Goal: Contribute content

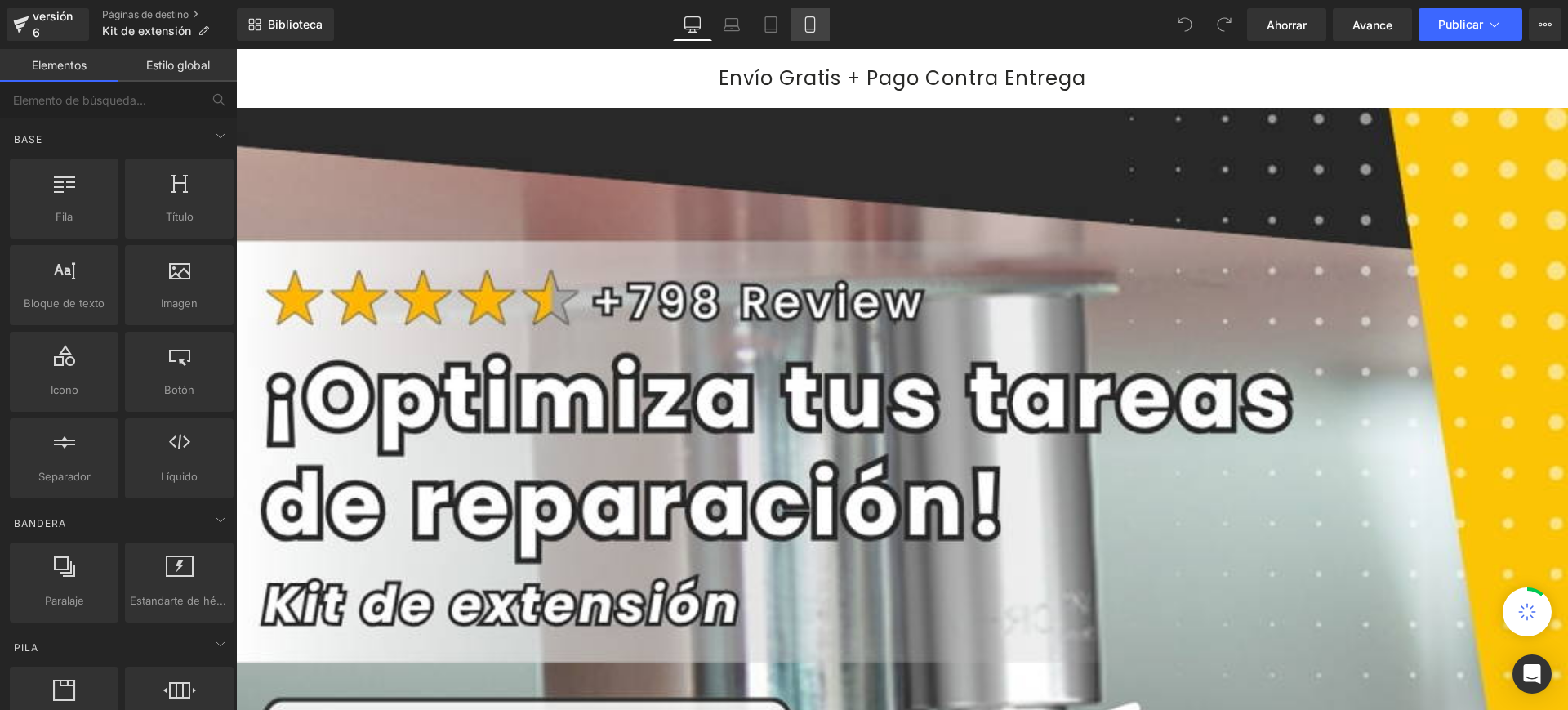
click at [814, 20] on icon at bounding box center [809, 24] width 16 height 16
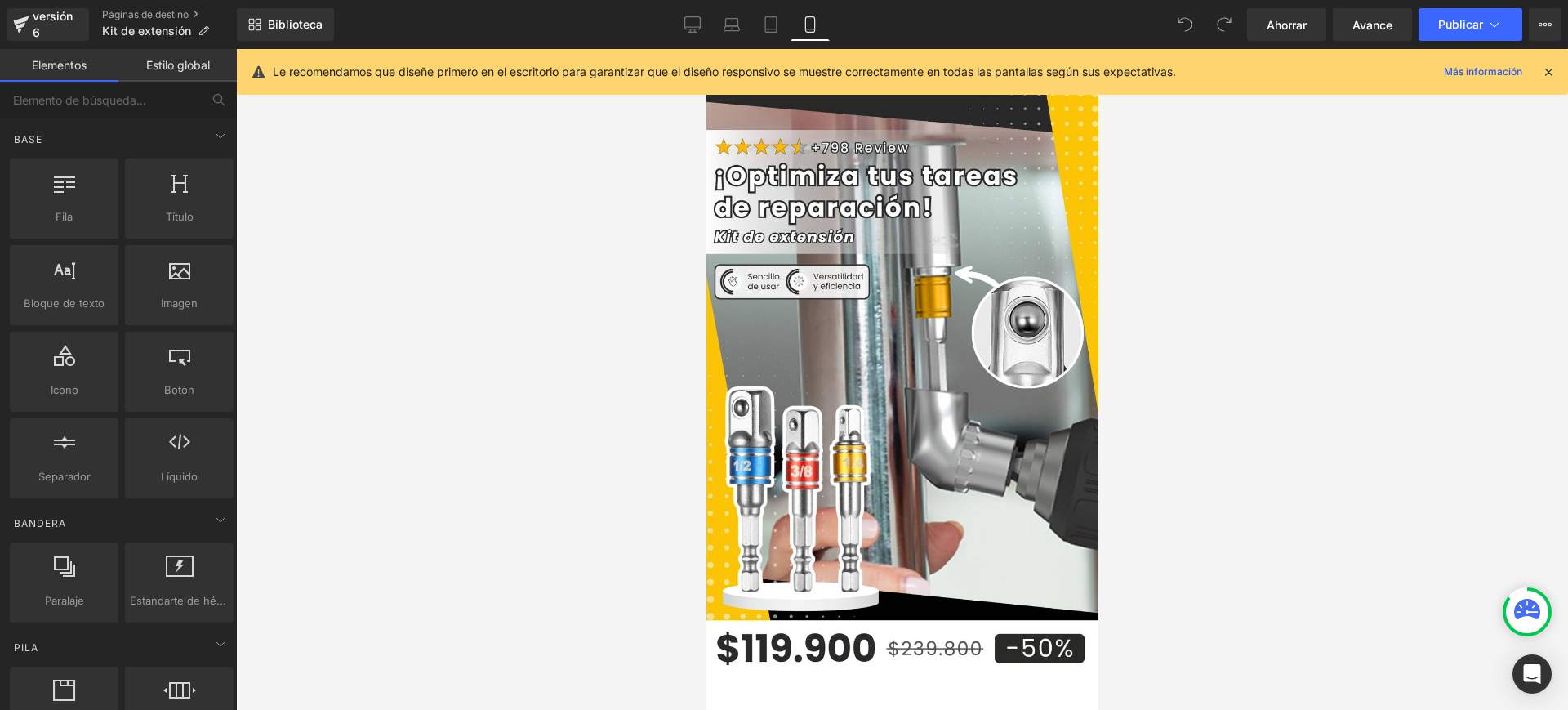
click at [1555, 69] on icon at bounding box center [1548, 72] width 14 height 14
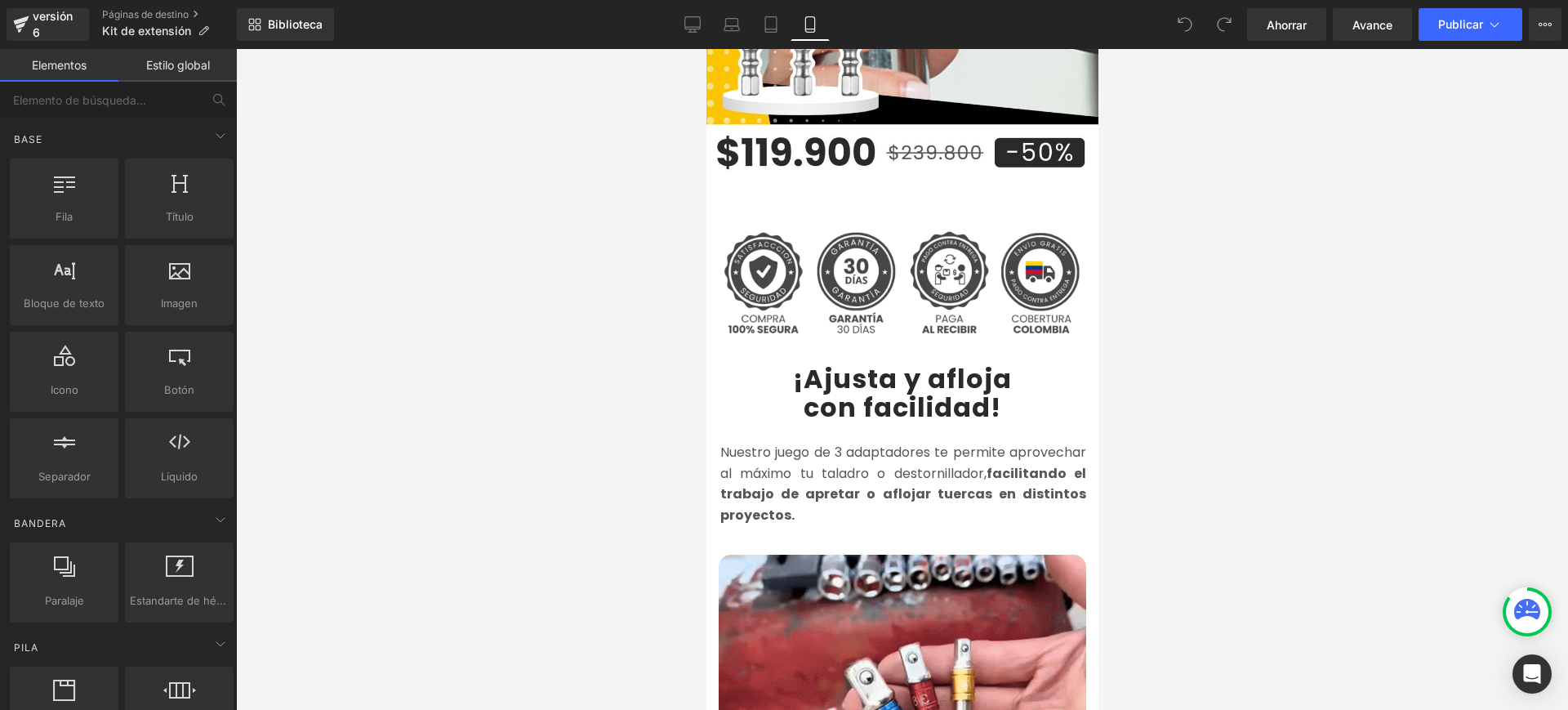
scroll to position [485, 0]
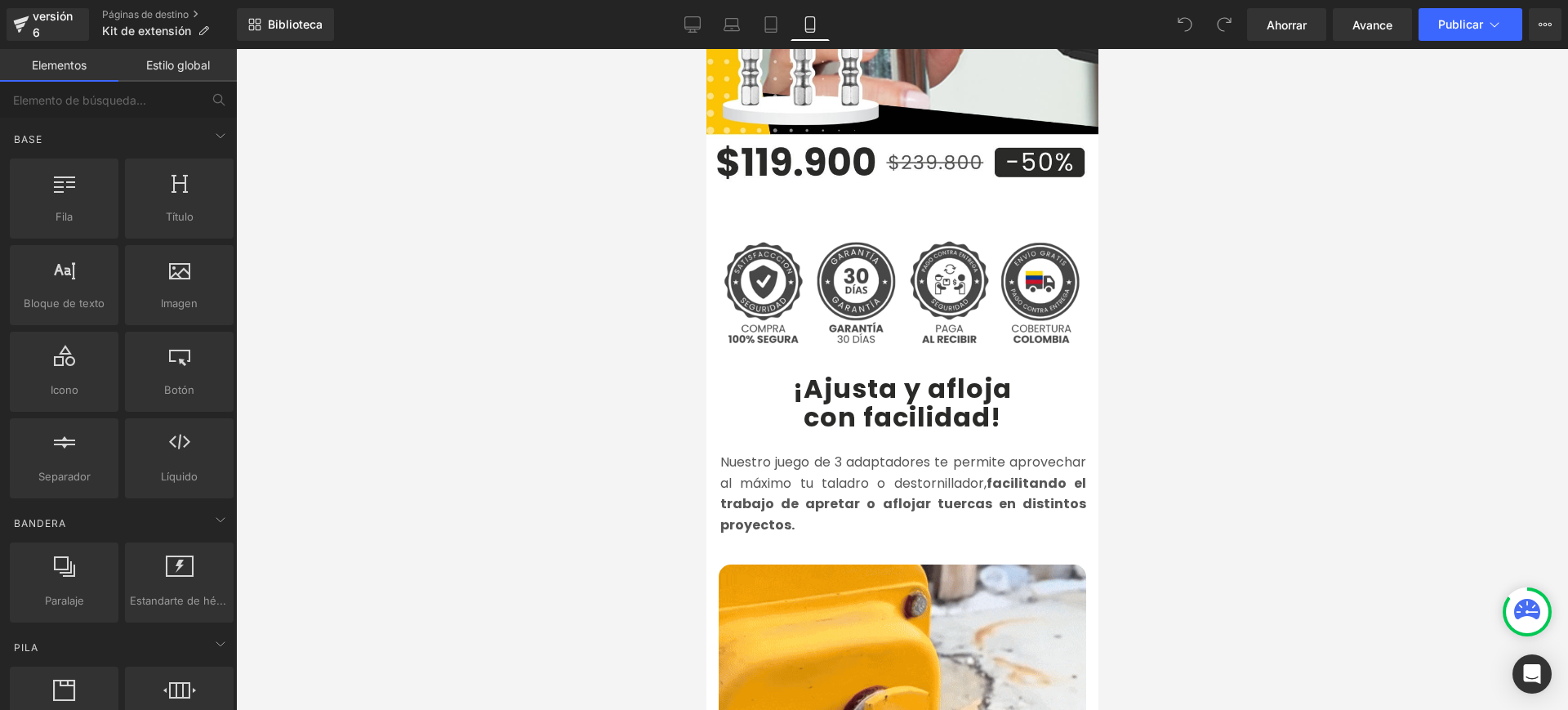
drag, startPoint x: 1094, startPoint y: 94, endPoint x: 1807, endPoint y: 185, distance: 718.8
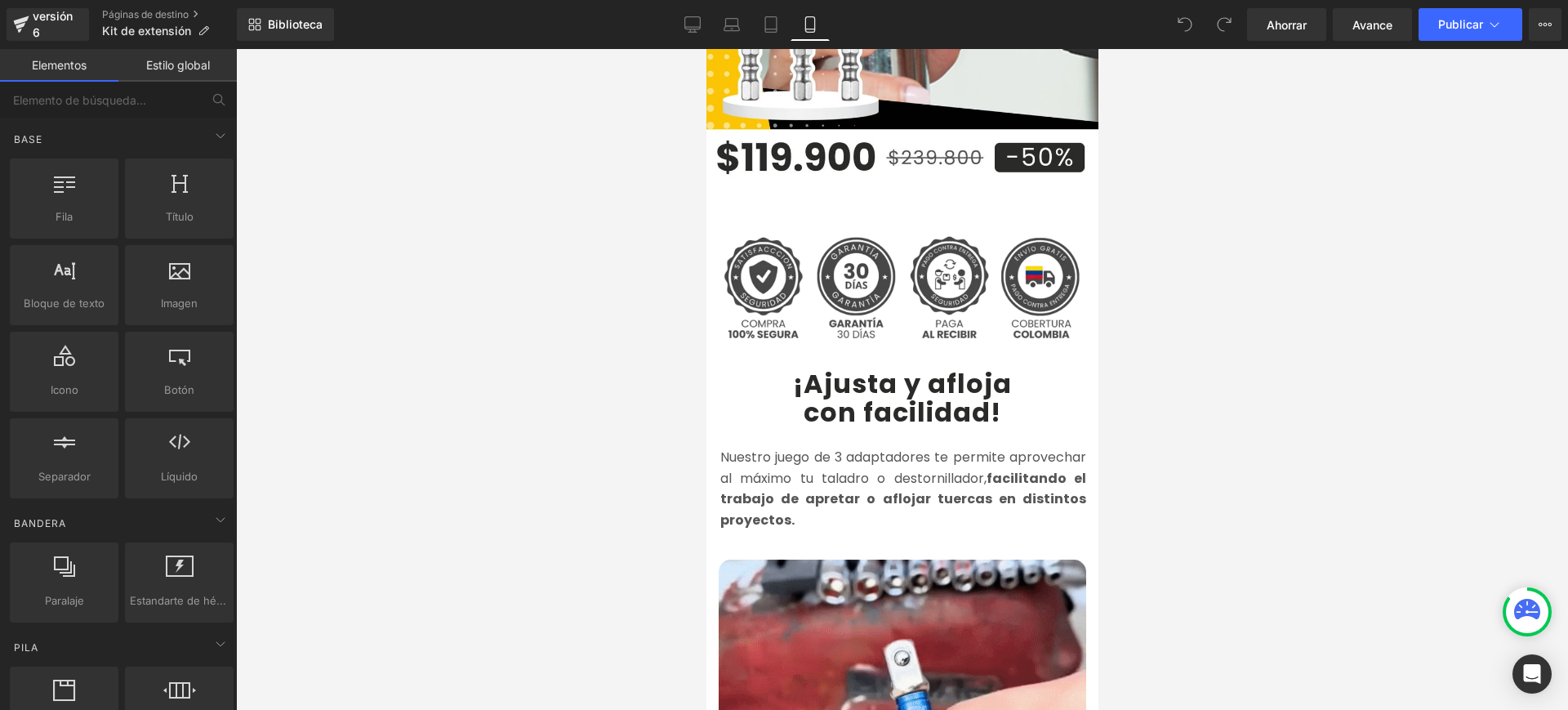
scroll to position [463, 0]
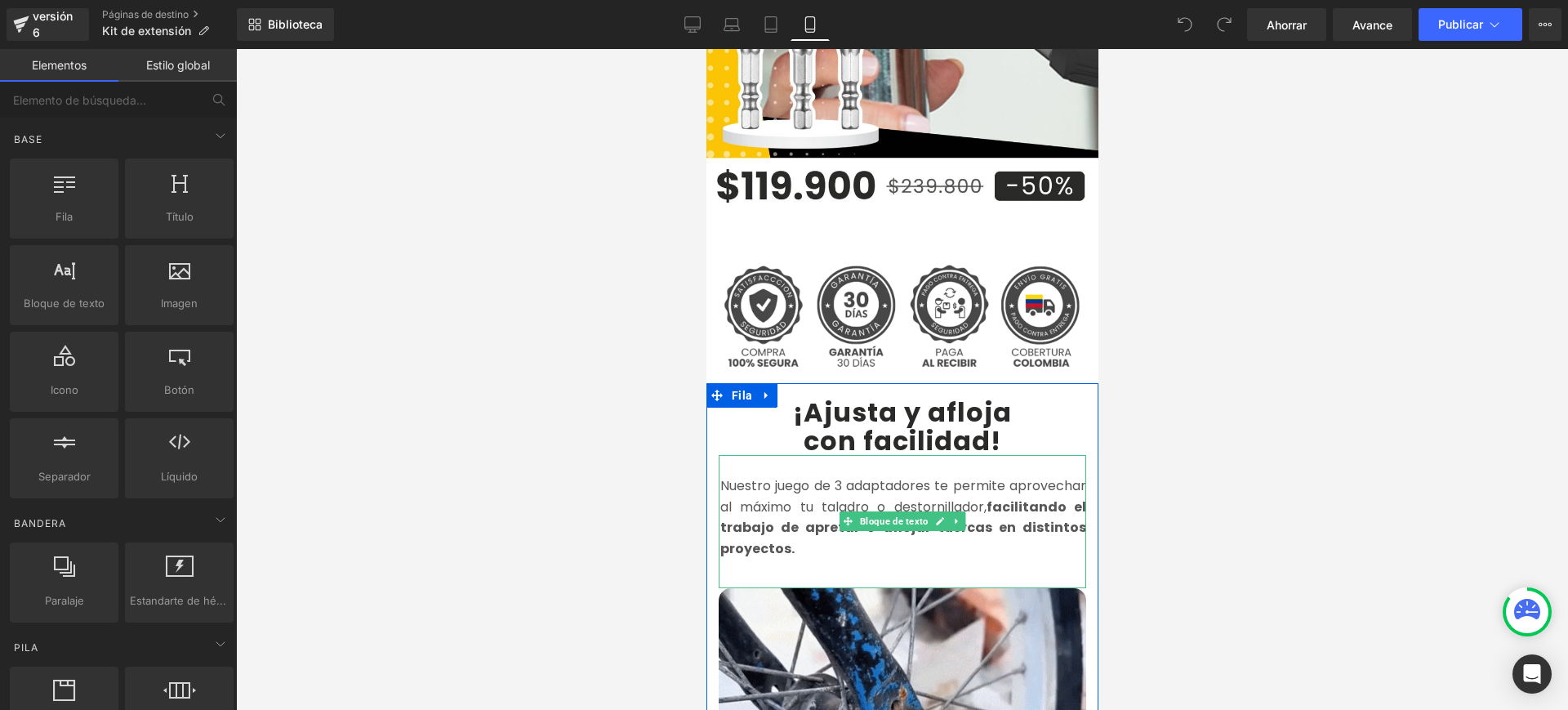
click at [839, 511] on span at bounding box center [848, 521] width 17 height 20
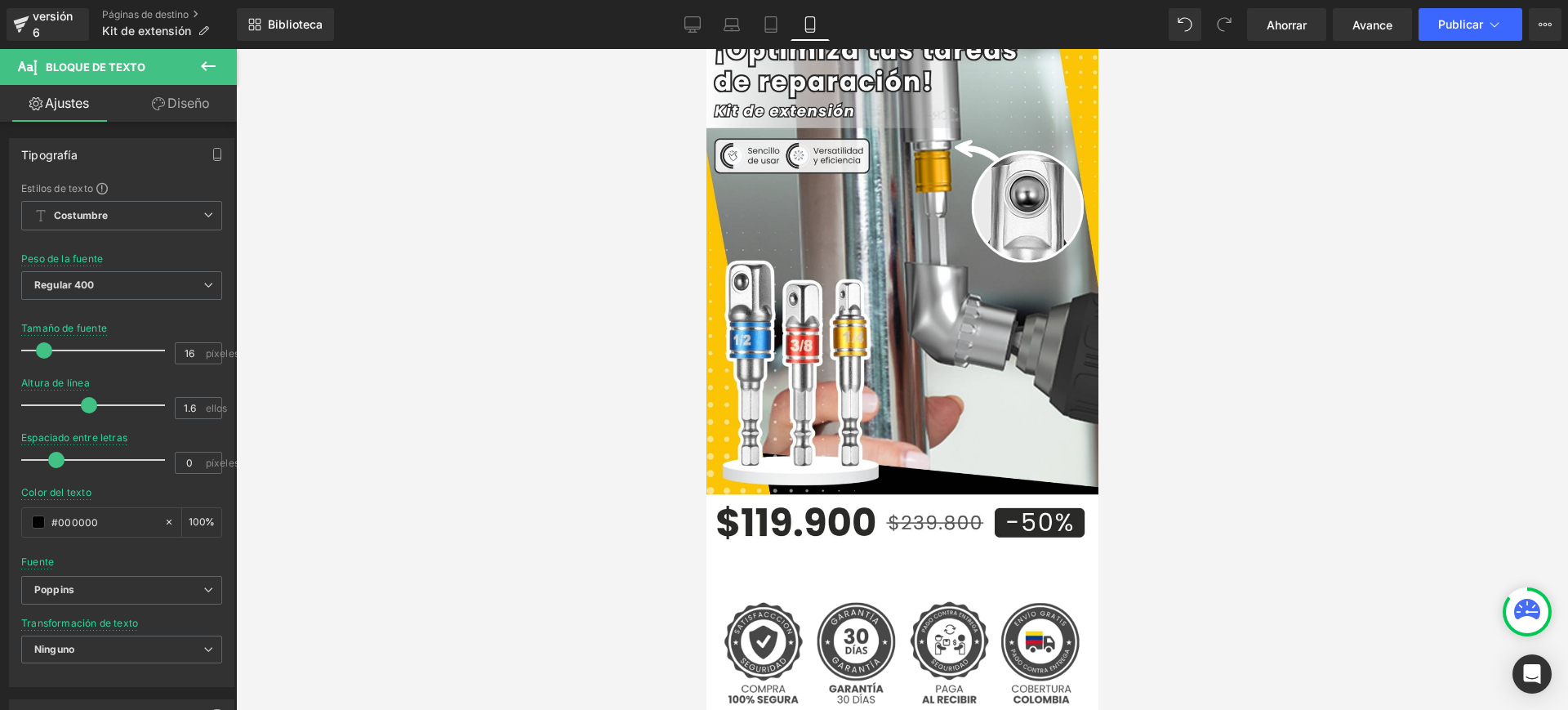
scroll to position [0, 0]
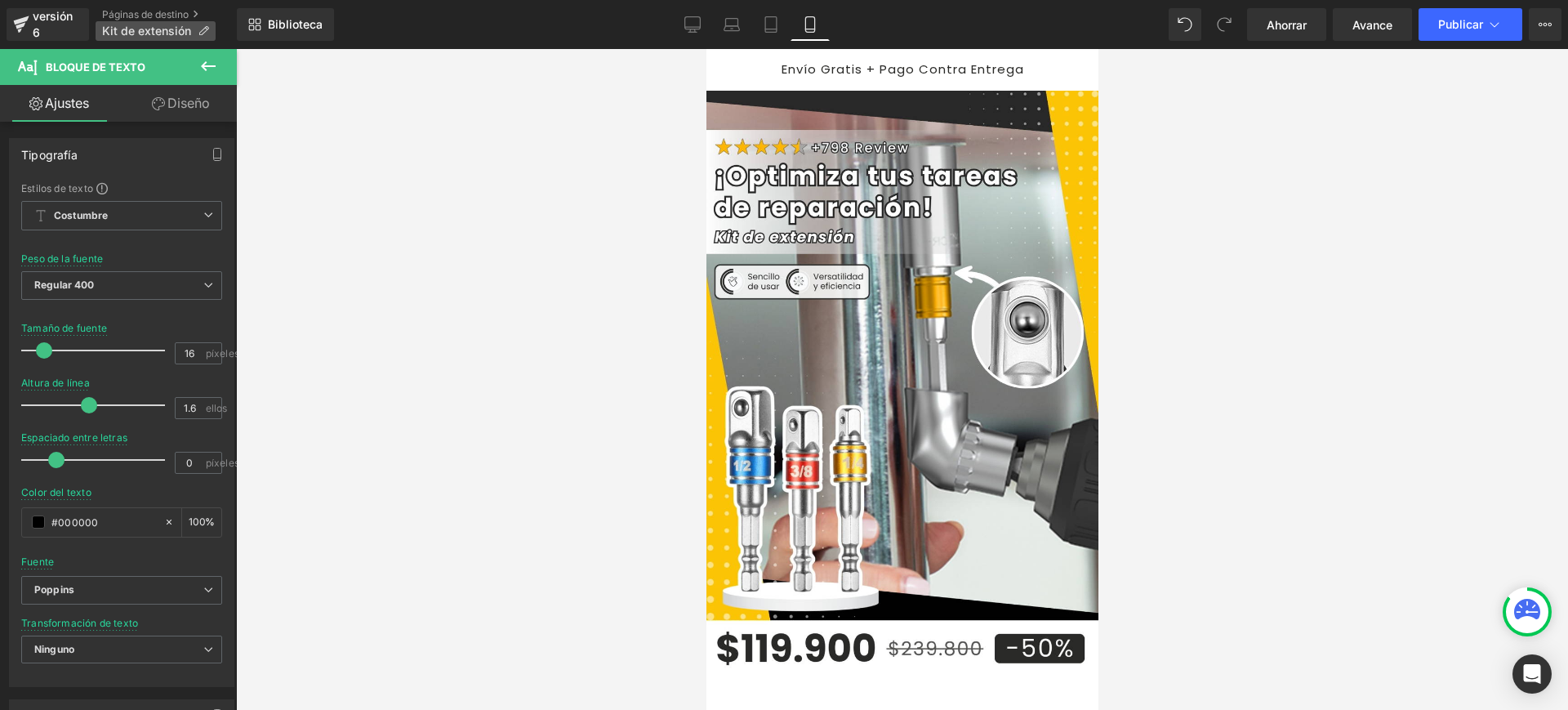
click at [204, 30] on icon at bounding box center [204, 31] width 11 height 11
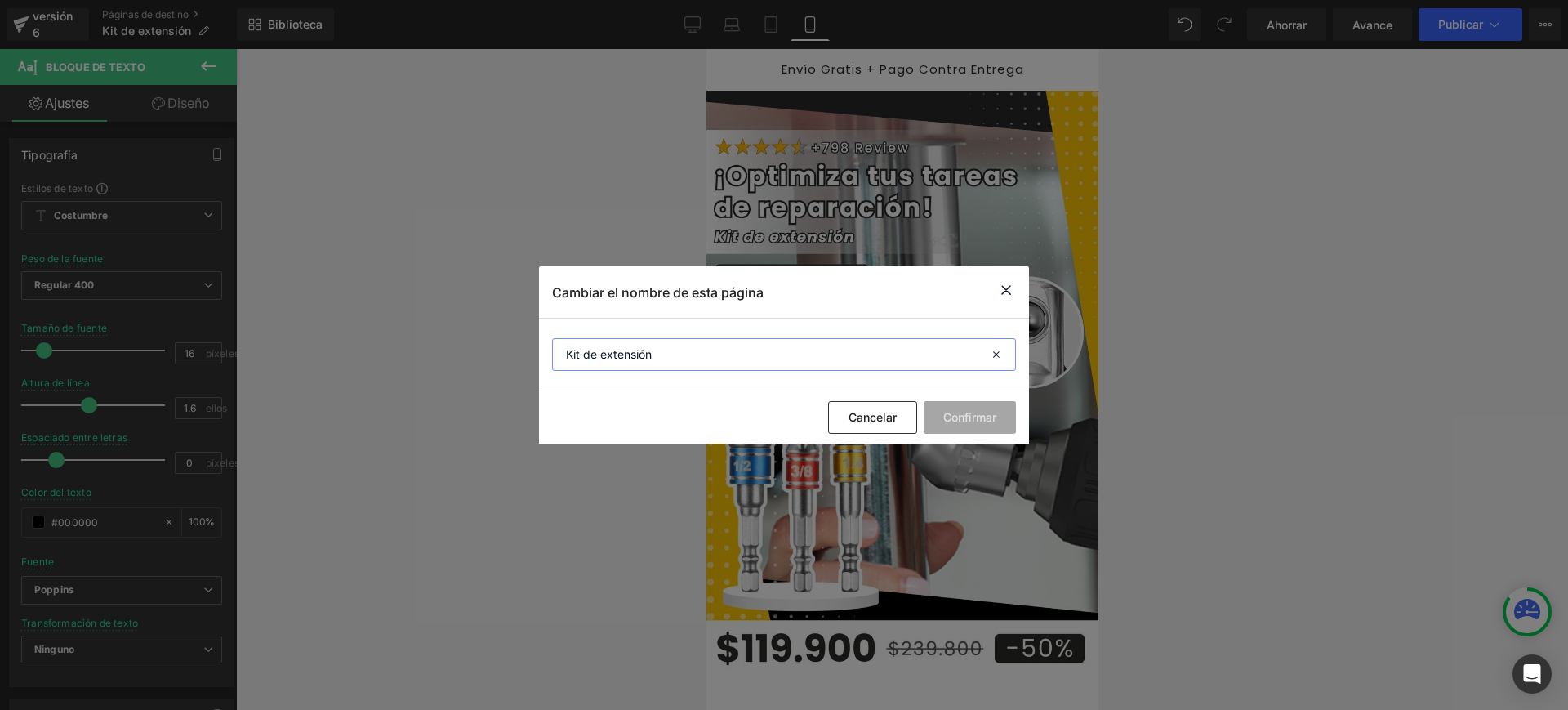
click at [708, 353] on input "Kit de extensión" at bounding box center [784, 355] width 463 height 32
type input "Kit de Extensión Brocas"
click at [973, 431] on button "Confirmar" at bounding box center [970, 418] width 93 height 32
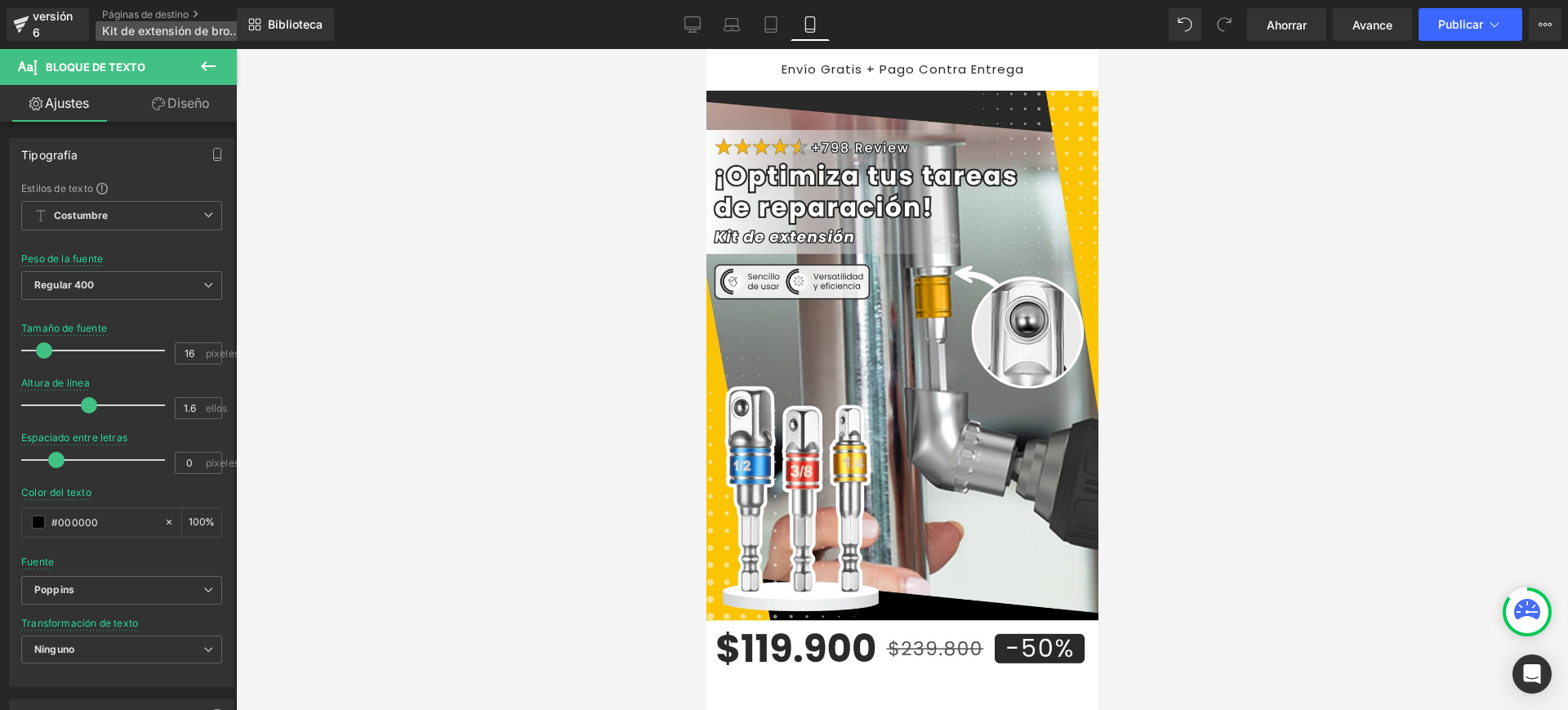
click at [180, 29] on font "Kit de extensión de brocas" at bounding box center [176, 31] width 147 height 14
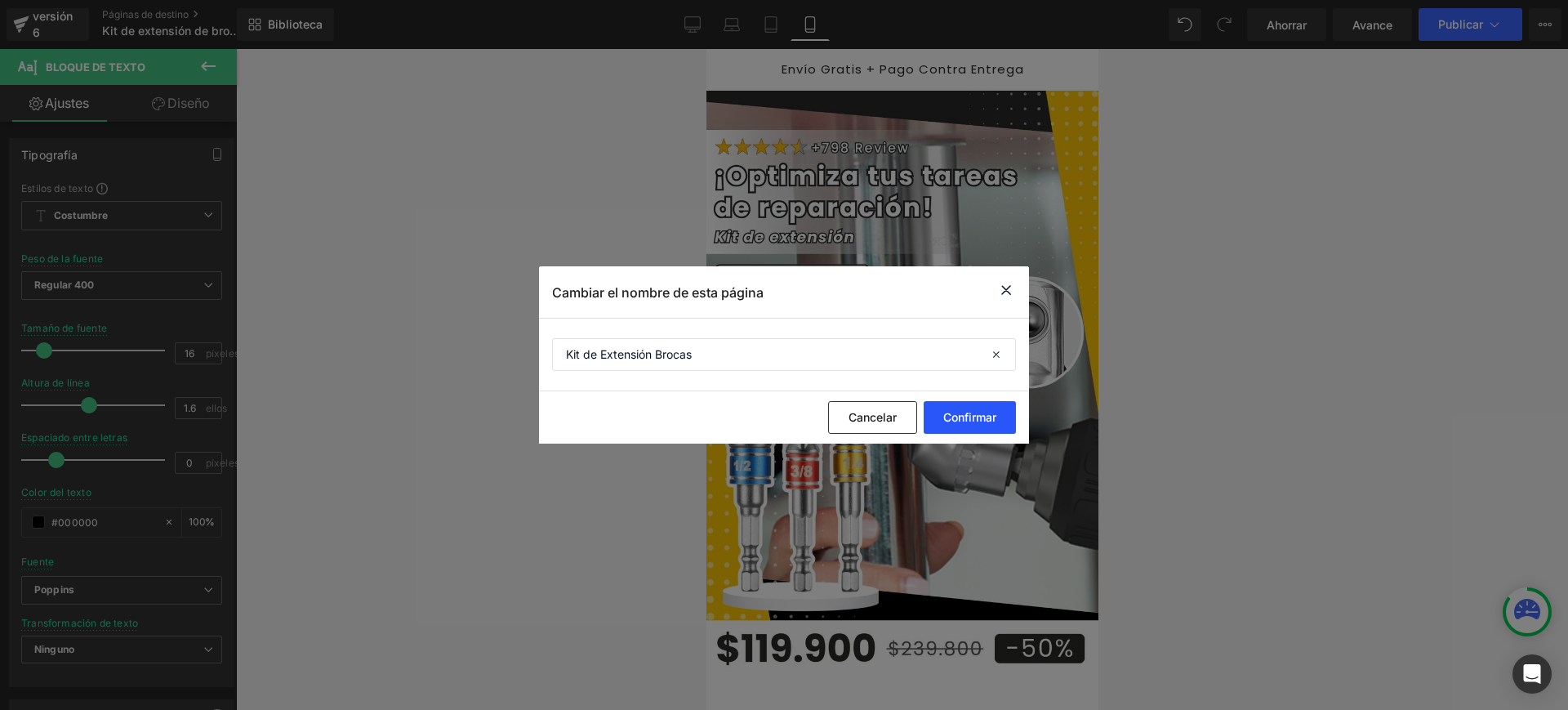
click at [976, 419] on font "Confirmar" at bounding box center [970, 417] width 54 height 14
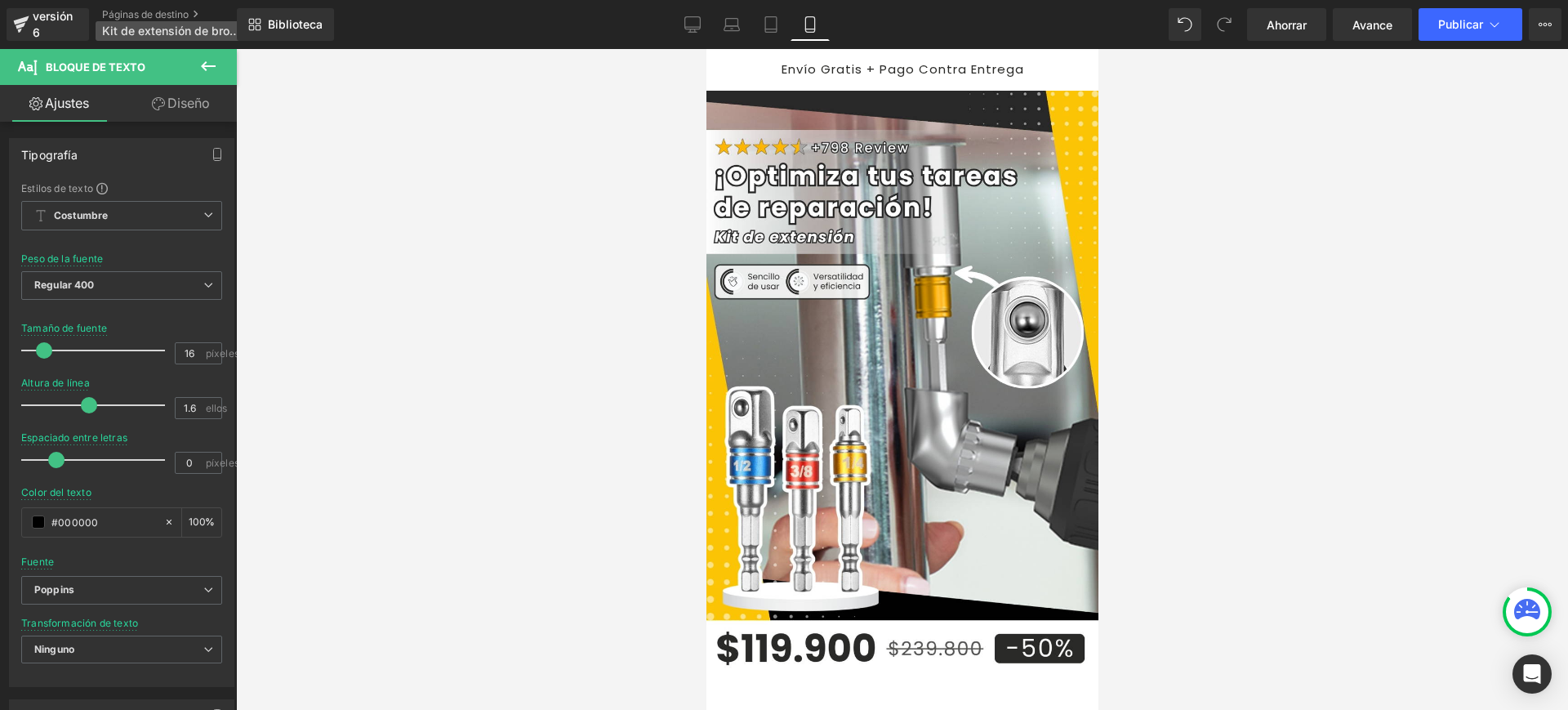
click at [208, 29] on font "Kit de extensión de brocas" at bounding box center [176, 31] width 147 height 14
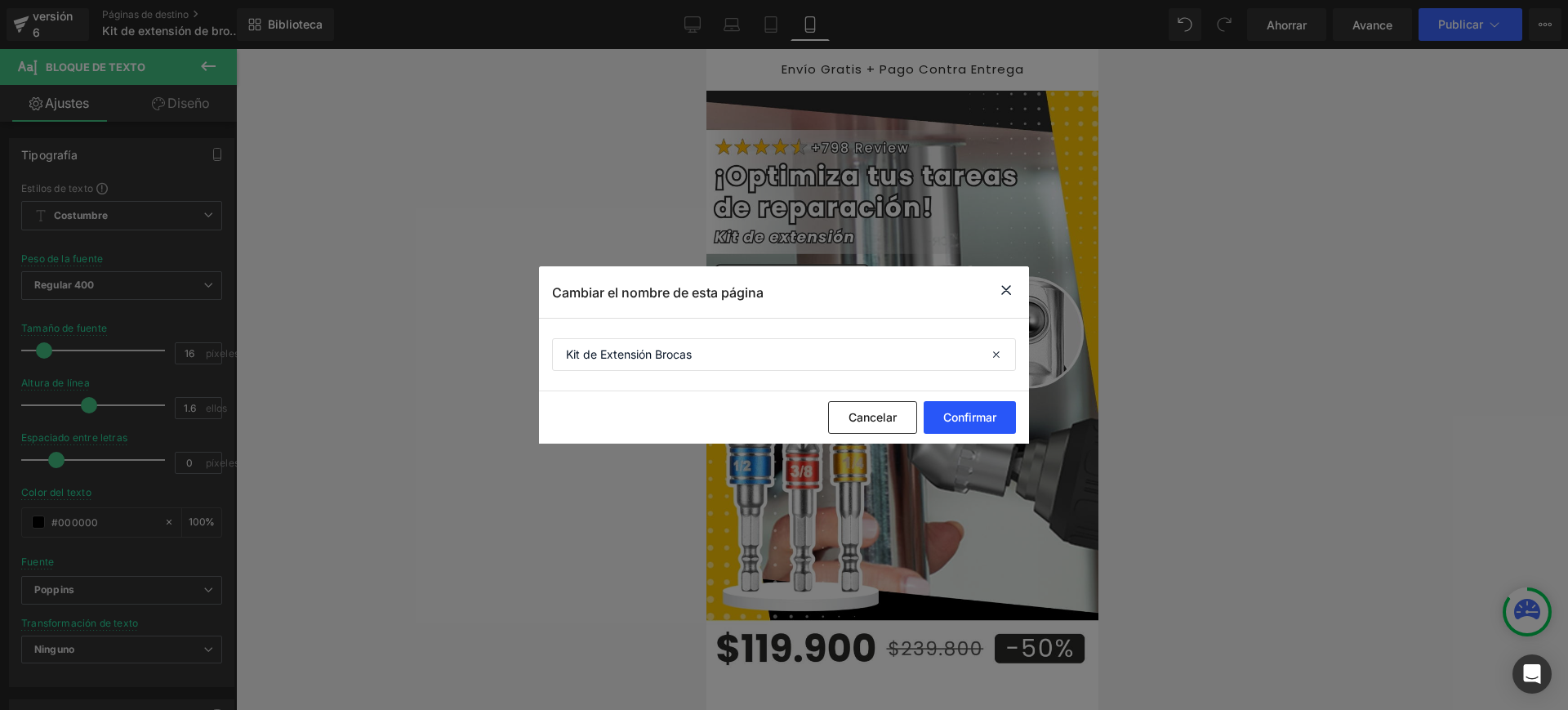
click at [989, 413] on font "Confirmar" at bounding box center [970, 417] width 54 height 14
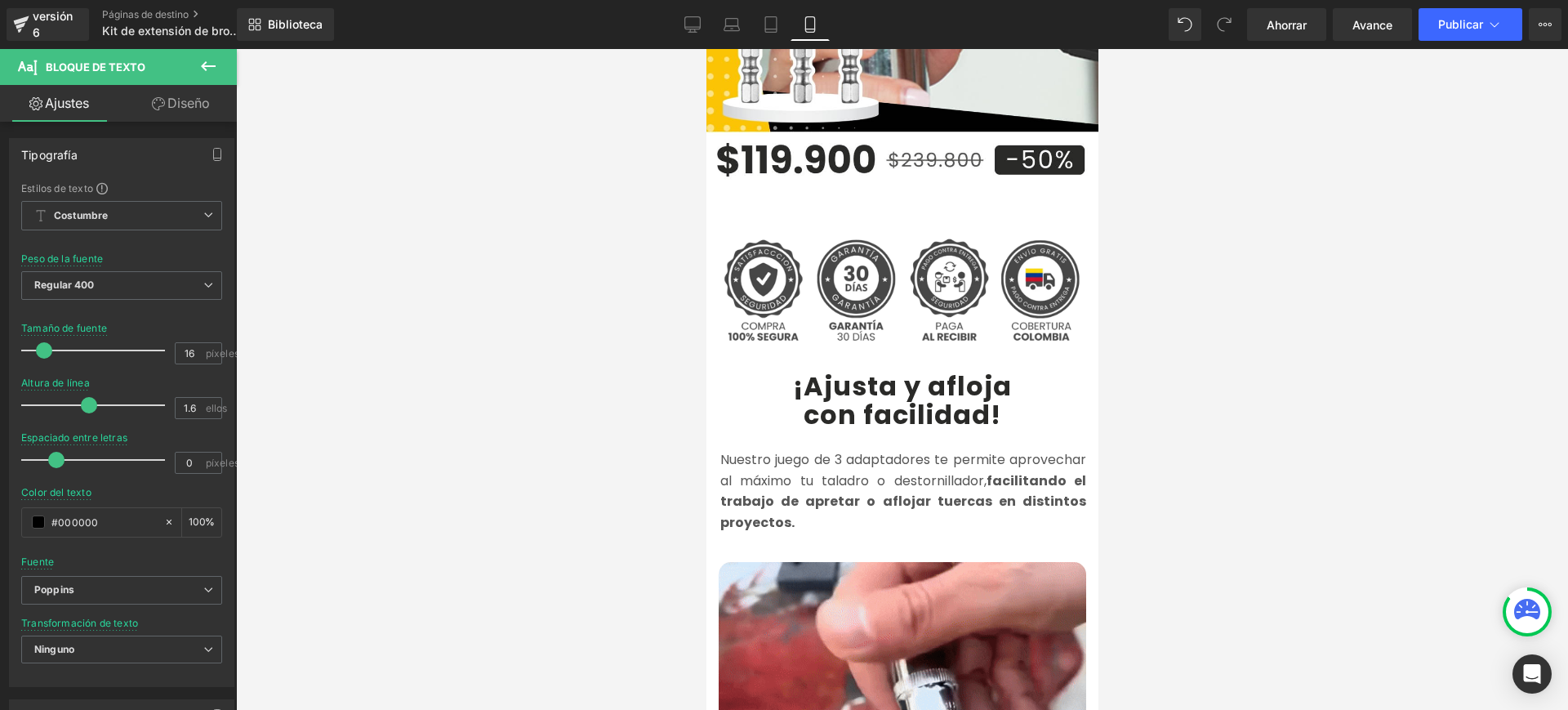
scroll to position [621, 0]
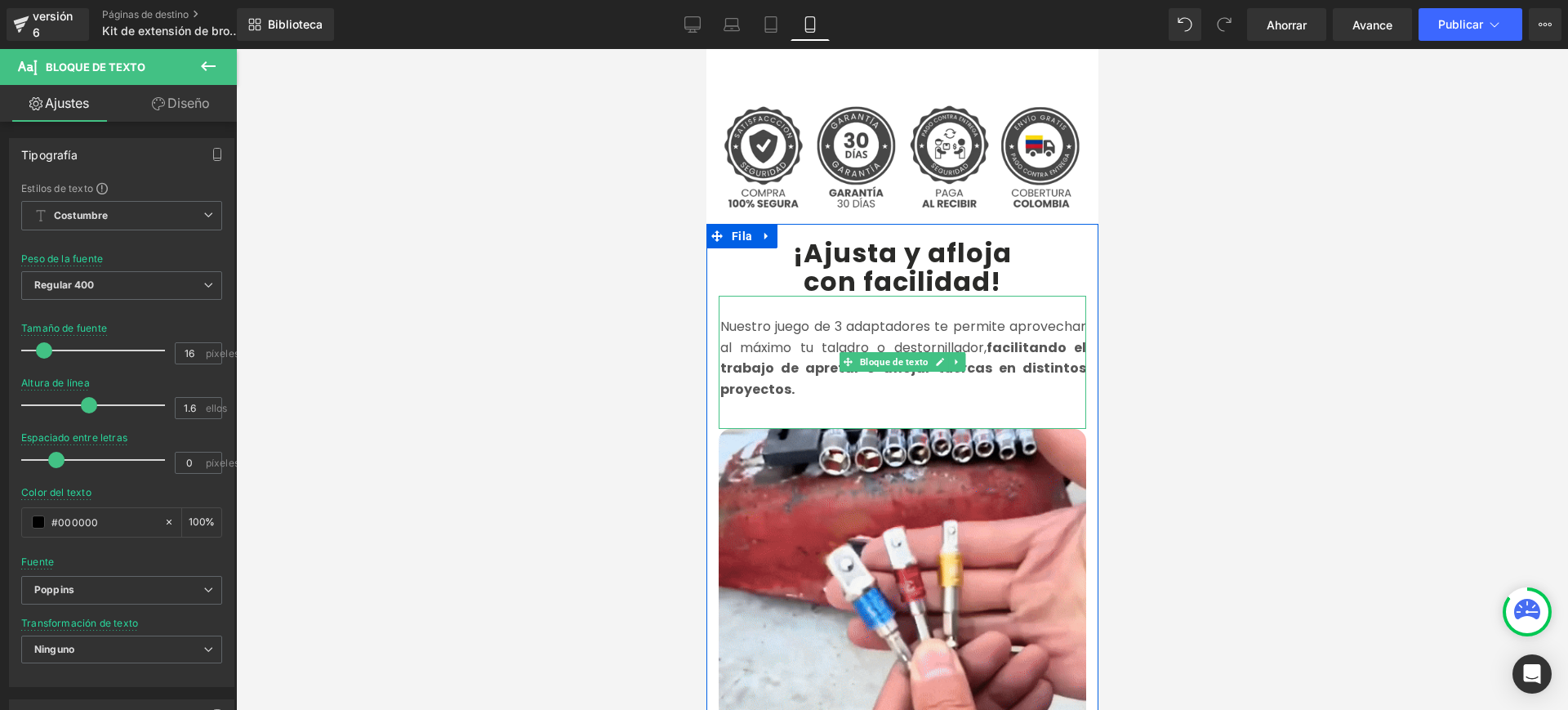
click at [775, 317] on font "Nuestro juego de 3 adaptadores te permite aprovechar al máximo tu taladro o des…" at bounding box center [902, 337] width 366 height 40
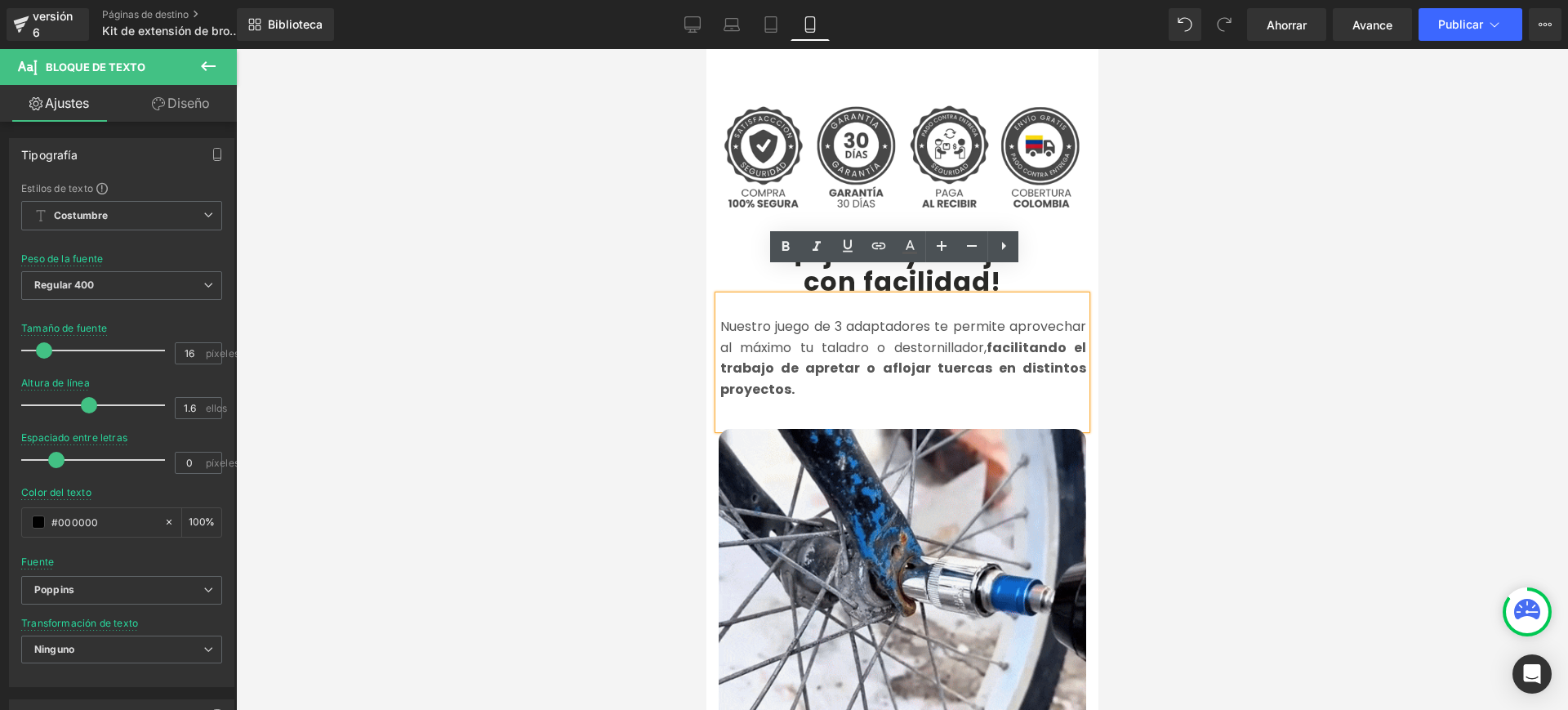
click at [812, 317] on font "Nuestro juego de 3 adaptadores te permite aprovechar al máximo tu taladro o des…" at bounding box center [902, 337] width 366 height 40
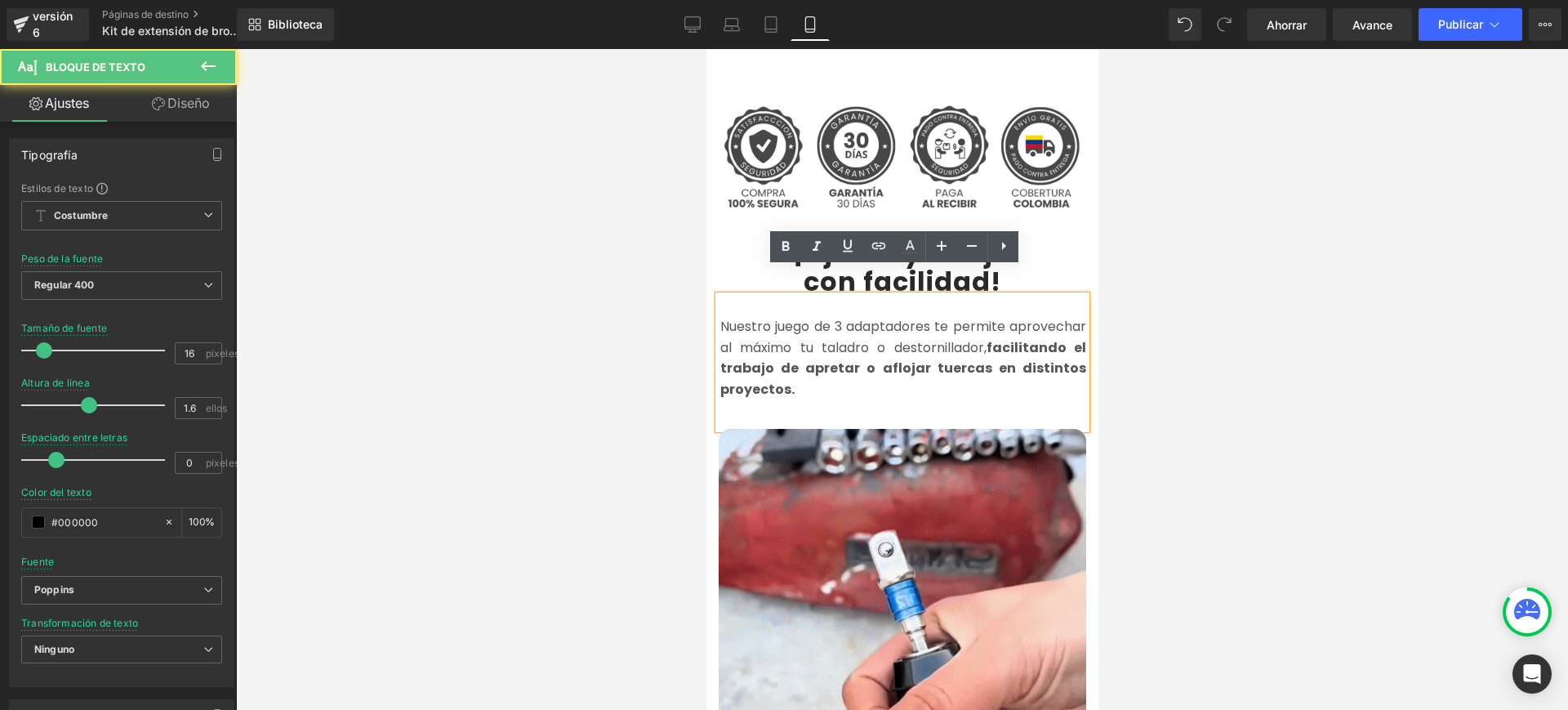
click at [795, 317] on font "Nuestro juego de 3 adaptadores te permite aprovechar al máximo tu taladro o des…" at bounding box center [902, 337] width 366 height 40
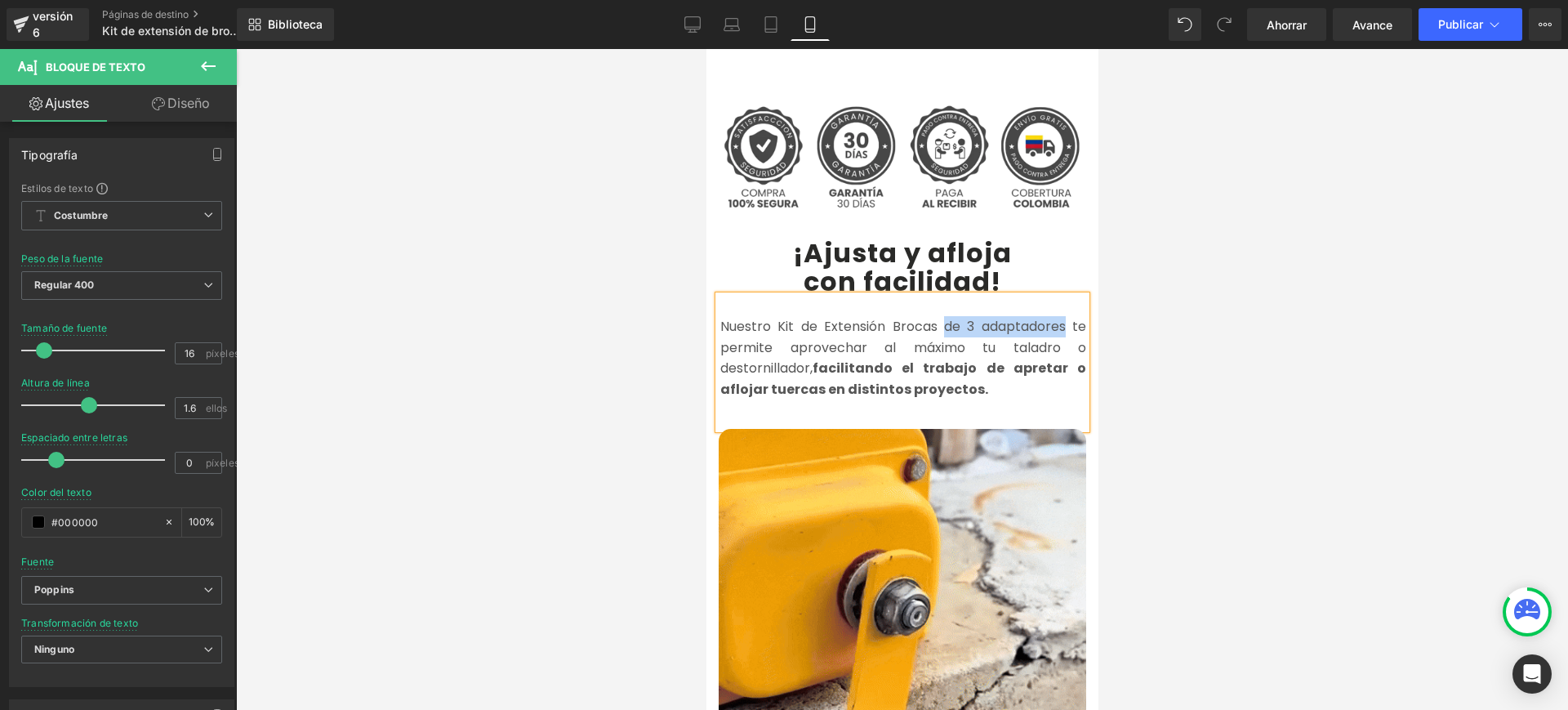
drag, startPoint x: 937, startPoint y: 302, endPoint x: 1058, endPoint y: 304, distance: 121.0
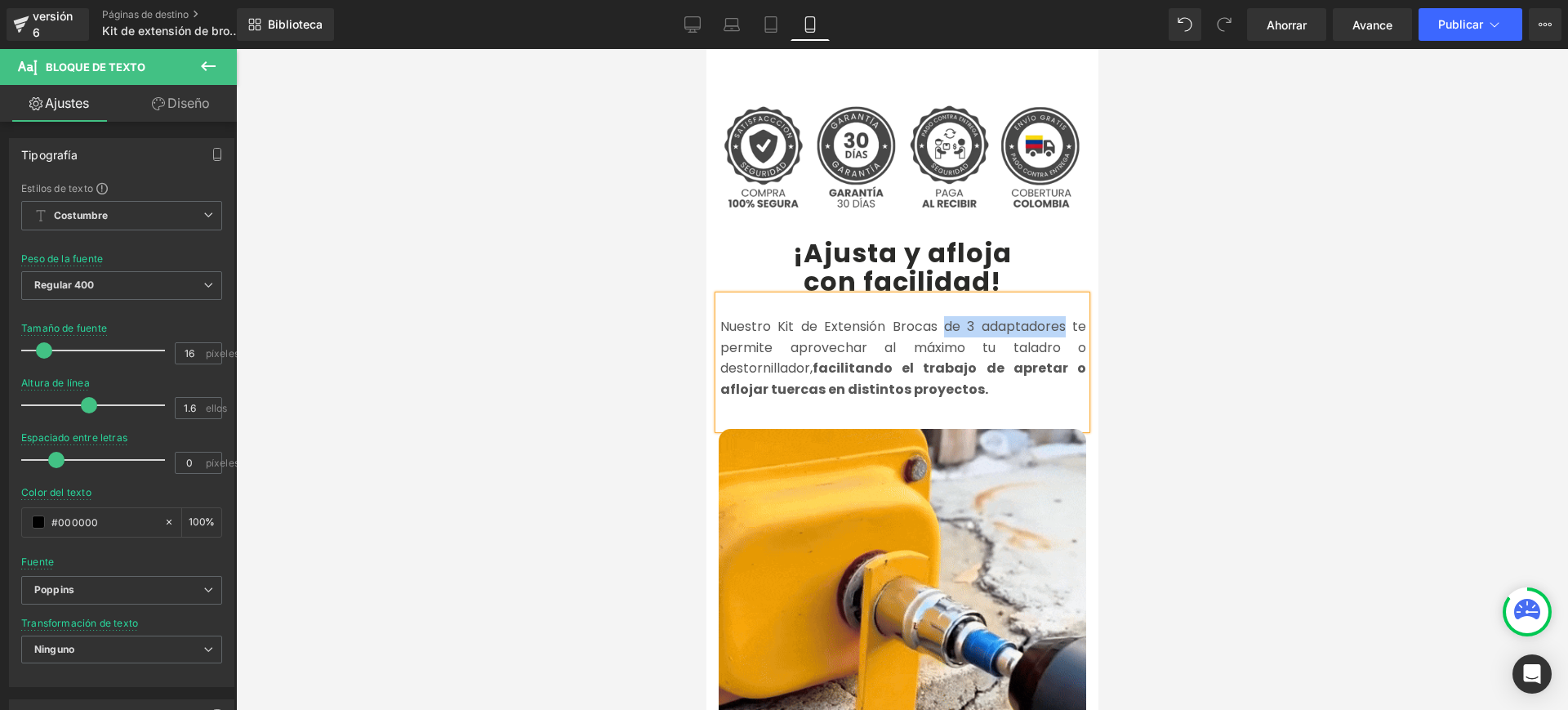
click at [1058, 317] on font "Nuestro Kit de Extensión Brocas de 3 adaptadores te permite aprovechar al máxim…" at bounding box center [902, 347] width 366 height 60
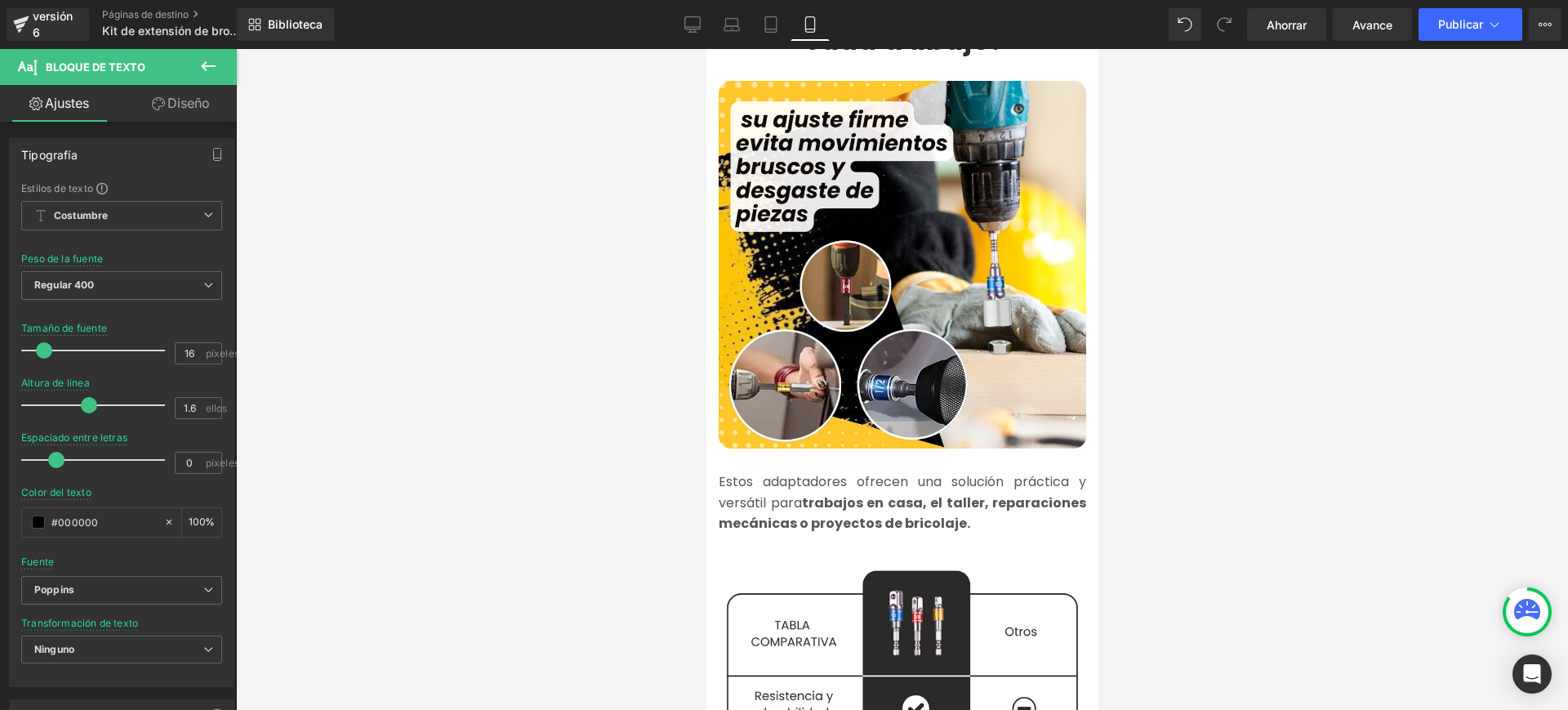
scroll to position [1609, 0]
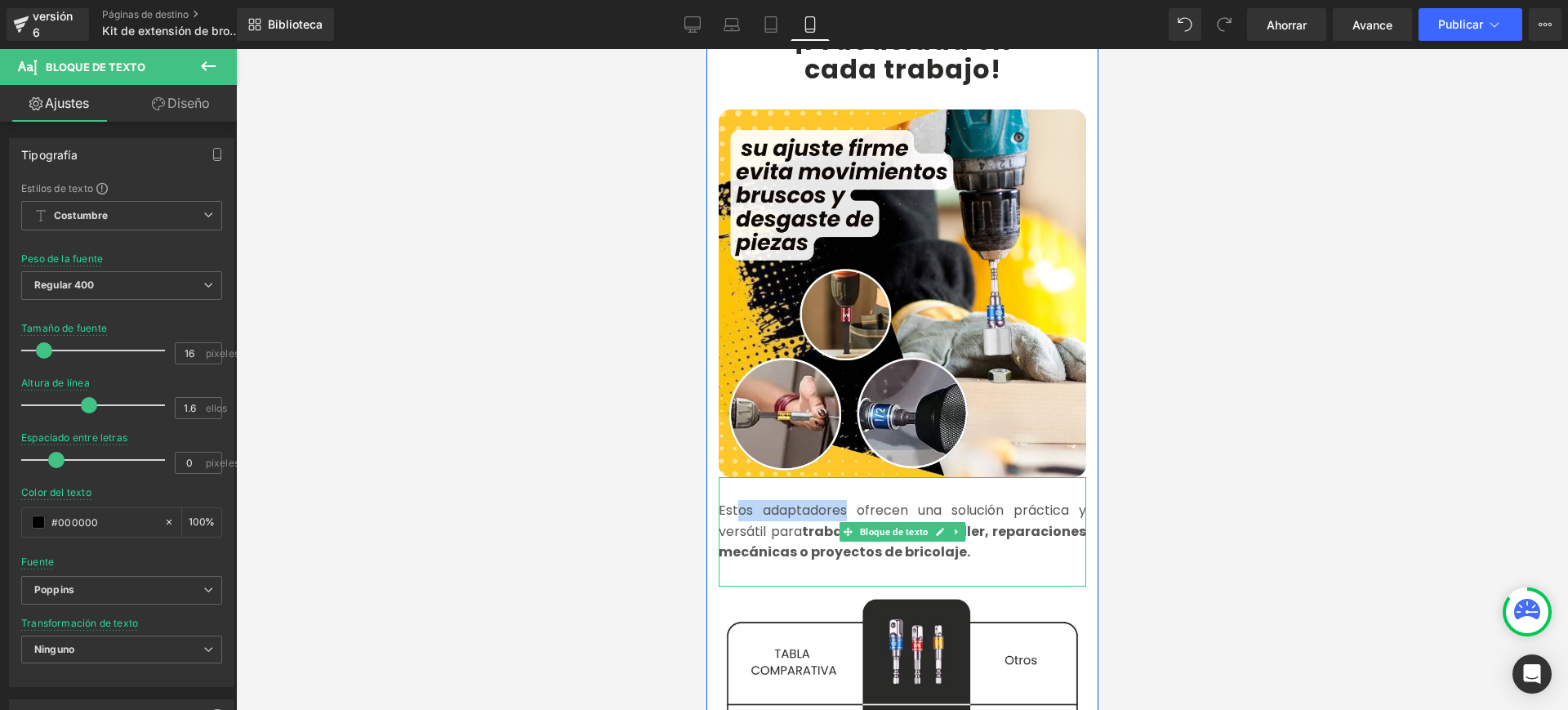
drag, startPoint x: 840, startPoint y: 477, endPoint x: 728, endPoint y: 484, distance: 112.2
click at [728, 501] on font "Estos adaptadores ofrecen una solución práctica y versátil para" at bounding box center [901, 521] width 368 height 40
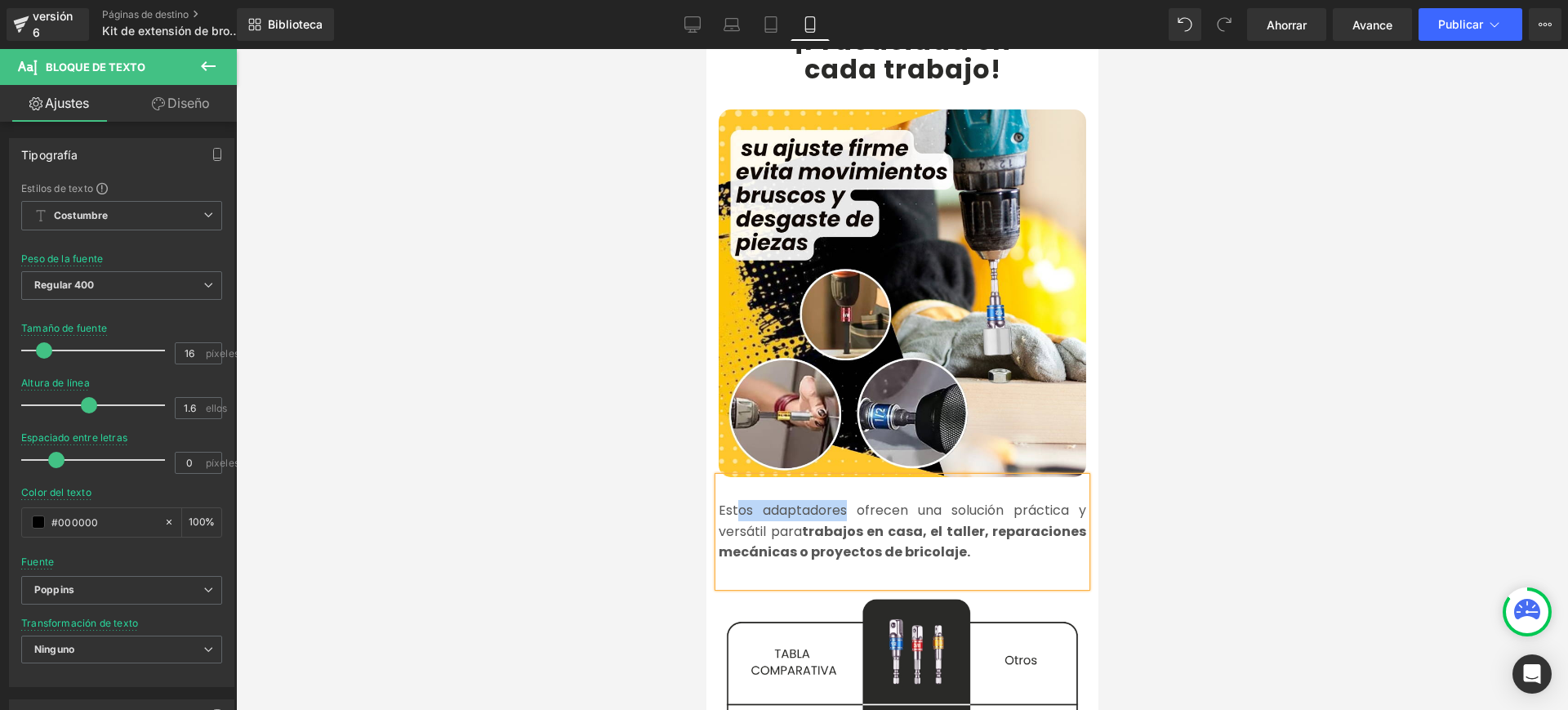
click at [838, 501] on font "Estos adaptadores ofrecen una solución práctica y versátil para" at bounding box center [901, 521] width 368 height 40
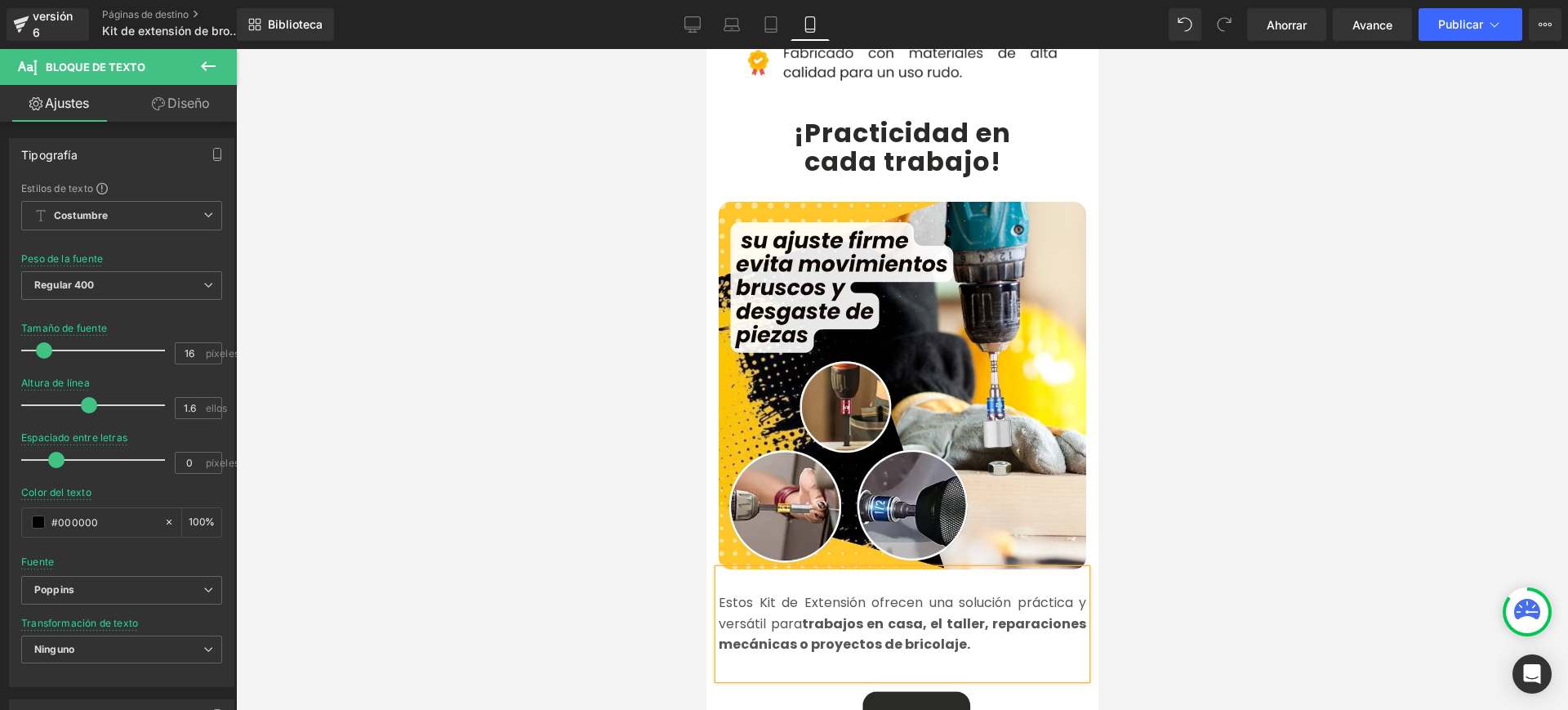
scroll to position [1564, 0]
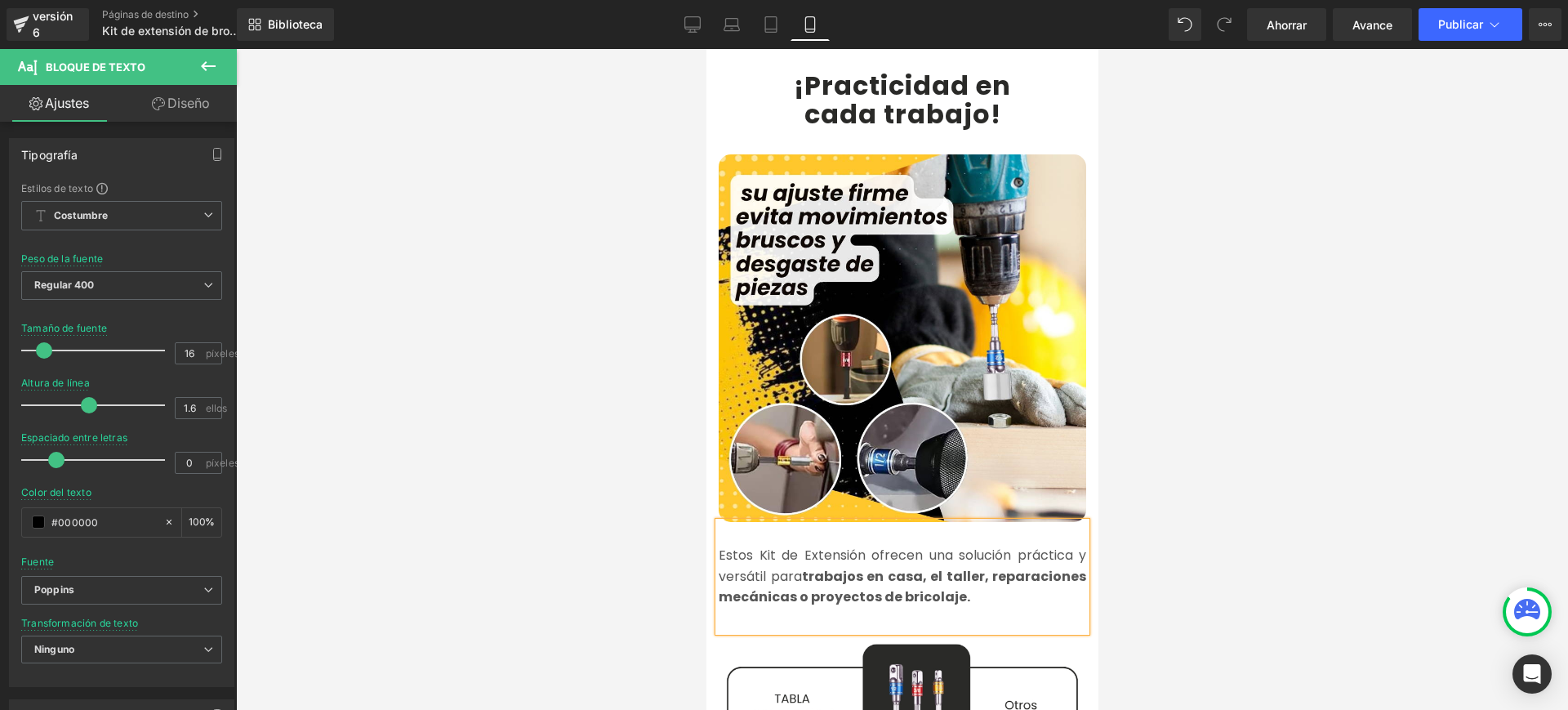
click at [1020, 565] on p "Estos Kit de Extensión ofrecen una solución práctica y versátil para trabajos e…" at bounding box center [901, 576] width 368 height 63
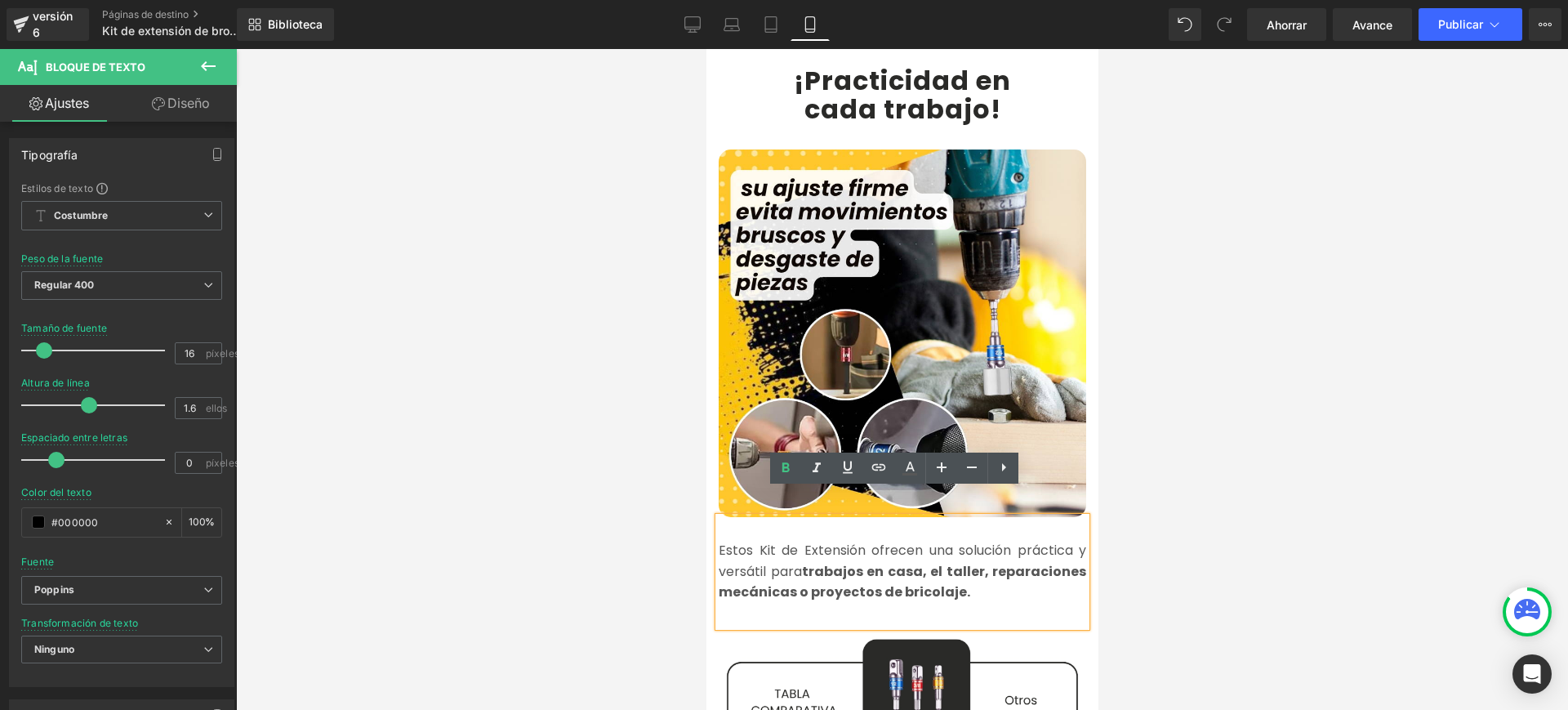
scroll to position [1560, 0]
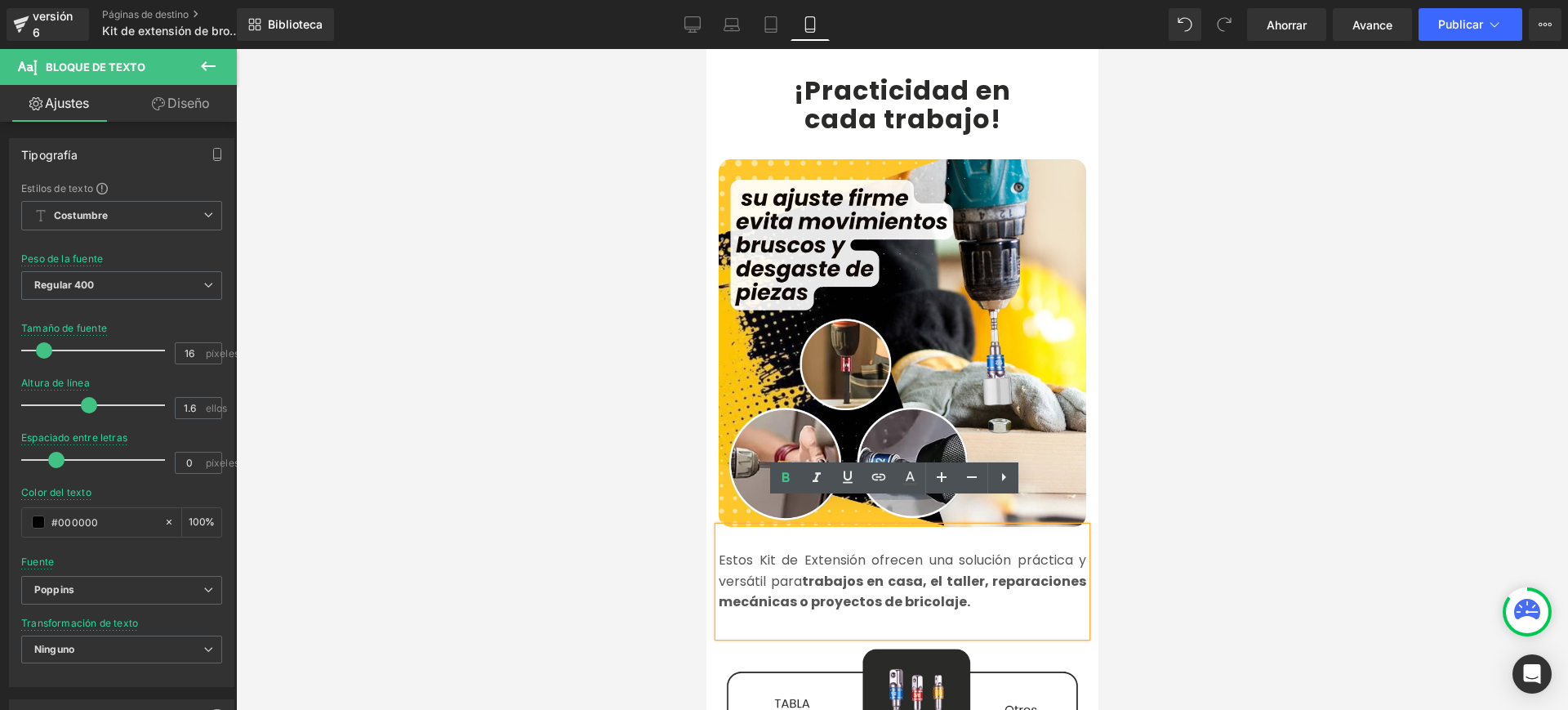
click at [994, 592] on div "Estos Kit de Extensión ofrecen una solución práctica y versátil para trabajos e…" at bounding box center [901, 581] width 368 height 110
click at [1193, 548] on div at bounding box center [902, 378] width 1332 height 660
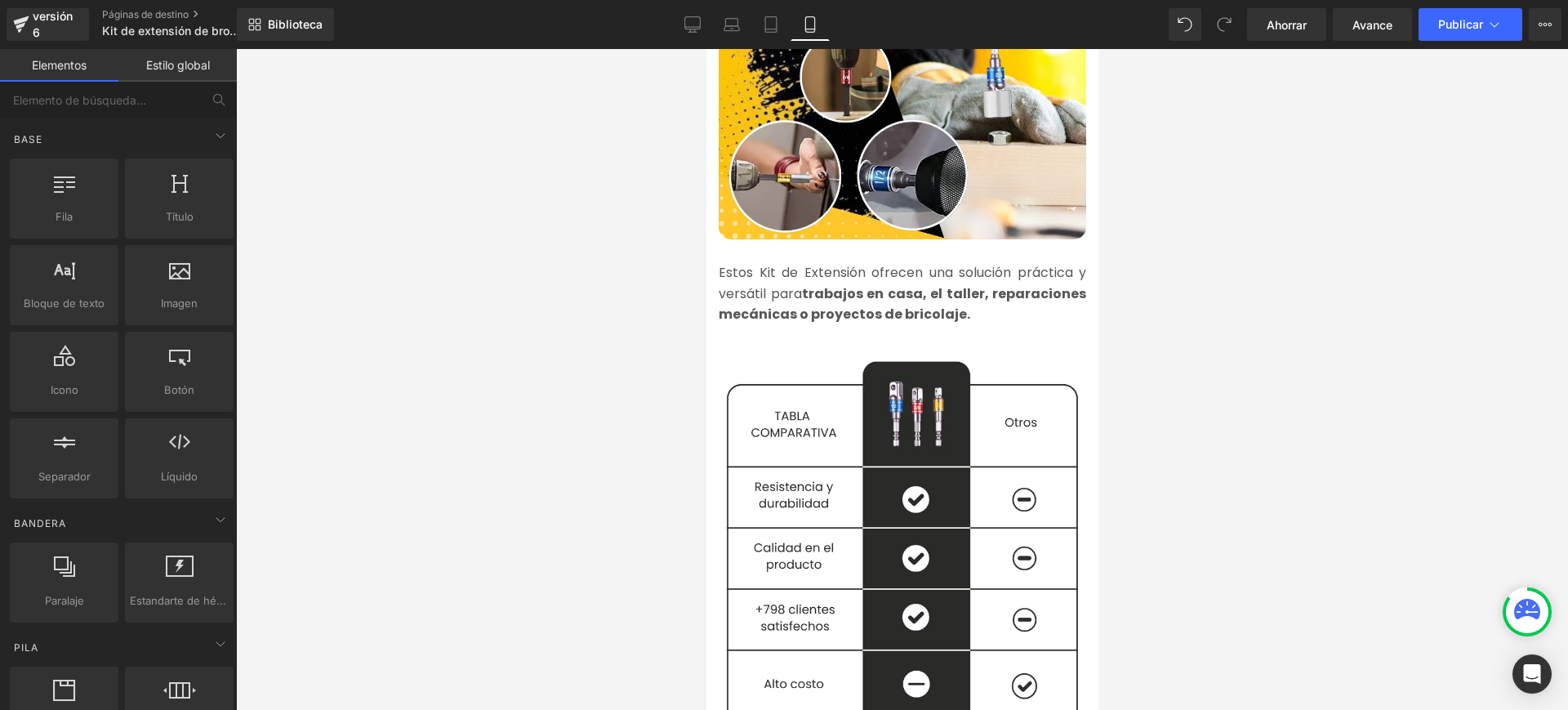
scroll to position [1724, 0]
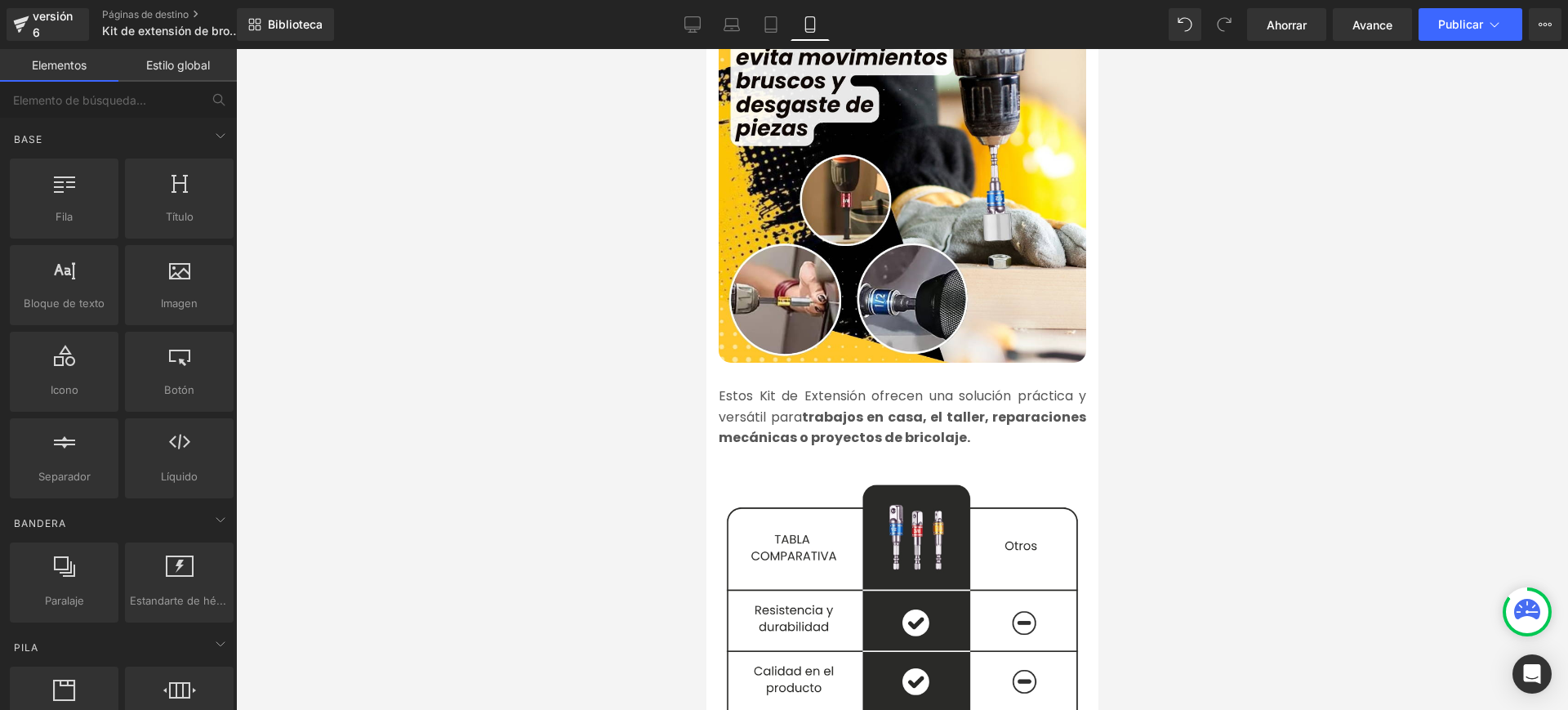
drag, startPoint x: 1567, startPoint y: 348, endPoint x: 1567, endPoint y: 362, distance: 14.0
click at [1567, 362] on div at bounding box center [902, 378] width 1332 height 660
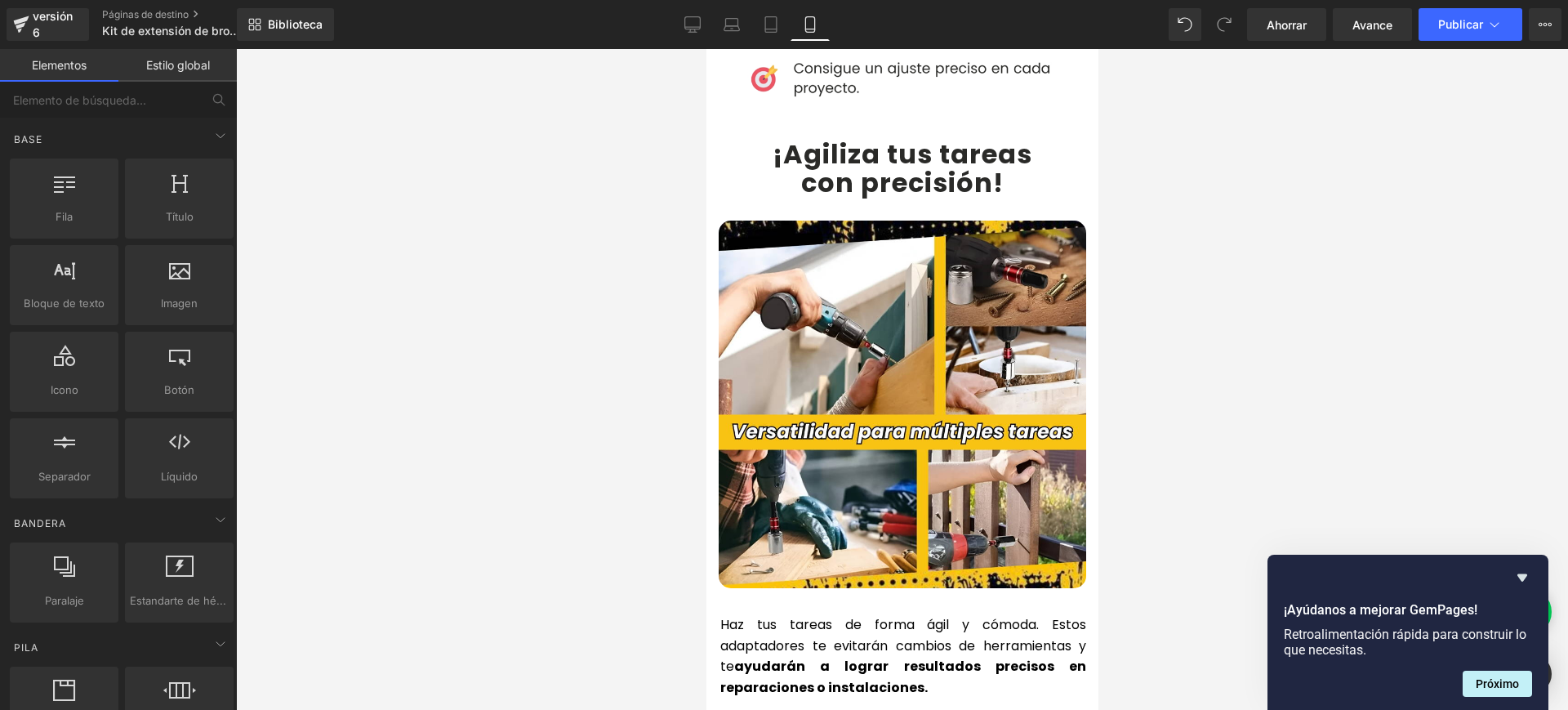
scroll to position [3400, 0]
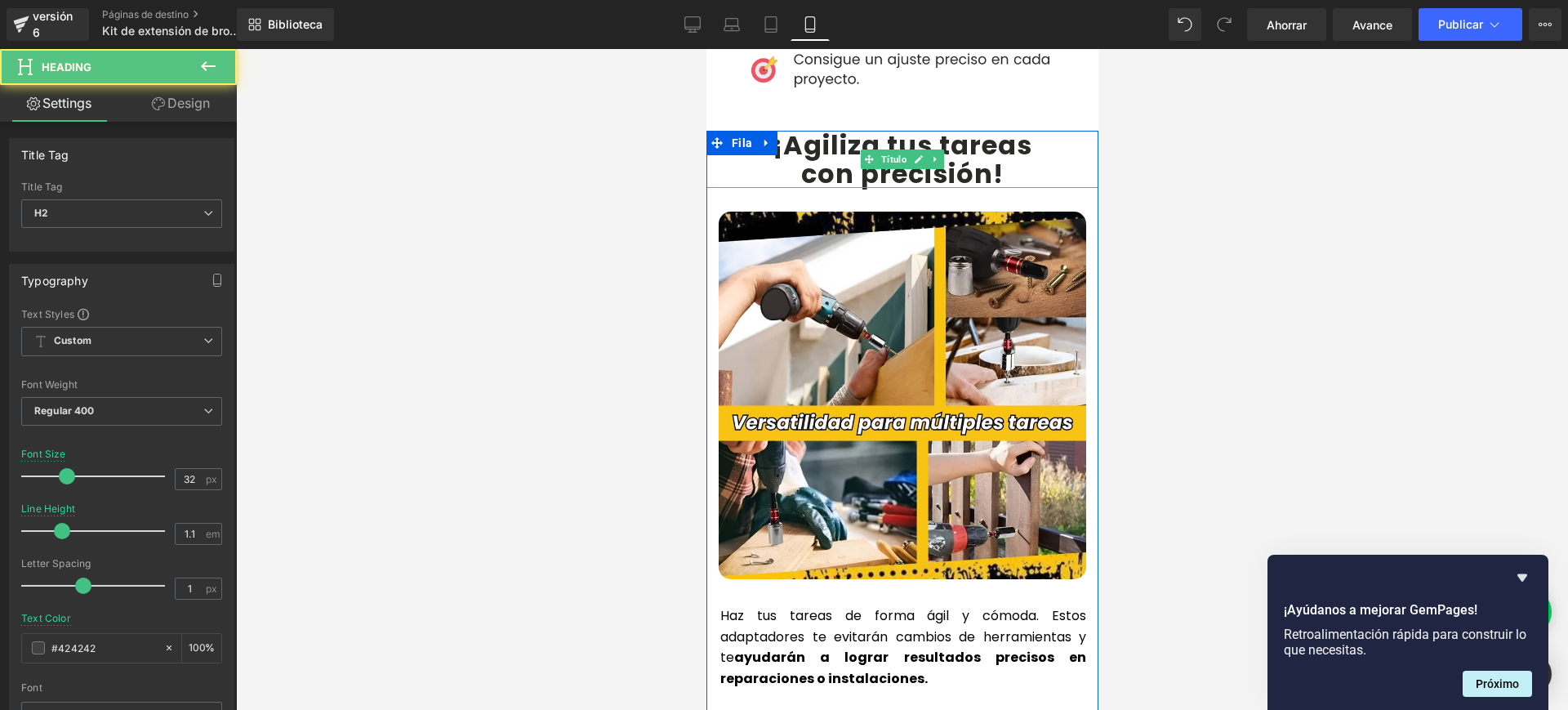
click at [861, 131] on div "¡Agiliza tus tareas con precisión ! Título" at bounding box center [901, 160] width 392 height 57
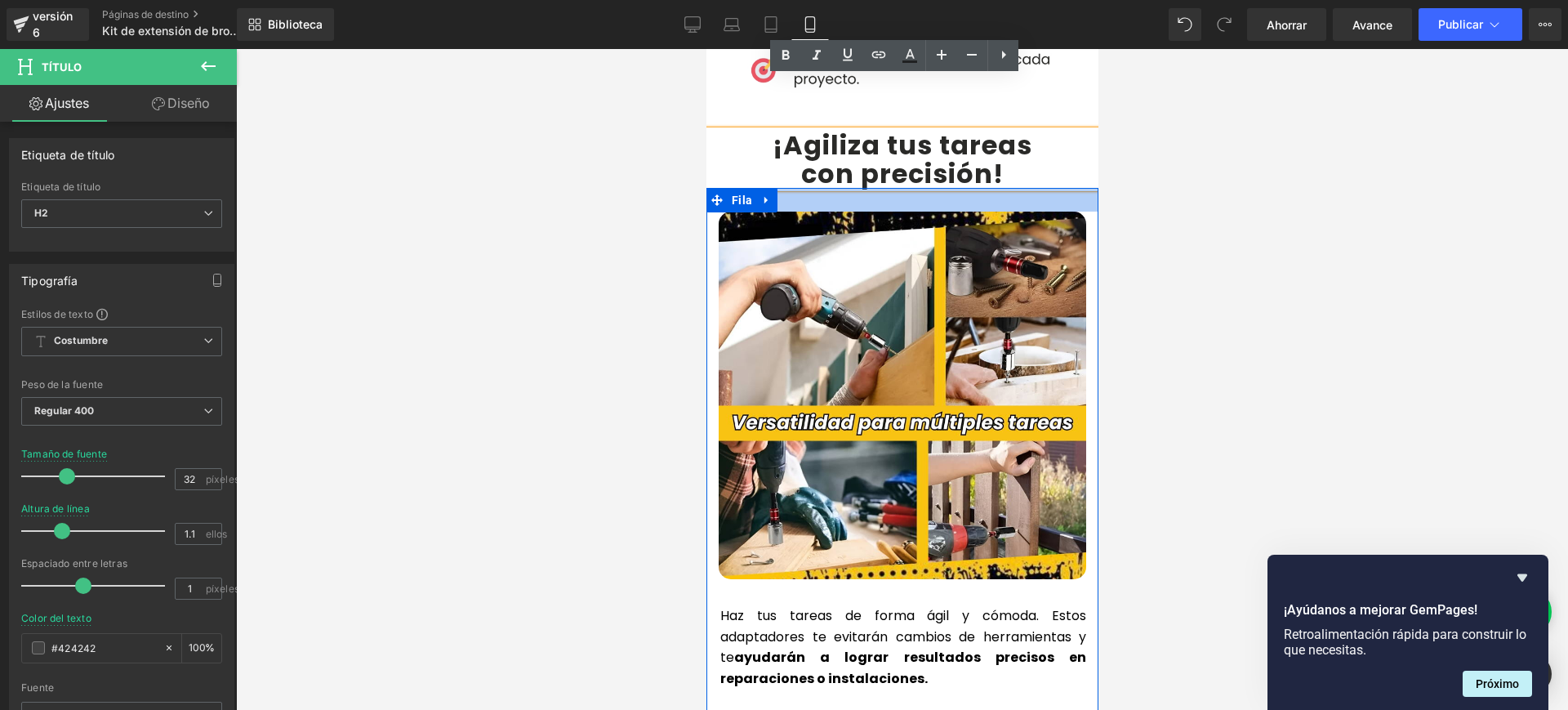
drag, startPoint x: 864, startPoint y: 111, endPoint x: 1002, endPoint y: 138, distance: 140.6
click at [1002, 138] on div "¡Agiliza tus tareas con precisión ! Título Imagen Haz tus tareas de forma ágil …" at bounding box center [901, 518] width 392 height 775
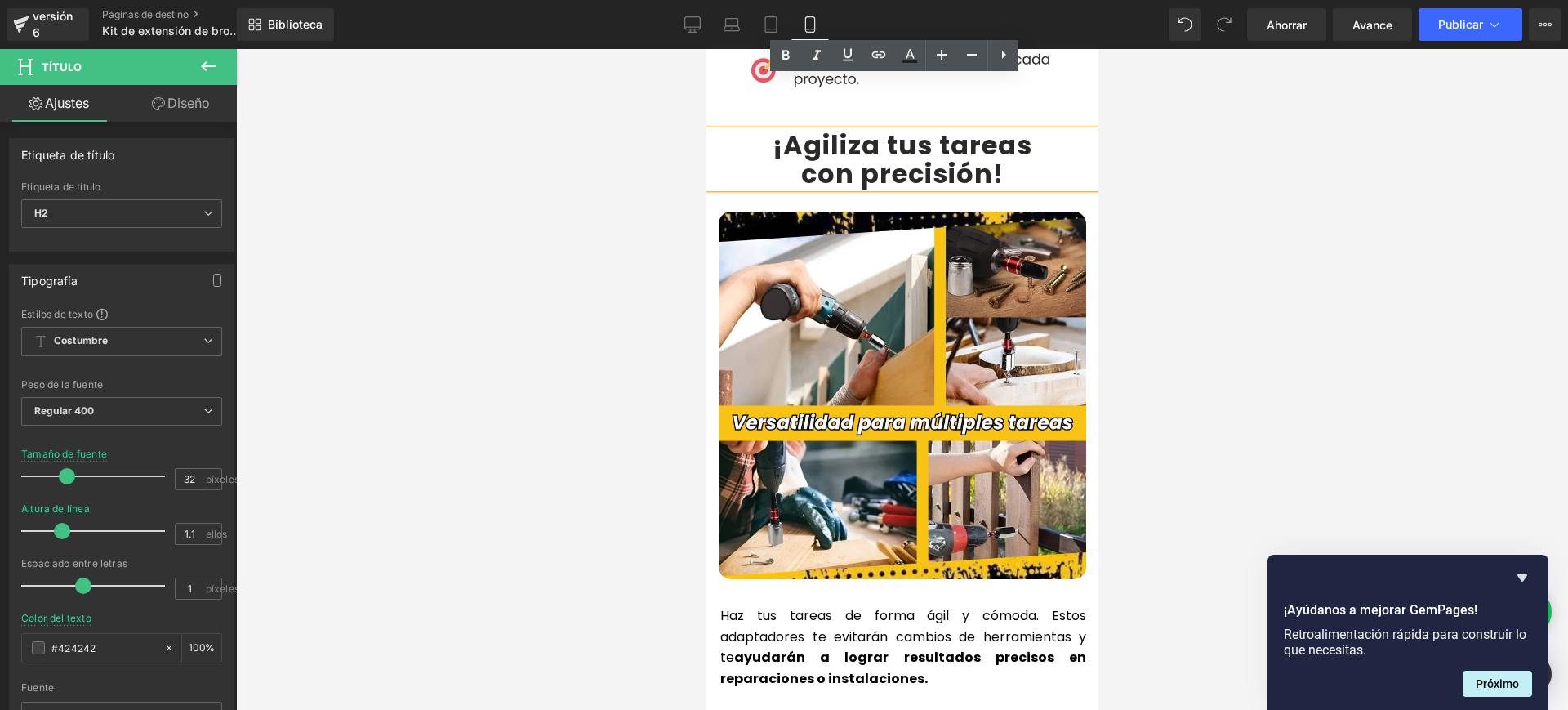
click at [1008, 160] on h2 "con precisión !" at bounding box center [901, 174] width 392 height 29
drag, startPoint x: 1008, startPoint y: 124, endPoint x: 757, endPoint y: 85, distance: 254.0
click at [757, 131] on div "¡Agiliza tus tareas con precisión !" at bounding box center [901, 160] width 392 height 57
copy div "¡Agiliza tus tareas con precisión !"
click at [1319, 355] on div at bounding box center [902, 378] width 1332 height 660
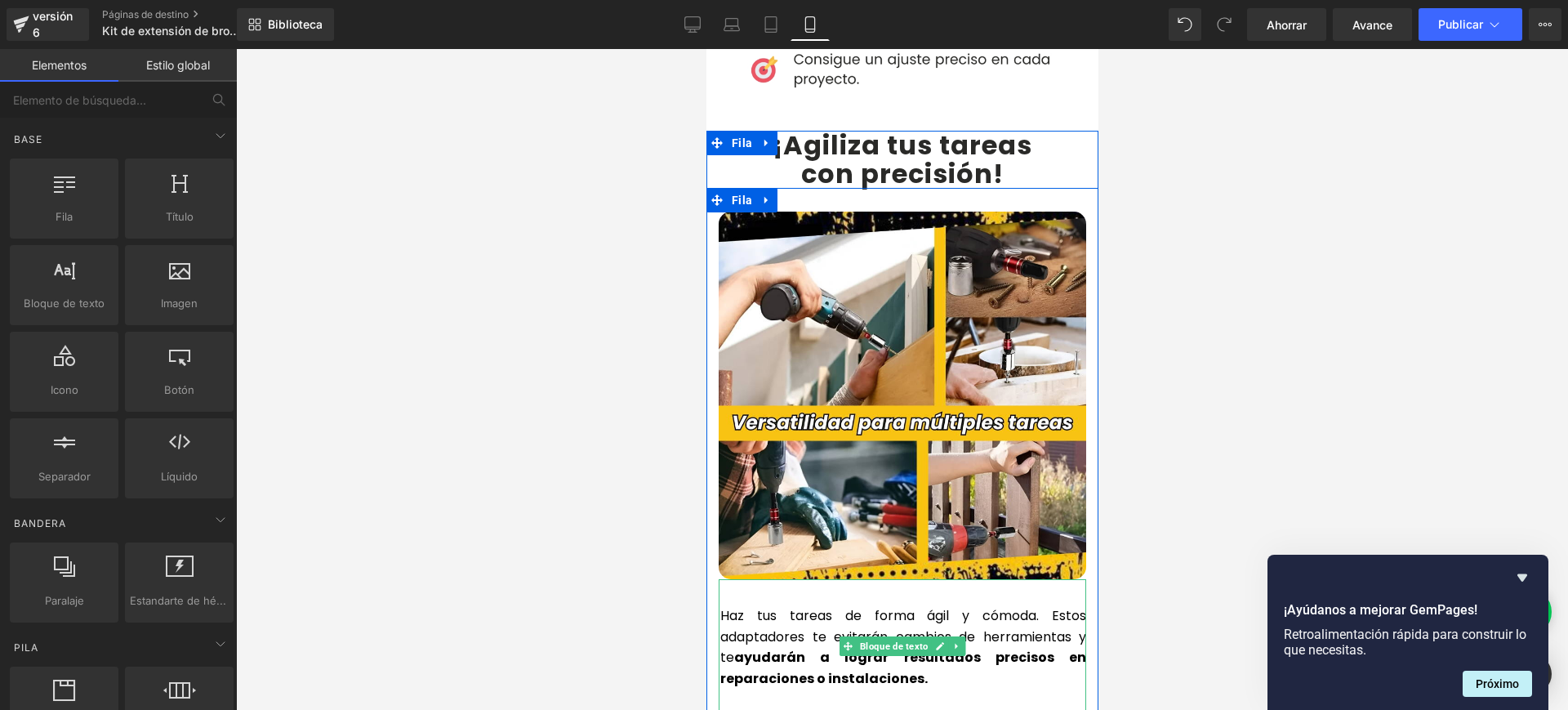
click at [1026, 606] on font "Haz tus tareas de forma ágil y cómoda. Estos adaptadores te evitarán cambios de…" at bounding box center [902, 635] width 366 height 60
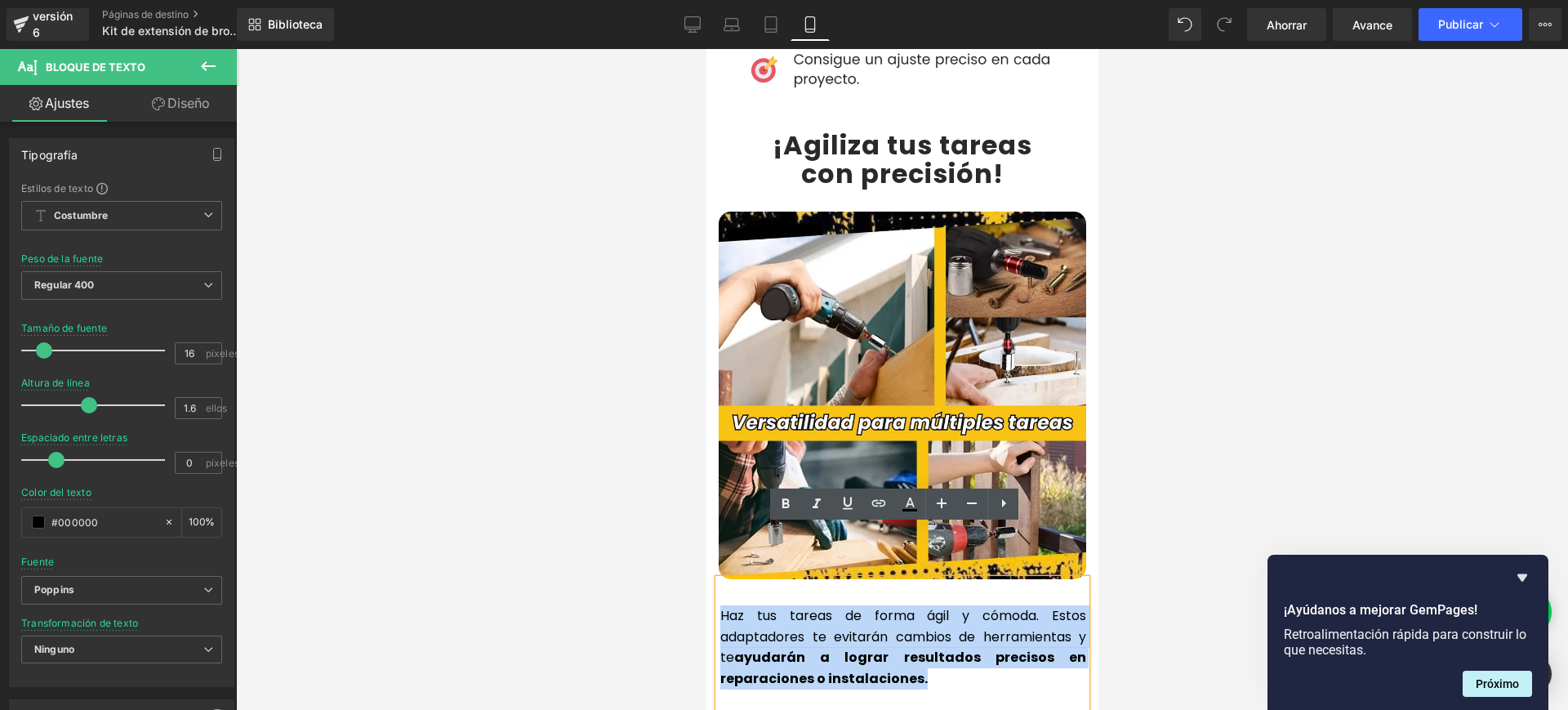
drag, startPoint x: 811, startPoint y: 610, endPoint x: 711, endPoint y: 565, distance: 109.7
click at [718, 579] on div "Haz tus tareas de forma ágil y cómoda. Estos adaptadores te evitarán cambios de…" at bounding box center [901, 646] width 368 height 134
click at [801, 606] on font "Haz tus tareas de forma ágil y cómoda. Estos adaptadores te evitarán cambios de…" at bounding box center [902, 635] width 366 height 60
drag, startPoint x: 918, startPoint y: 618, endPoint x: 715, endPoint y: 563, distance: 210.3
click at [720, 605] on p "Haz tus tareas de forma ágil y cómoda. Estos adaptadores te evitarán cambios de…" at bounding box center [902, 646] width 366 height 83
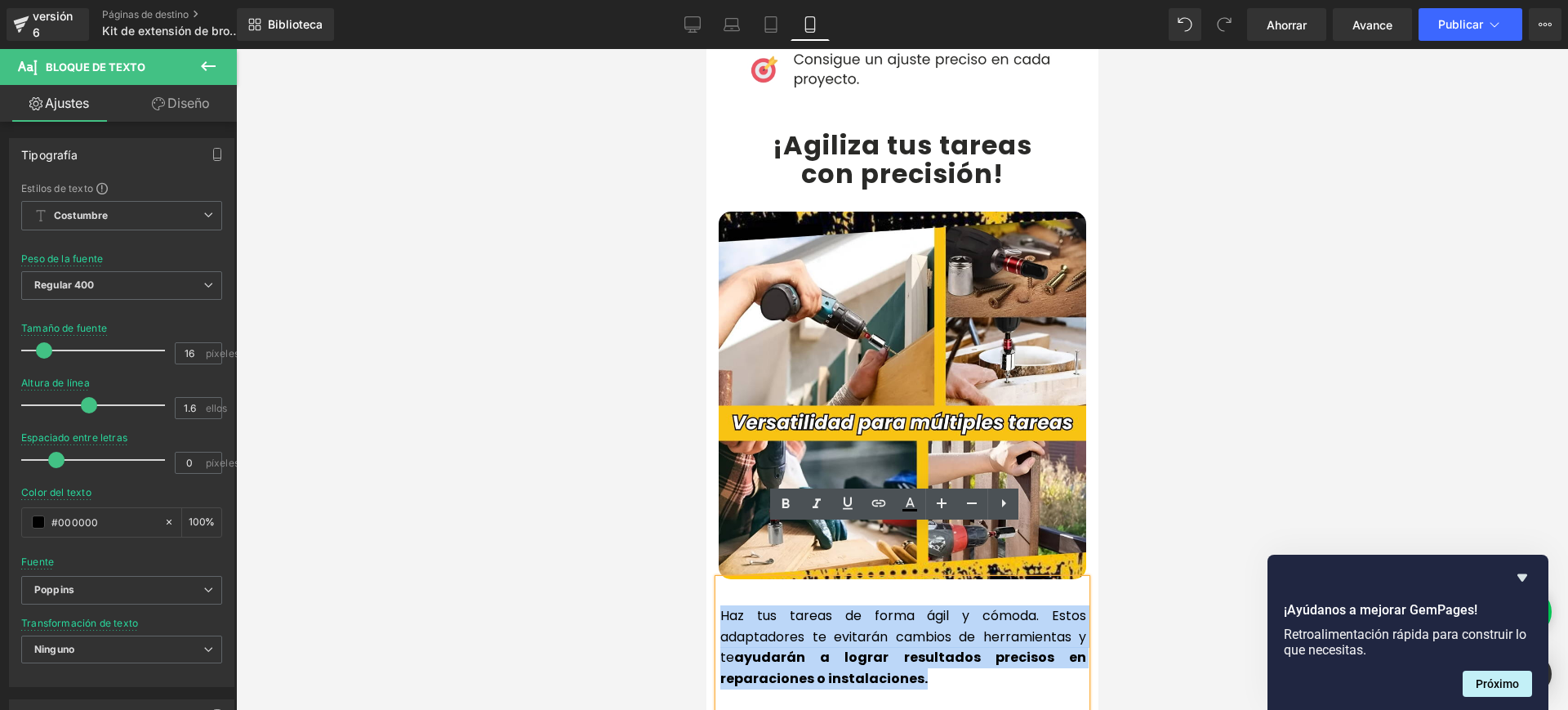
click at [978, 627] on p "Haz tus tareas de forma ágil y cómoda. Estos adaptadores te evitarán cambios de…" at bounding box center [902, 646] width 366 height 83
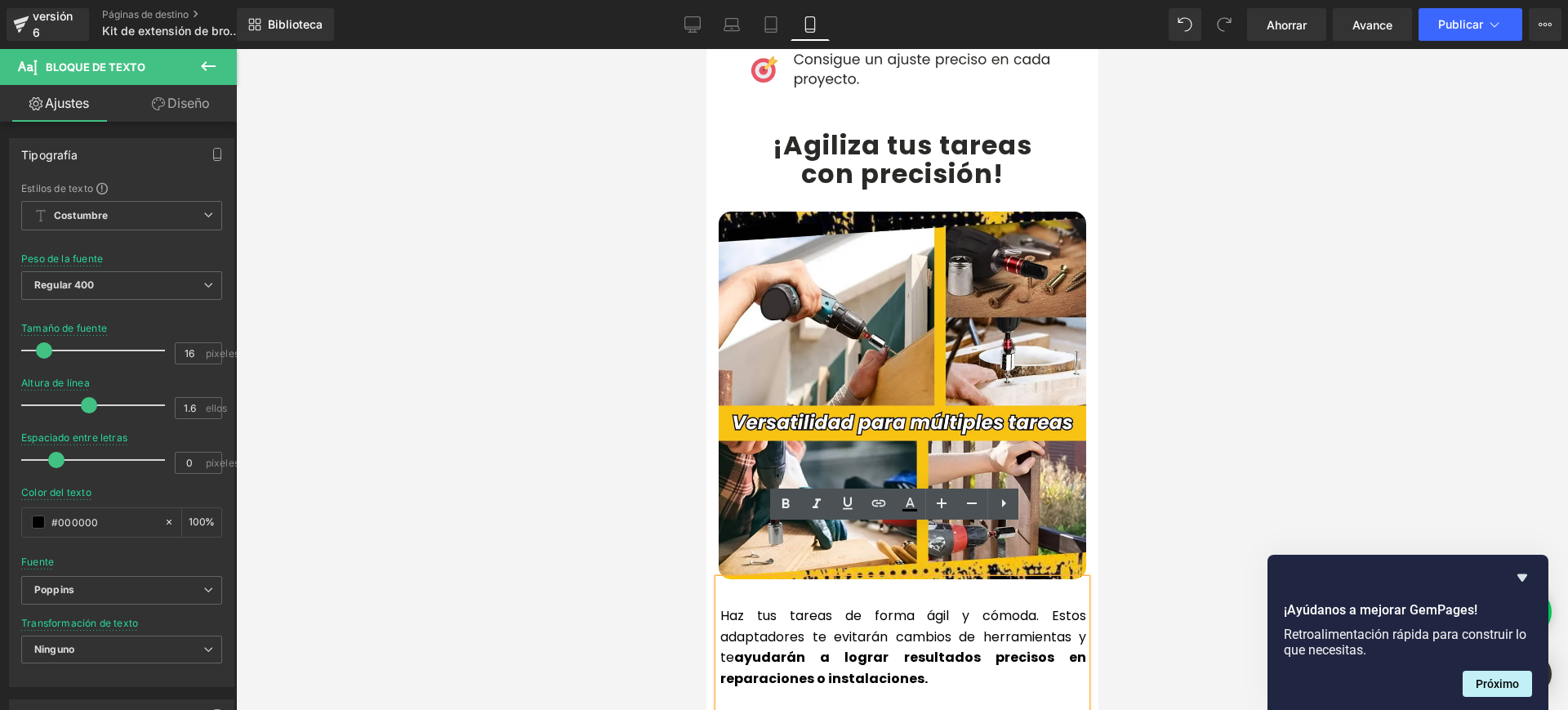
drag, startPoint x: 978, startPoint y: 627, endPoint x: 709, endPoint y: 562, distance: 276.7
click at [718, 579] on div "Haz tus tareas de forma ágil y cómoda. Estos adaptadores te evitarán cambios de…" at bounding box center [901, 646] width 368 height 134
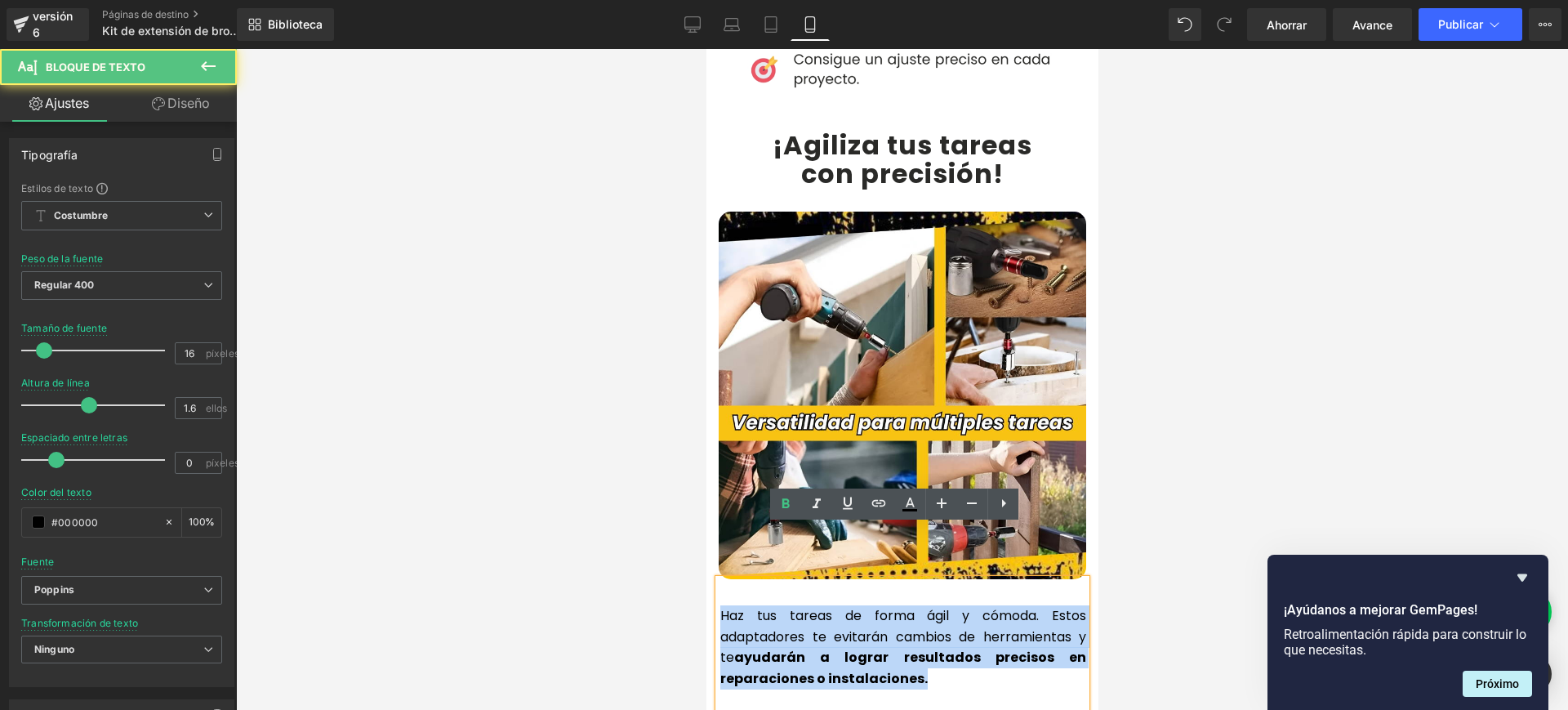
drag, startPoint x: 710, startPoint y: 562, endPoint x: 913, endPoint y: 636, distance: 216.1
click at [913, 636] on div "Haz tus tareas de forma ágil y cómoda. Estos adaptadores te evitarán cambios de…" at bounding box center [901, 646] width 368 height 134
copy p "Haz tus tareas de forma ágil y cómoda. Estos adaptadores te evitarán cambios de…"
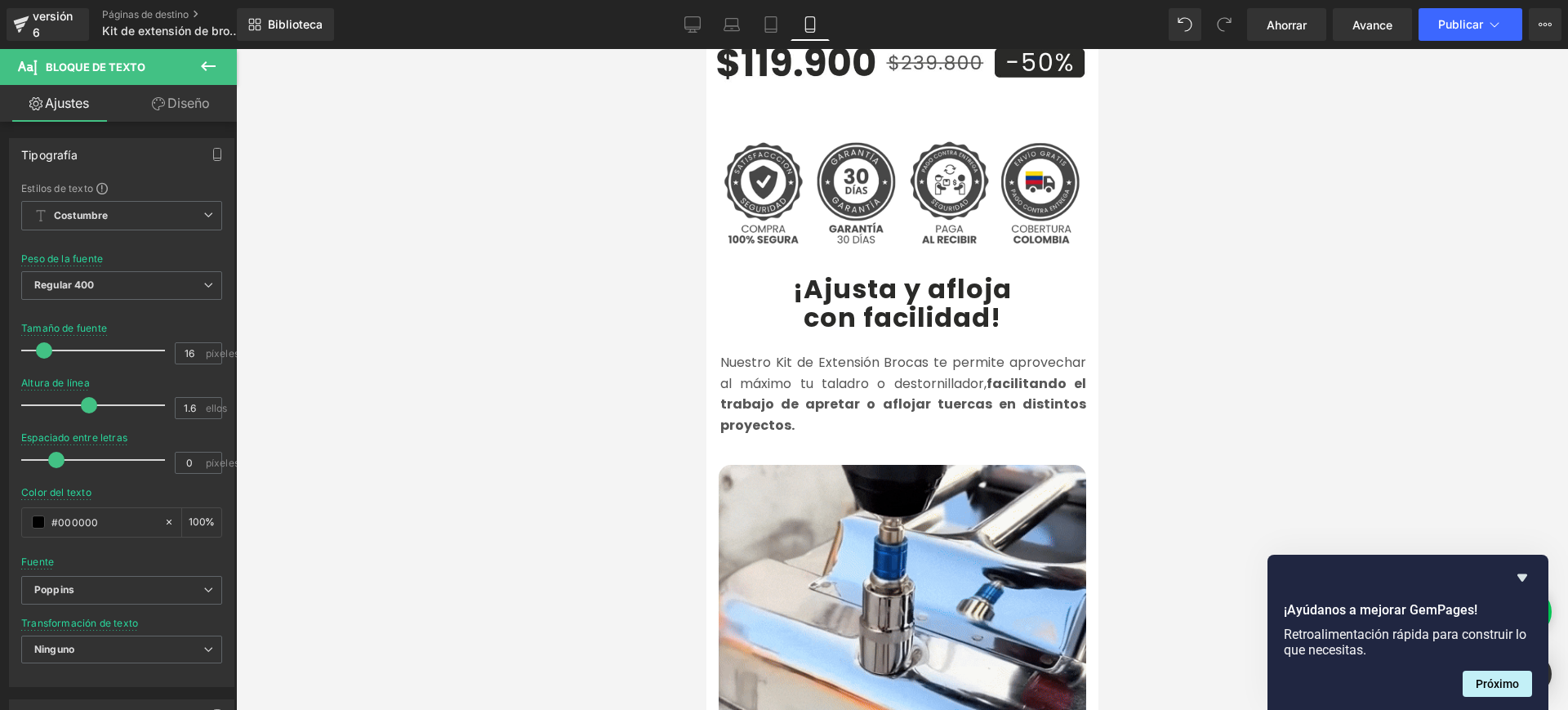
scroll to position [633, 0]
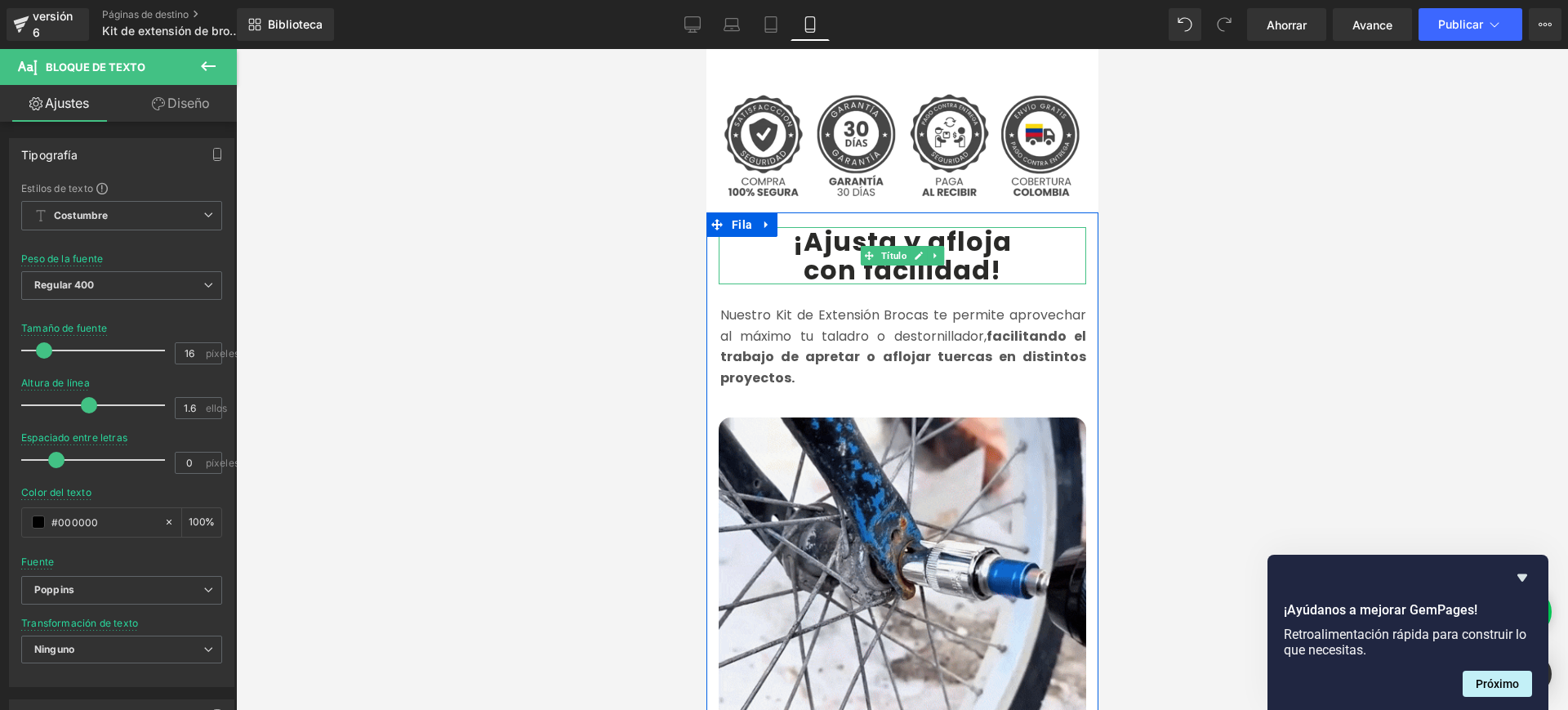
click at [990, 251] on font "!" at bounding box center [995, 269] width 11 height 36
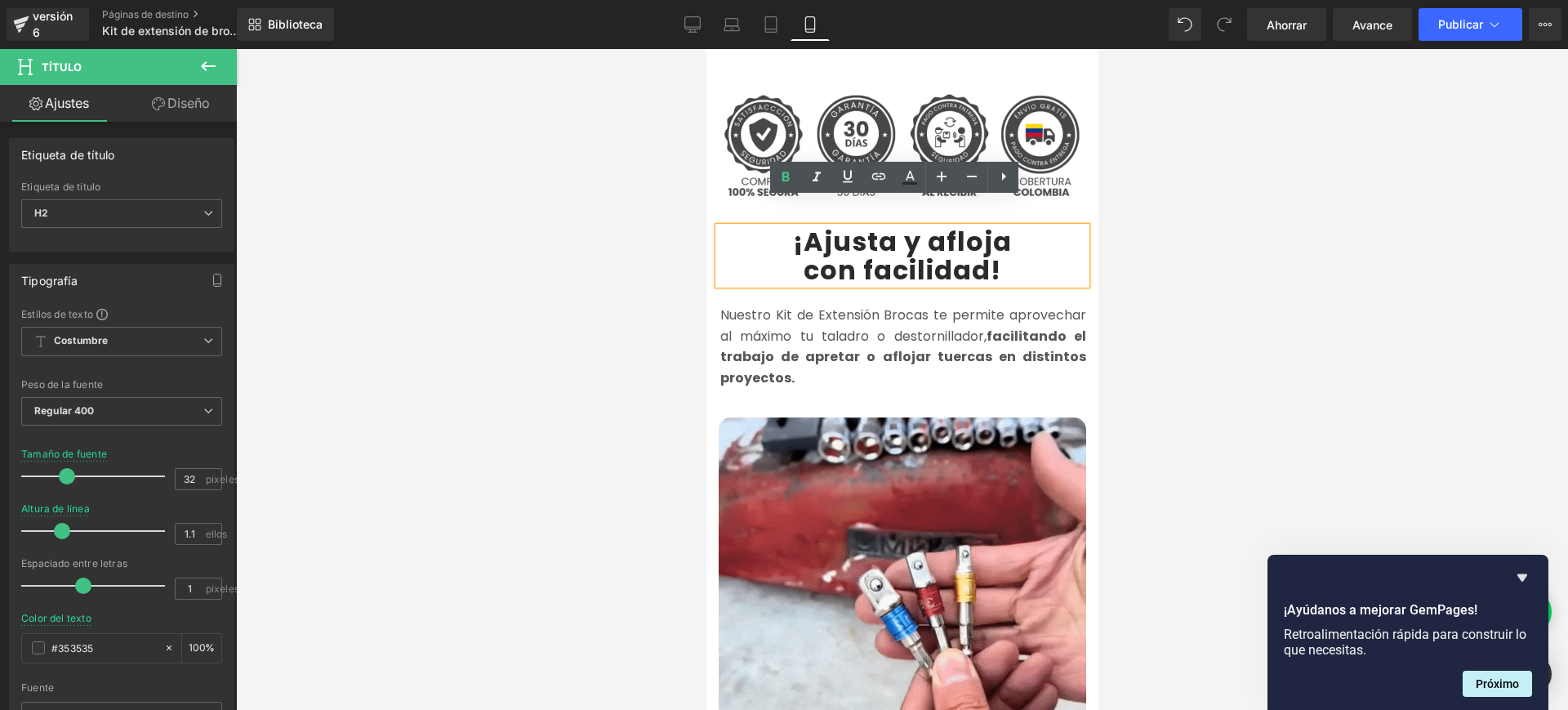
click at [990, 251] on font "!" at bounding box center [995, 269] width 11 height 36
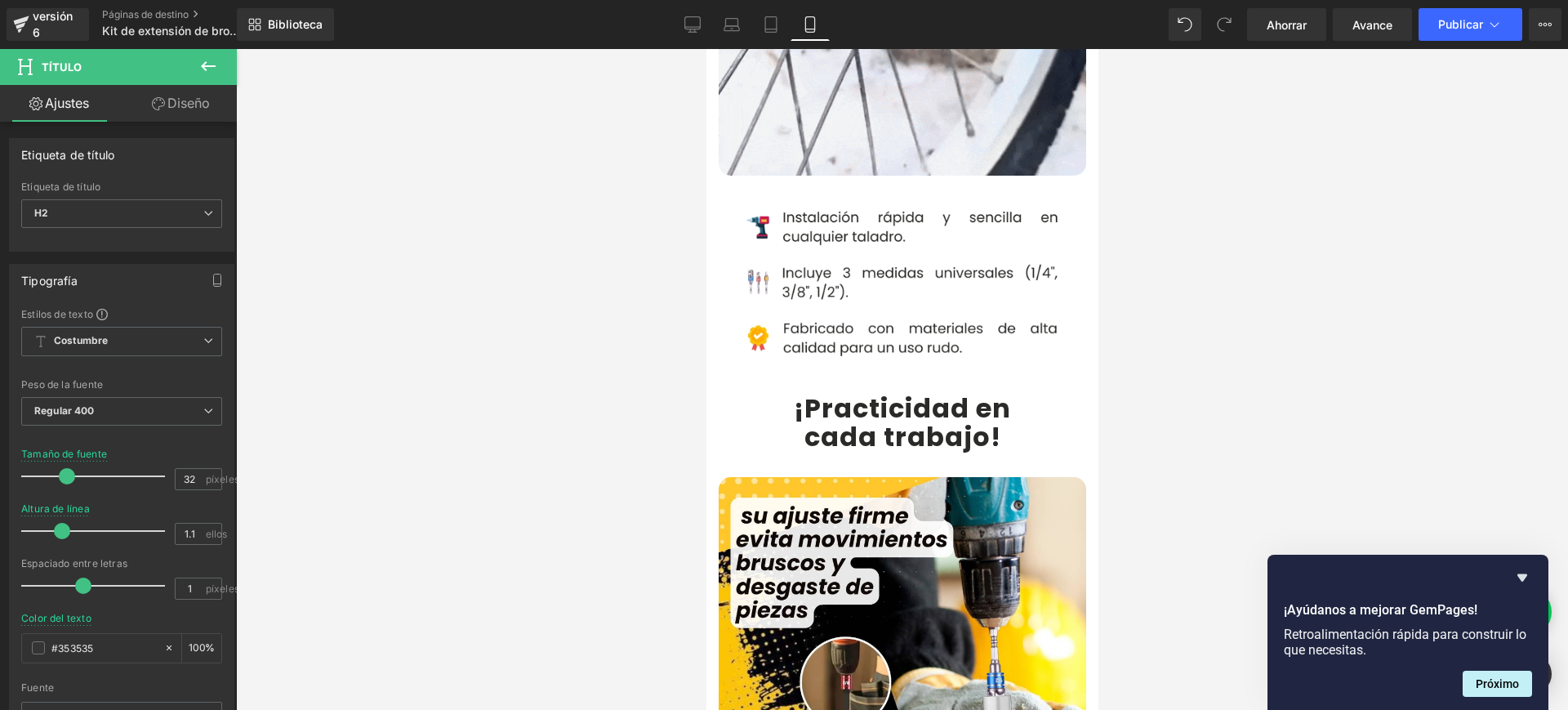
scroll to position [1337, 0]
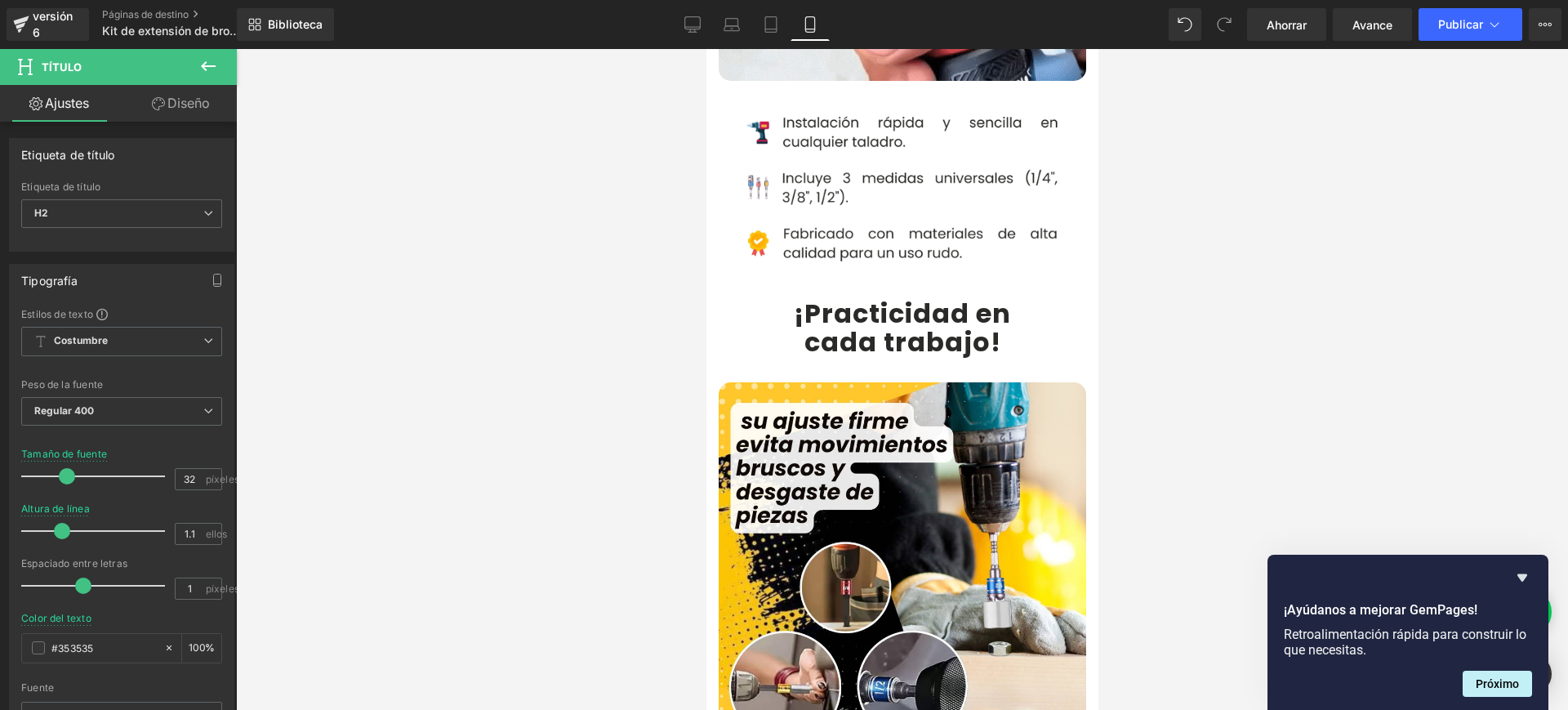
click at [956, 323] on font "cada trabajo" at bounding box center [896, 341] width 186 height 36
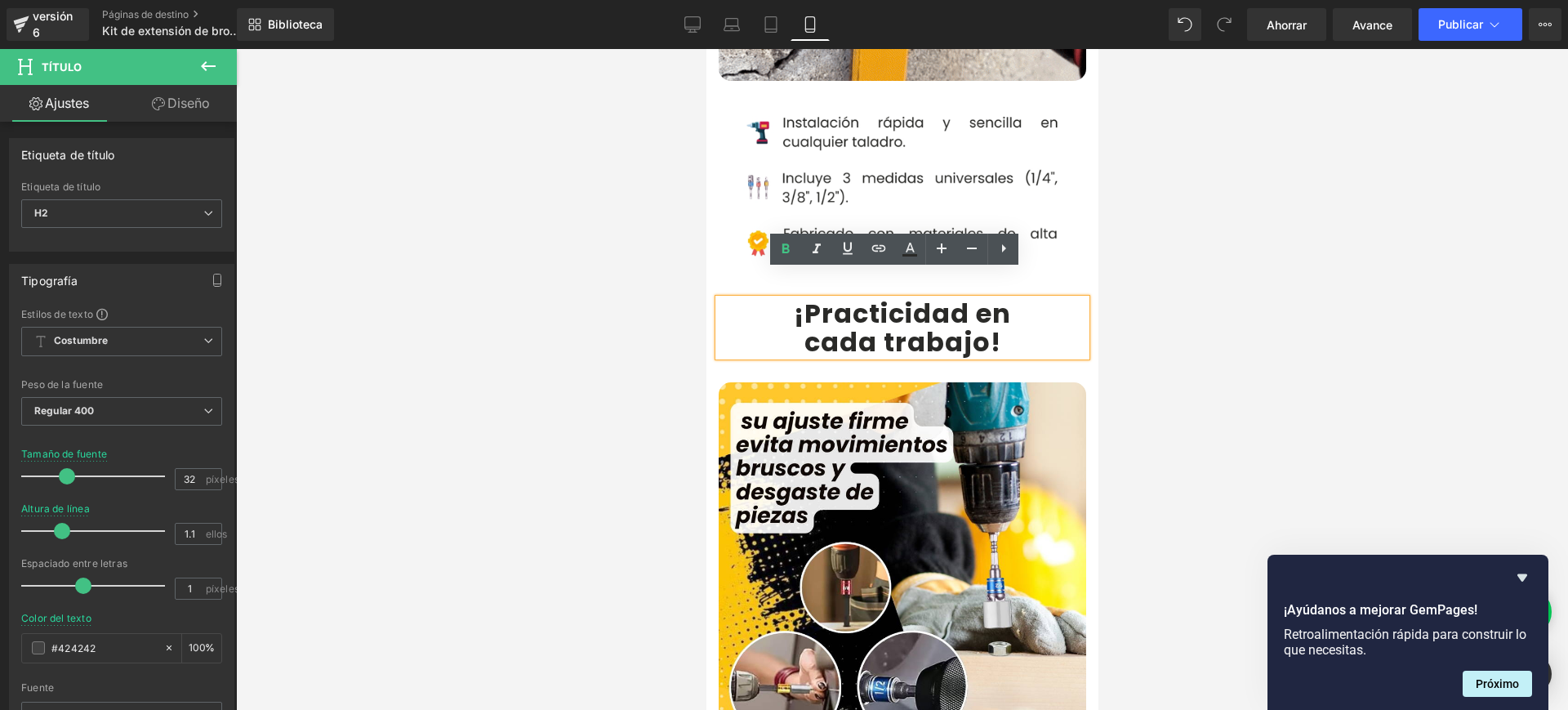
click at [990, 323] on font "!" at bounding box center [995, 341] width 11 height 36
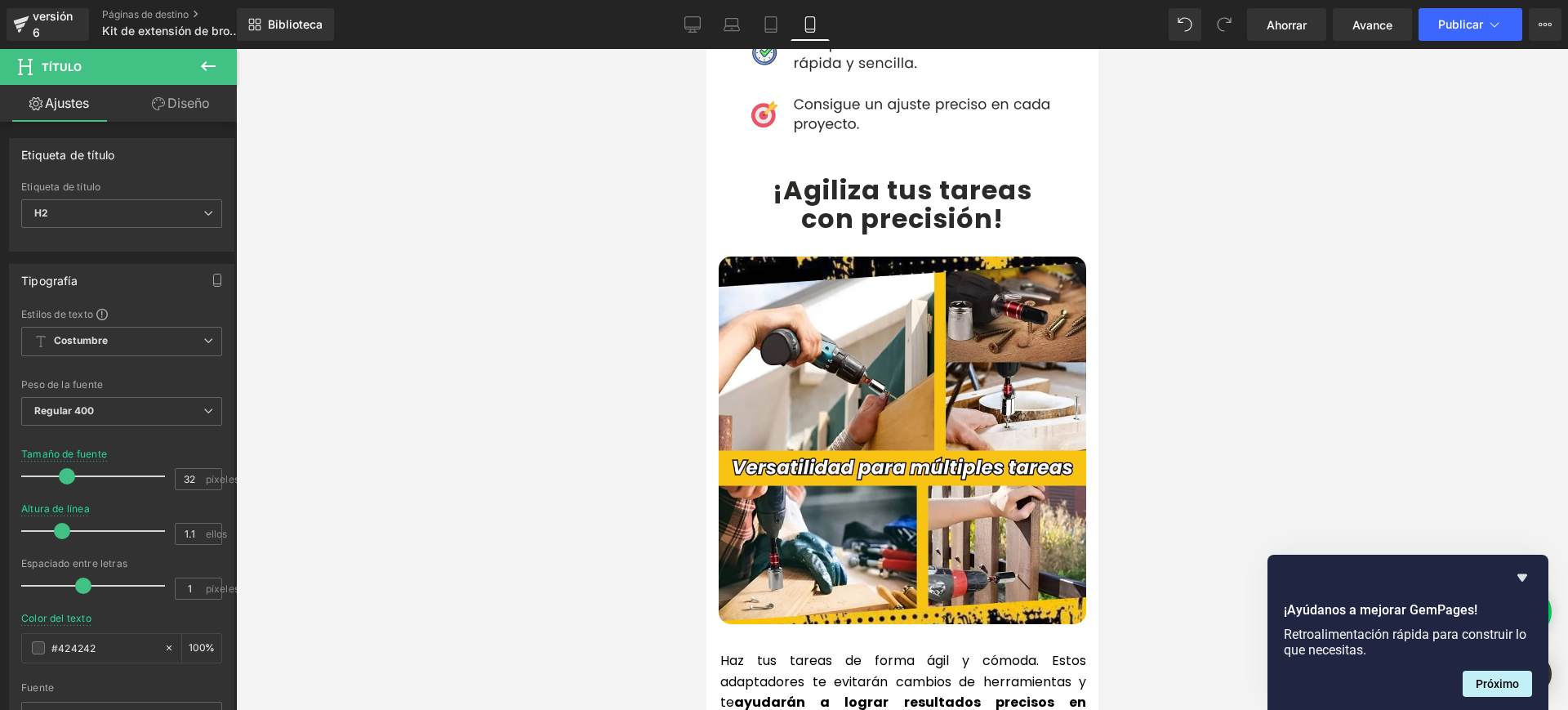
scroll to position [3346, 0]
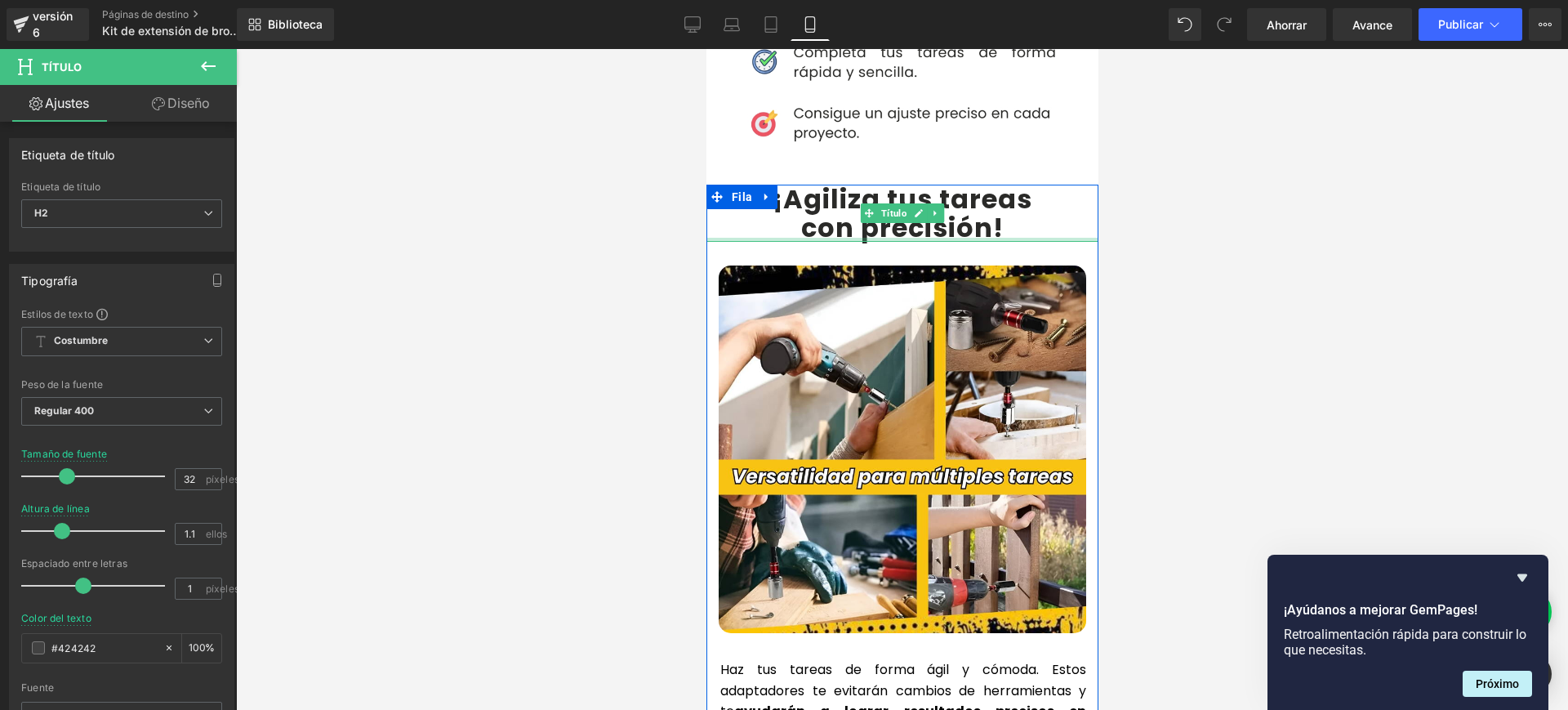
click at [934, 238] on div at bounding box center [901, 240] width 392 height 4
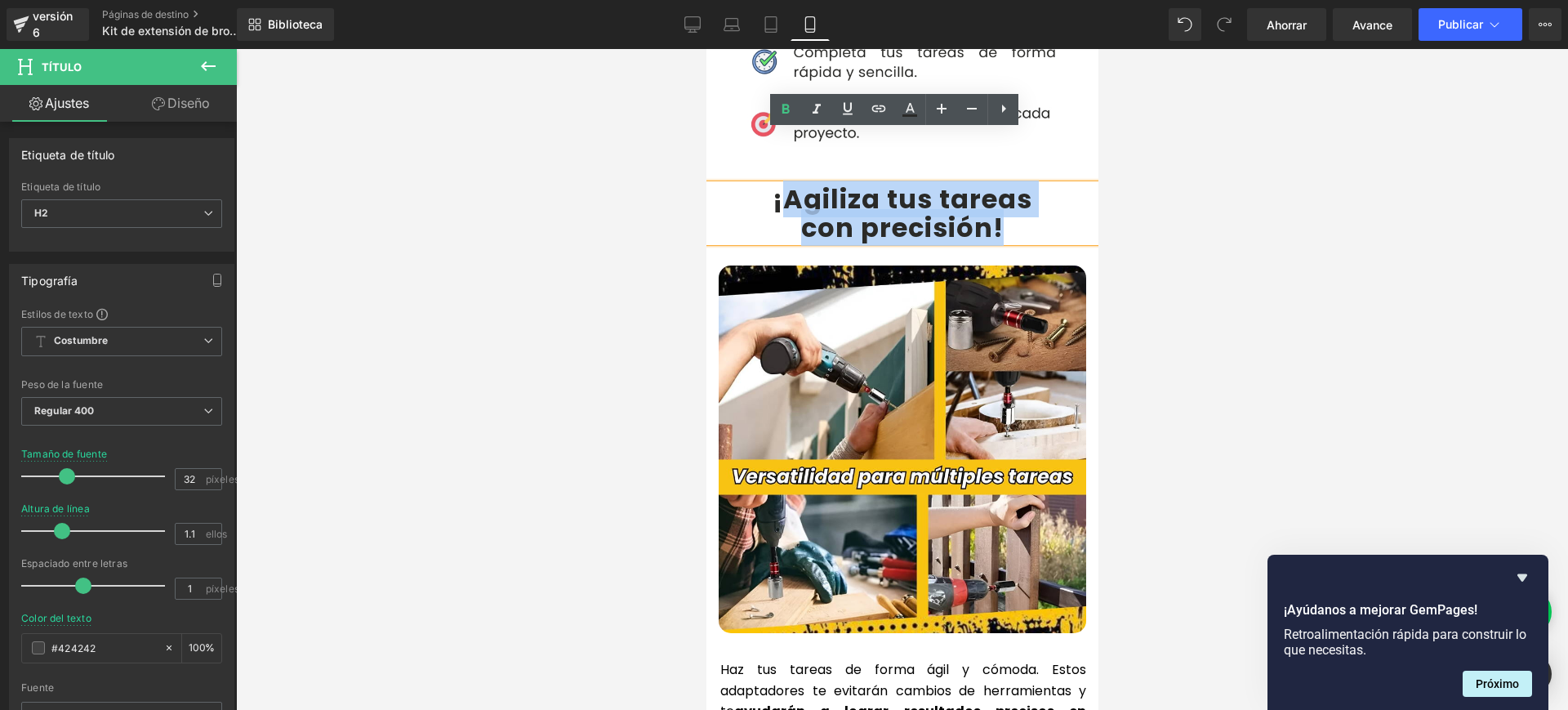
drag, startPoint x: 985, startPoint y: 171, endPoint x: 775, endPoint y: 145, distance: 211.6
click at [775, 184] on div "¡Agiliza tus tareas con precisión !" at bounding box center [901, 213] width 392 height 57
paste div
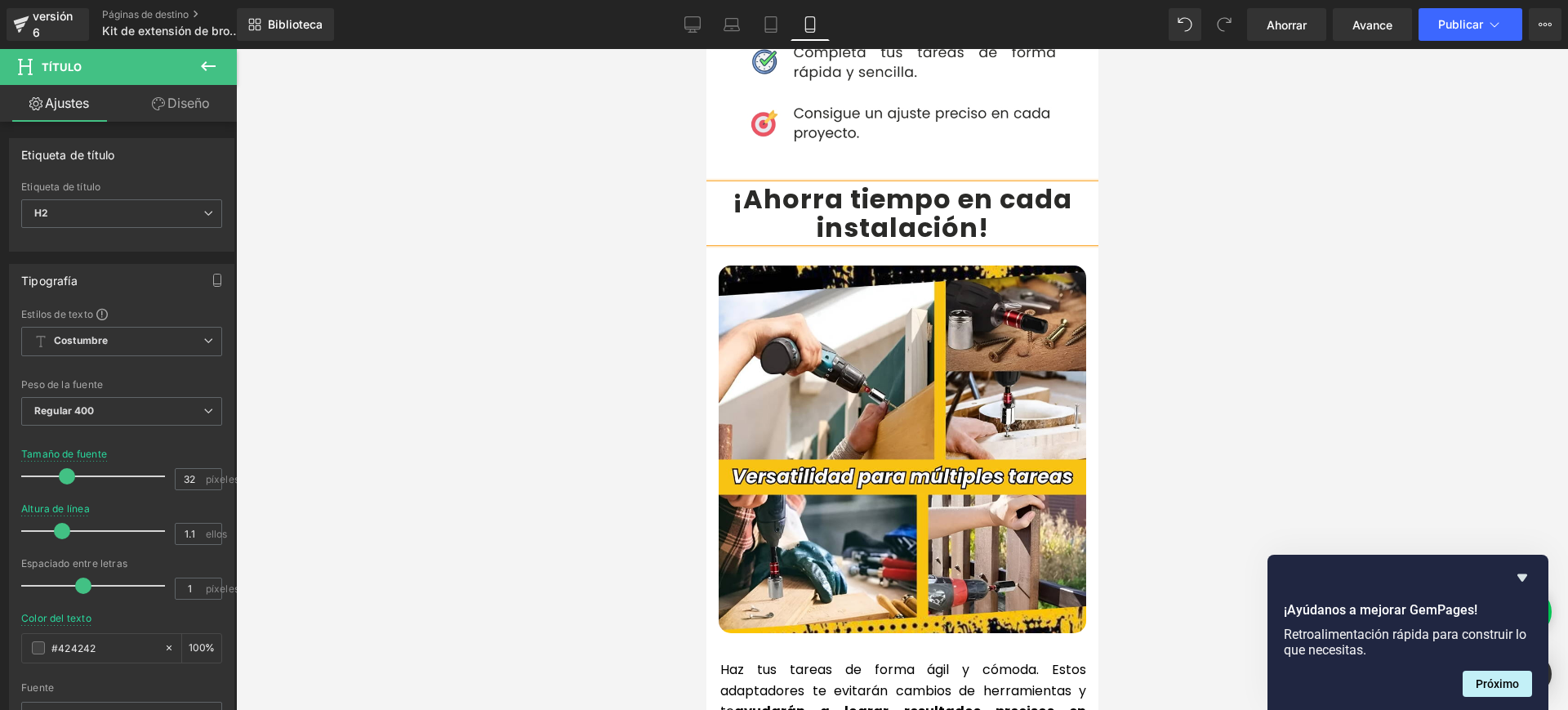
click at [1063, 184] on h2 "¡Ahorra tiempo en cada instalación !" at bounding box center [901, 213] width 392 height 57
click at [964, 181] on font "¡Ahorra tiempo en instalación" at bounding box center [902, 213] width 261 height 65
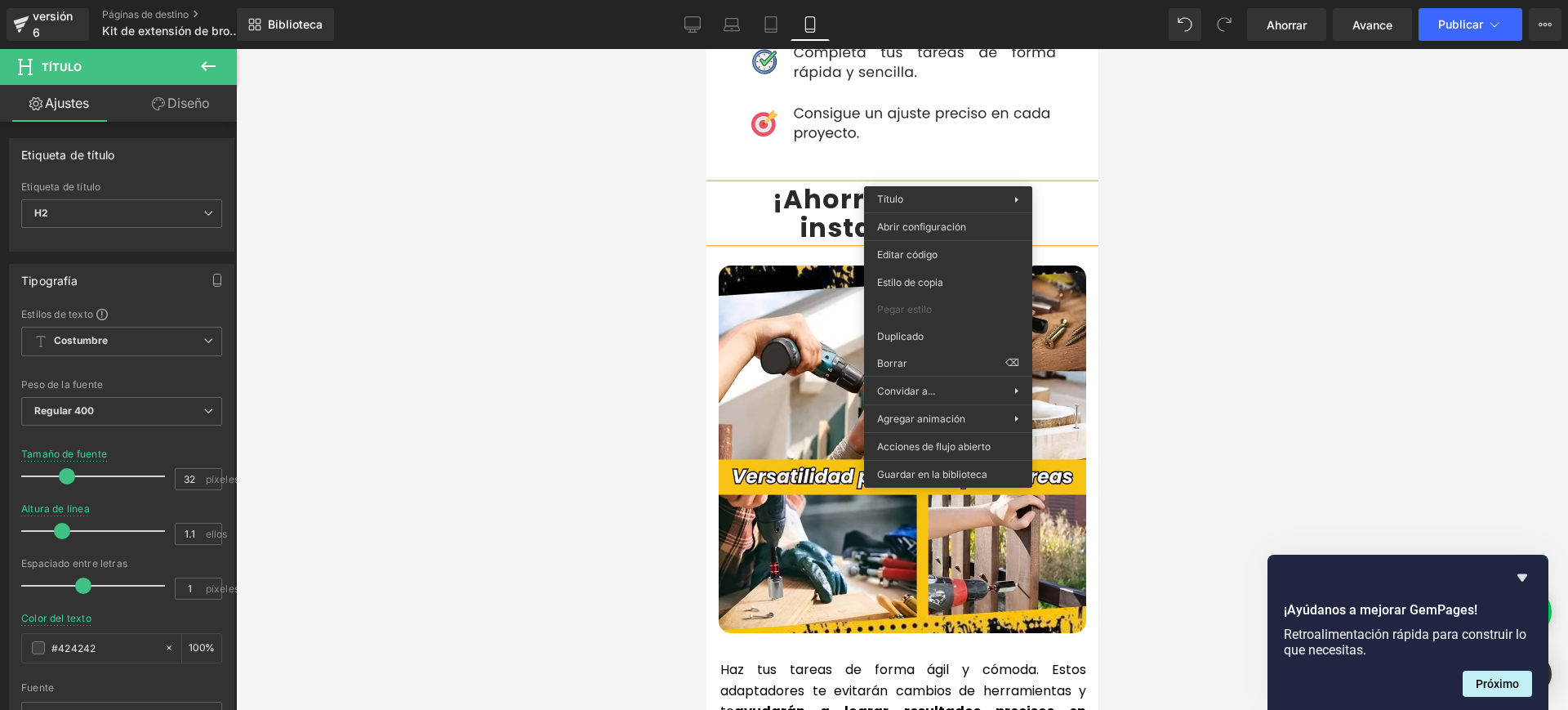
click at [856, 181] on font "¡Ahorra tiempo en instalaciónes" at bounding box center [902, 213] width 261 height 65
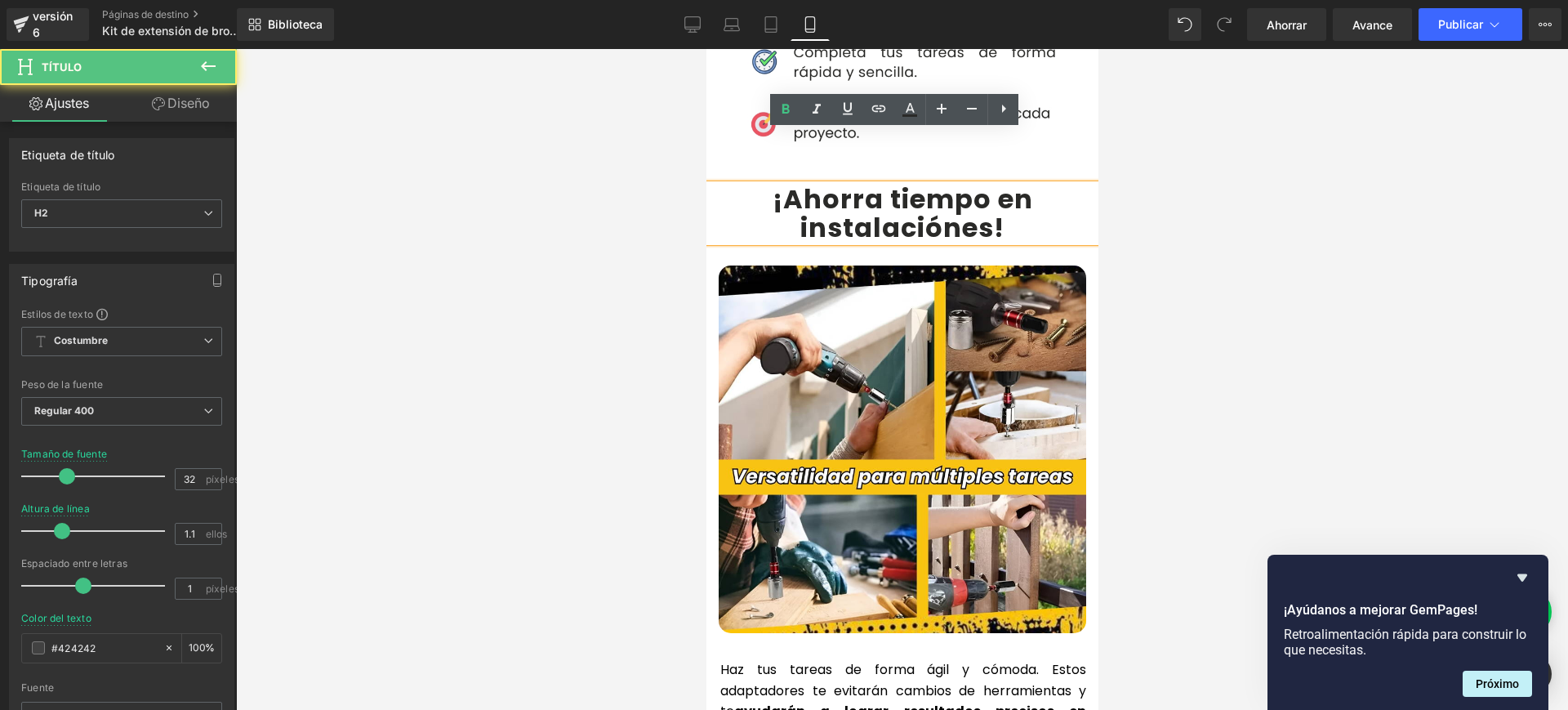
click at [924, 181] on font "¡Ahorra tiempo en instalaciónes" at bounding box center [902, 213] width 261 height 65
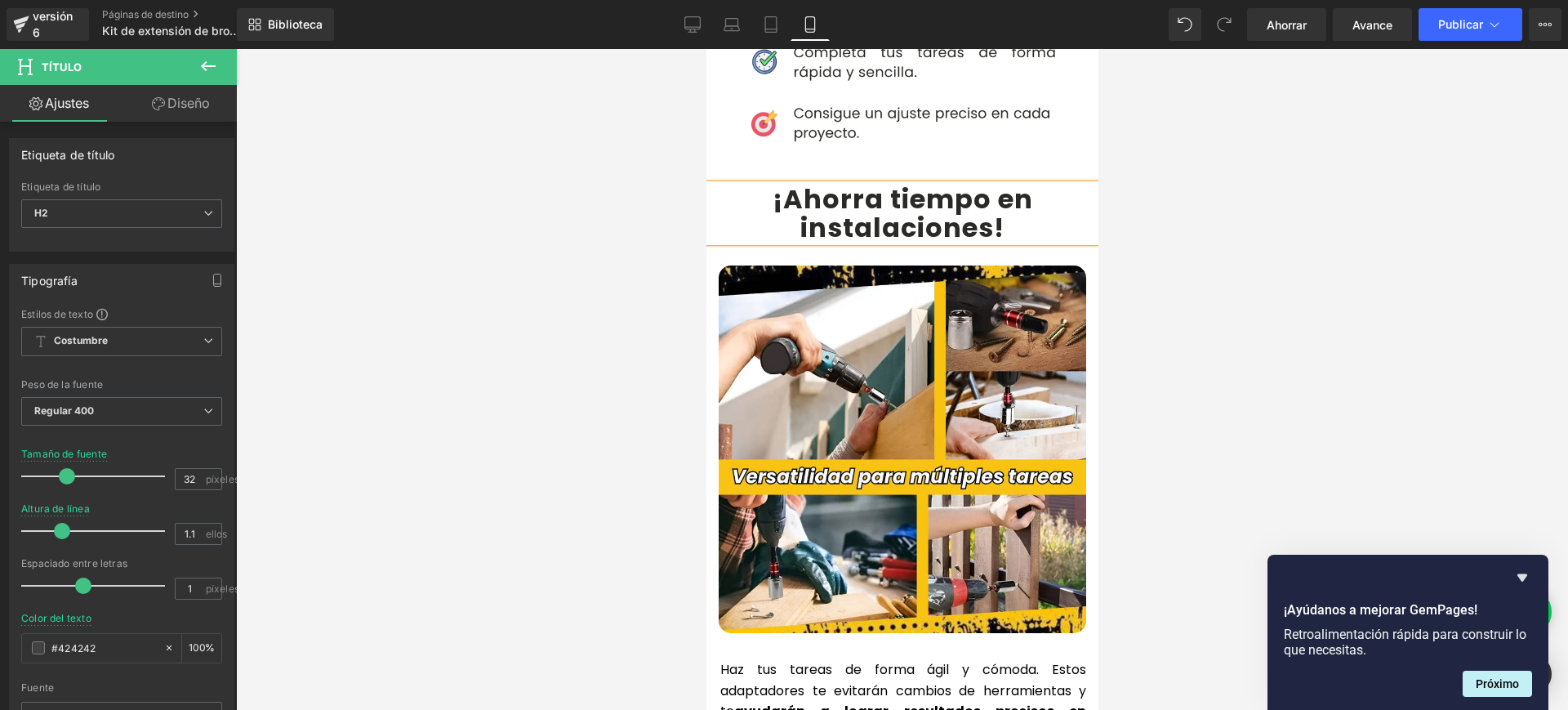
click at [1039, 184] on h2 "¡Ahorra tiempo en instalaciones !" at bounding box center [901, 213] width 392 height 57
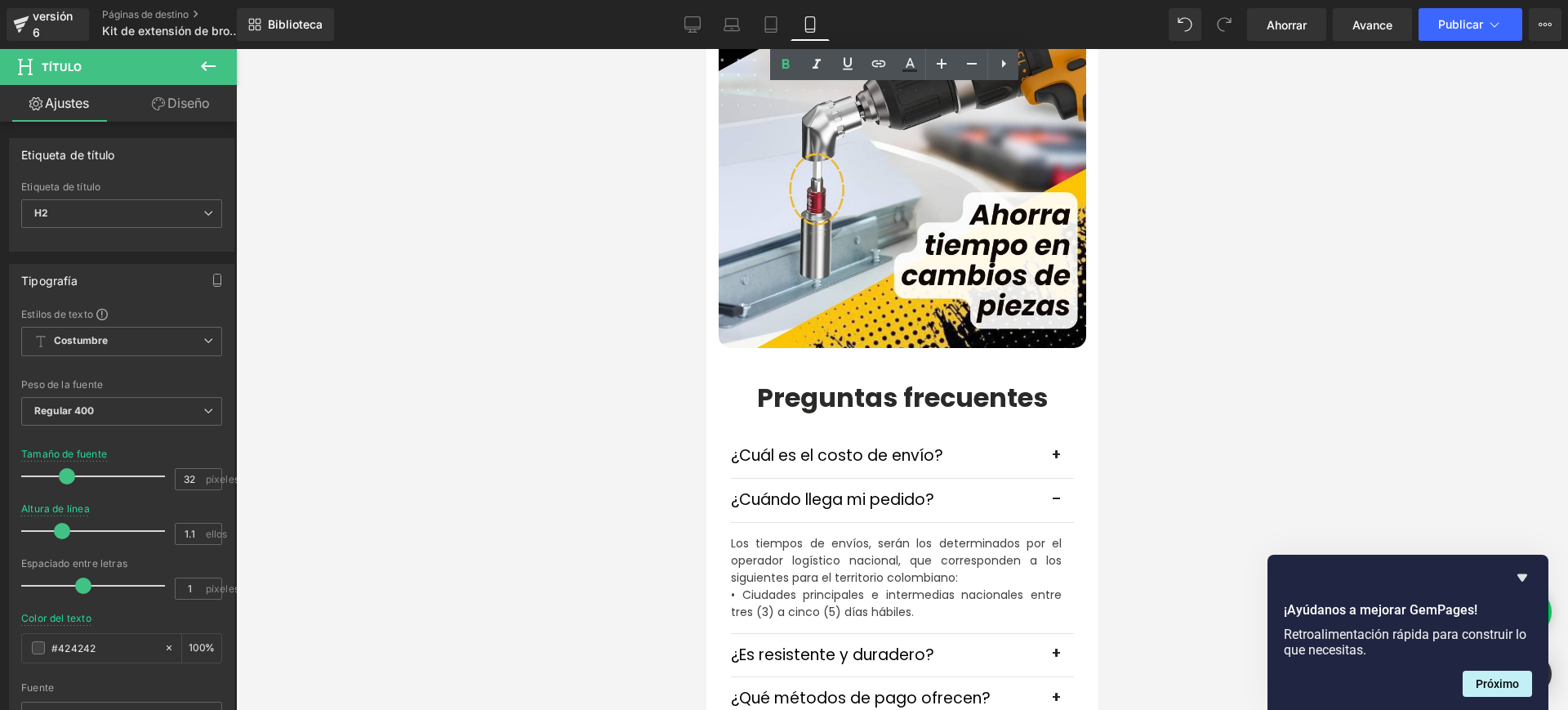
scroll to position [4287, 0]
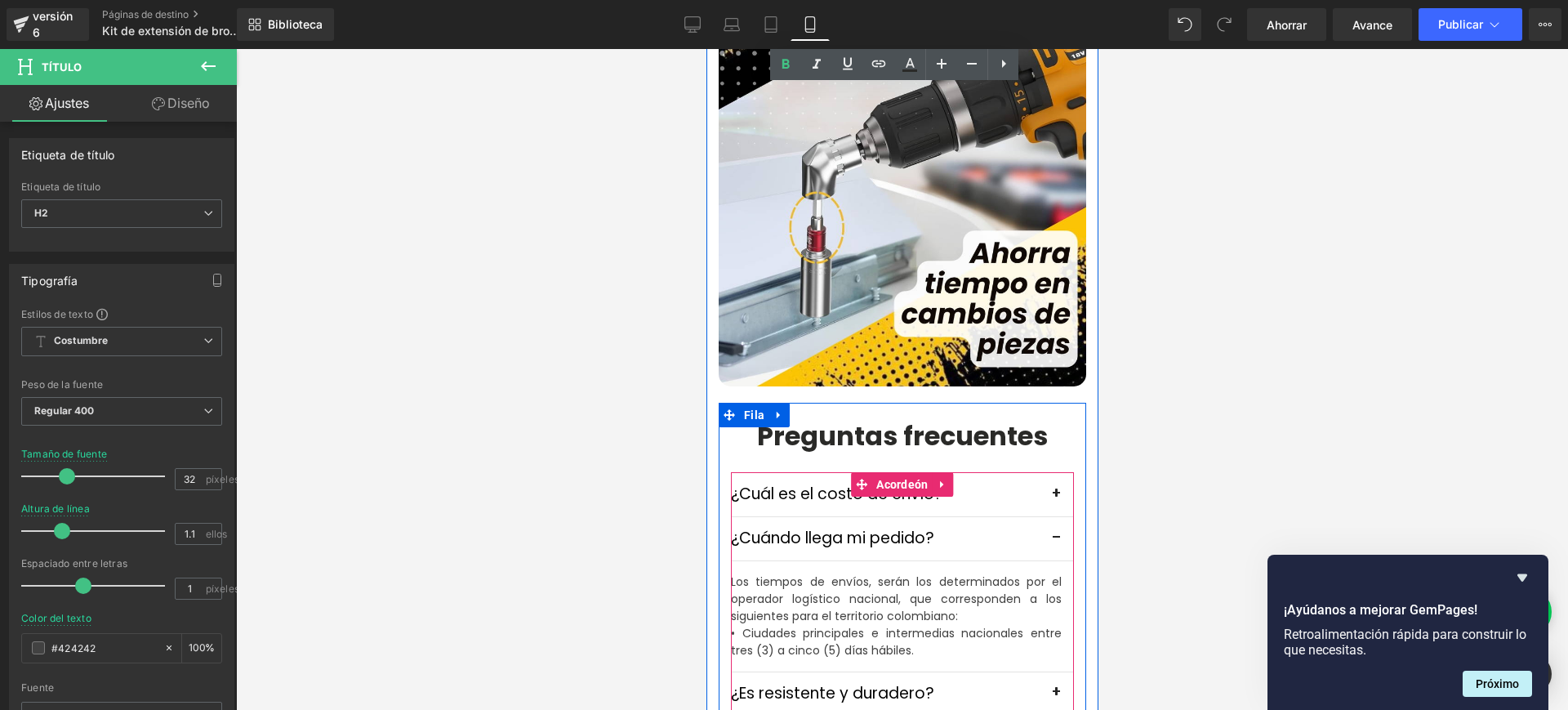
click at [1057, 542] on span "button" at bounding box center [1057, 542] width 0 height 0
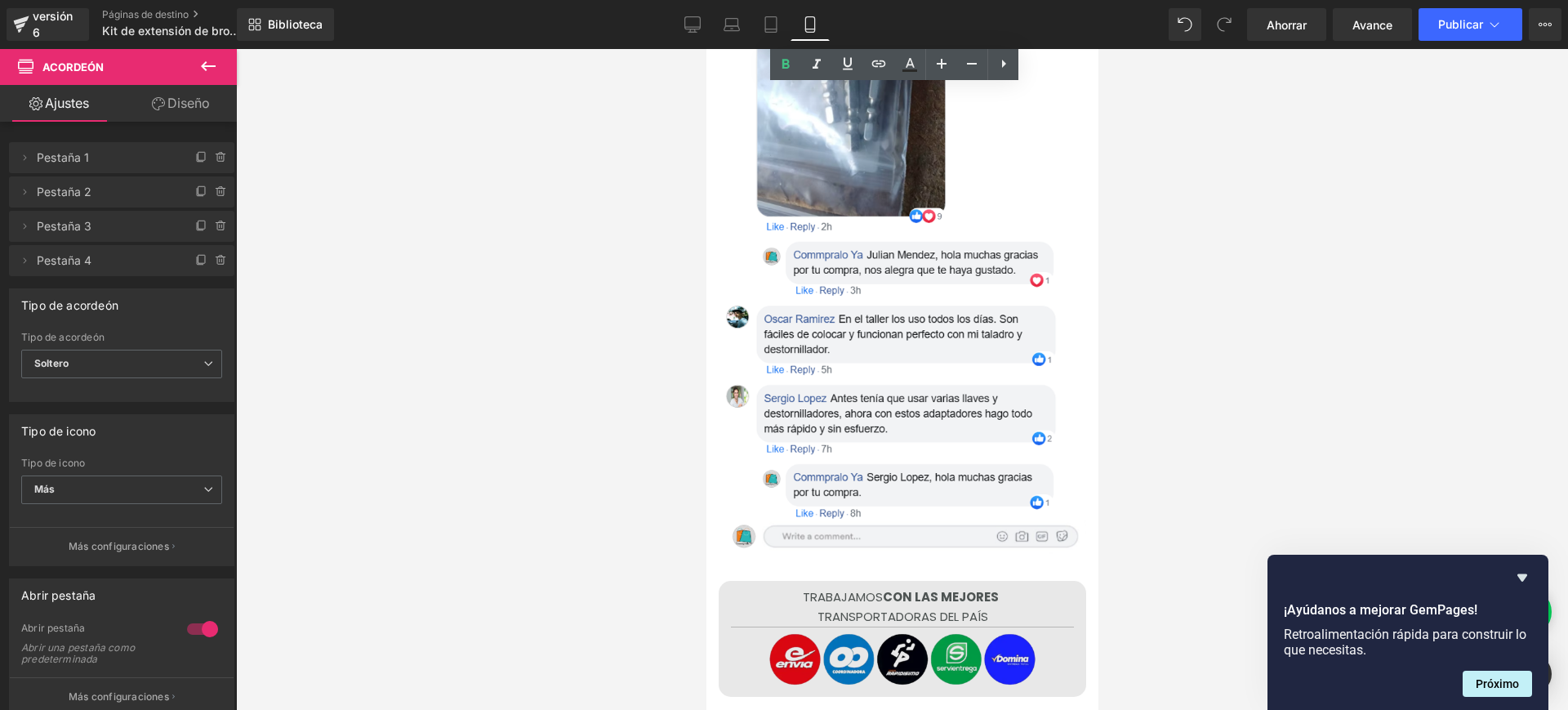
scroll to position [5942, 0]
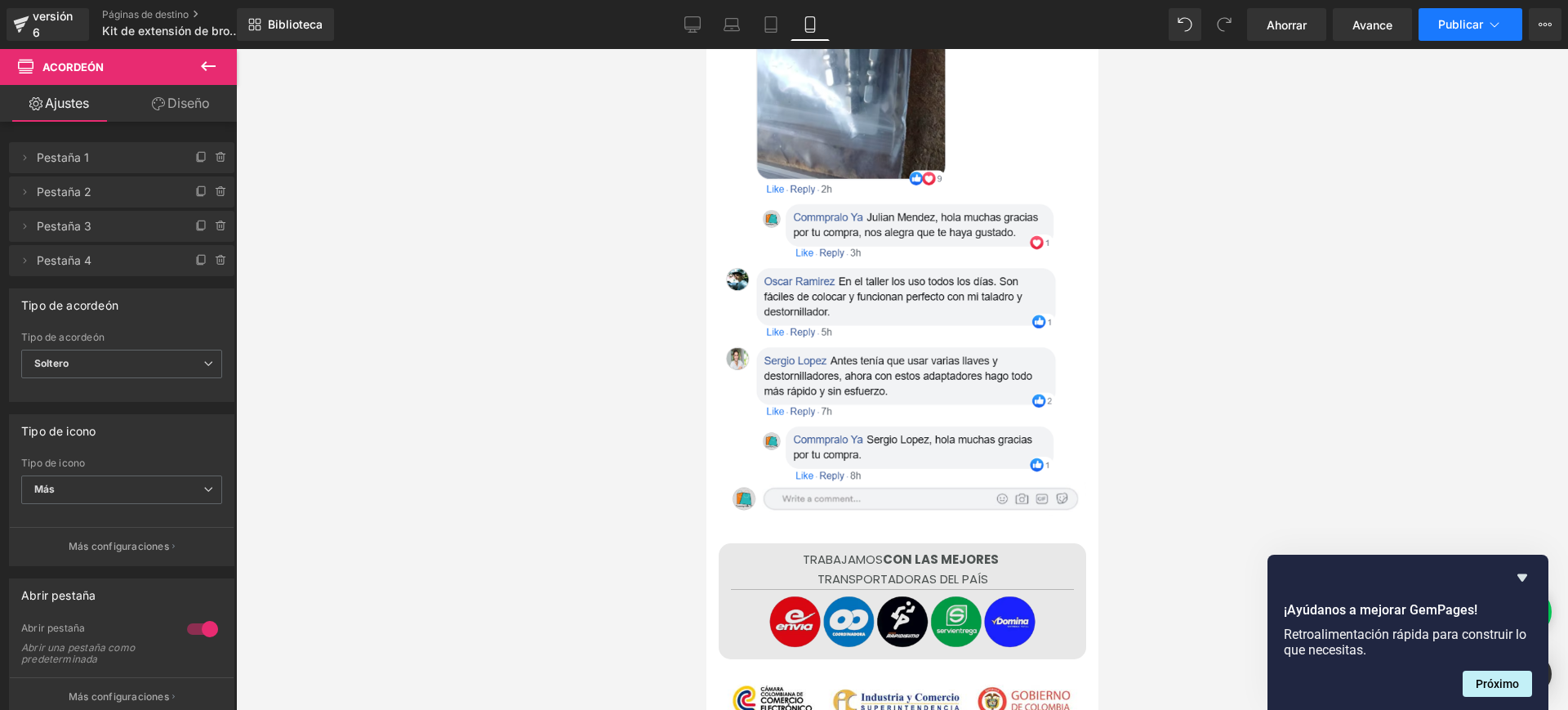
click at [1498, 23] on icon at bounding box center [1493, 24] width 16 height 16
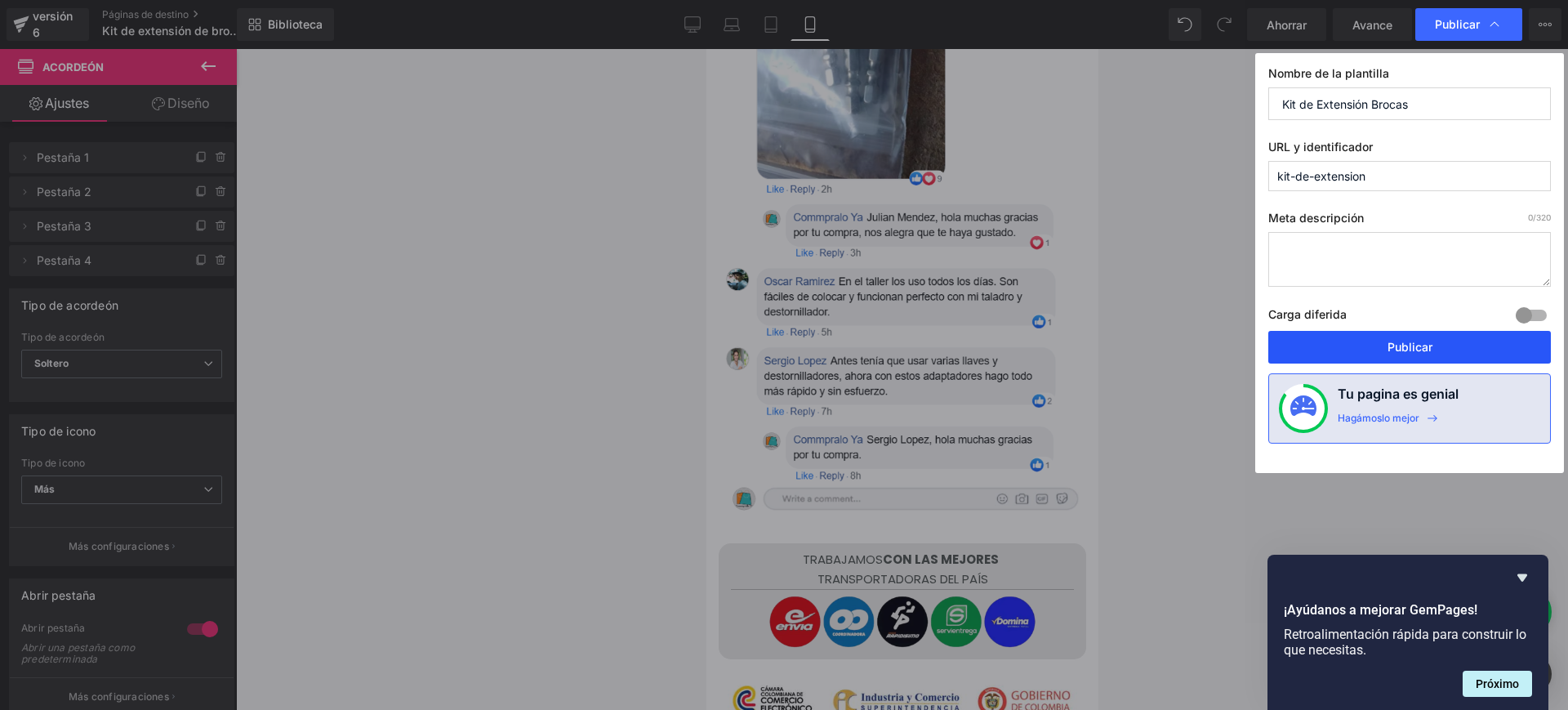
click at [1416, 340] on font "Publicar" at bounding box center [1409, 347] width 45 height 14
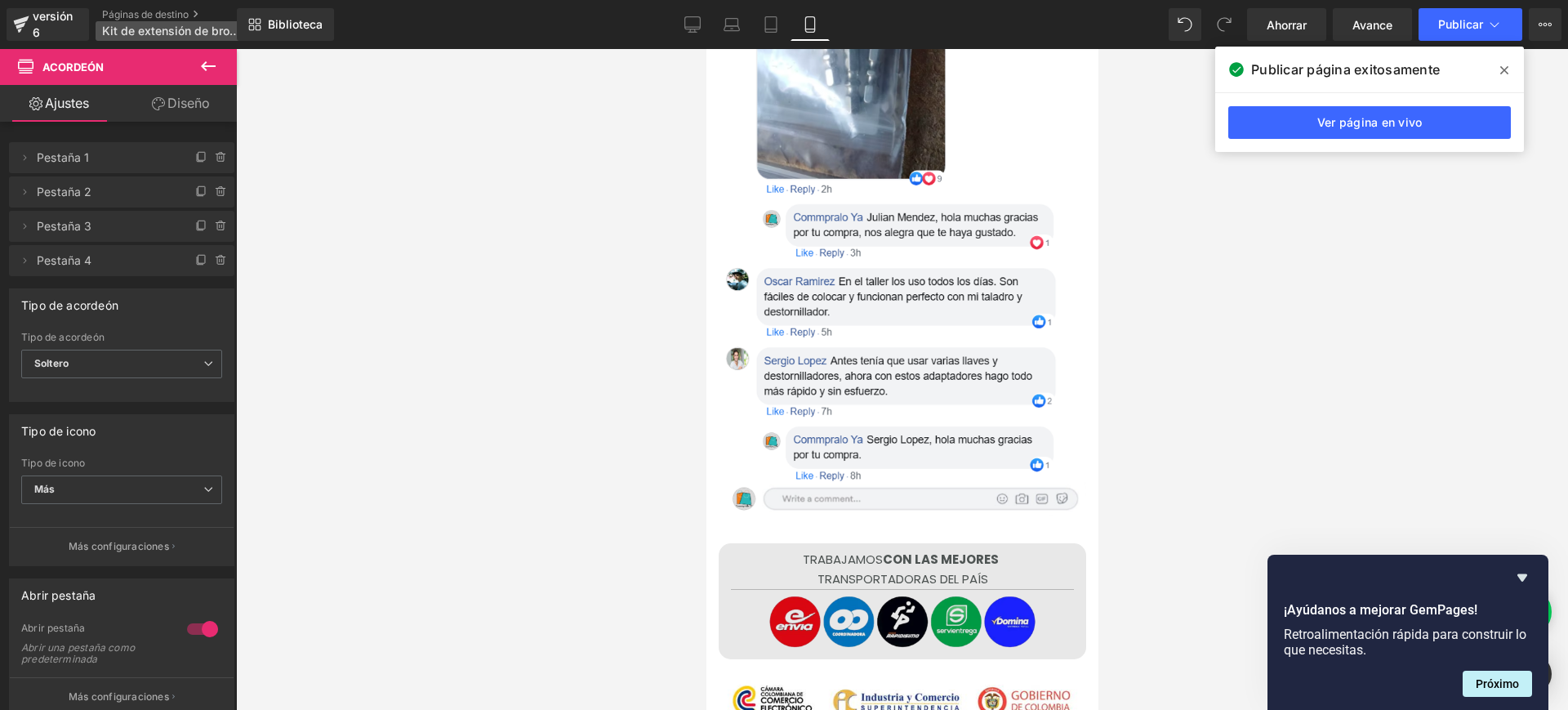
click at [217, 27] on font "Kit de extensión de brocas" at bounding box center [176, 31] width 147 height 14
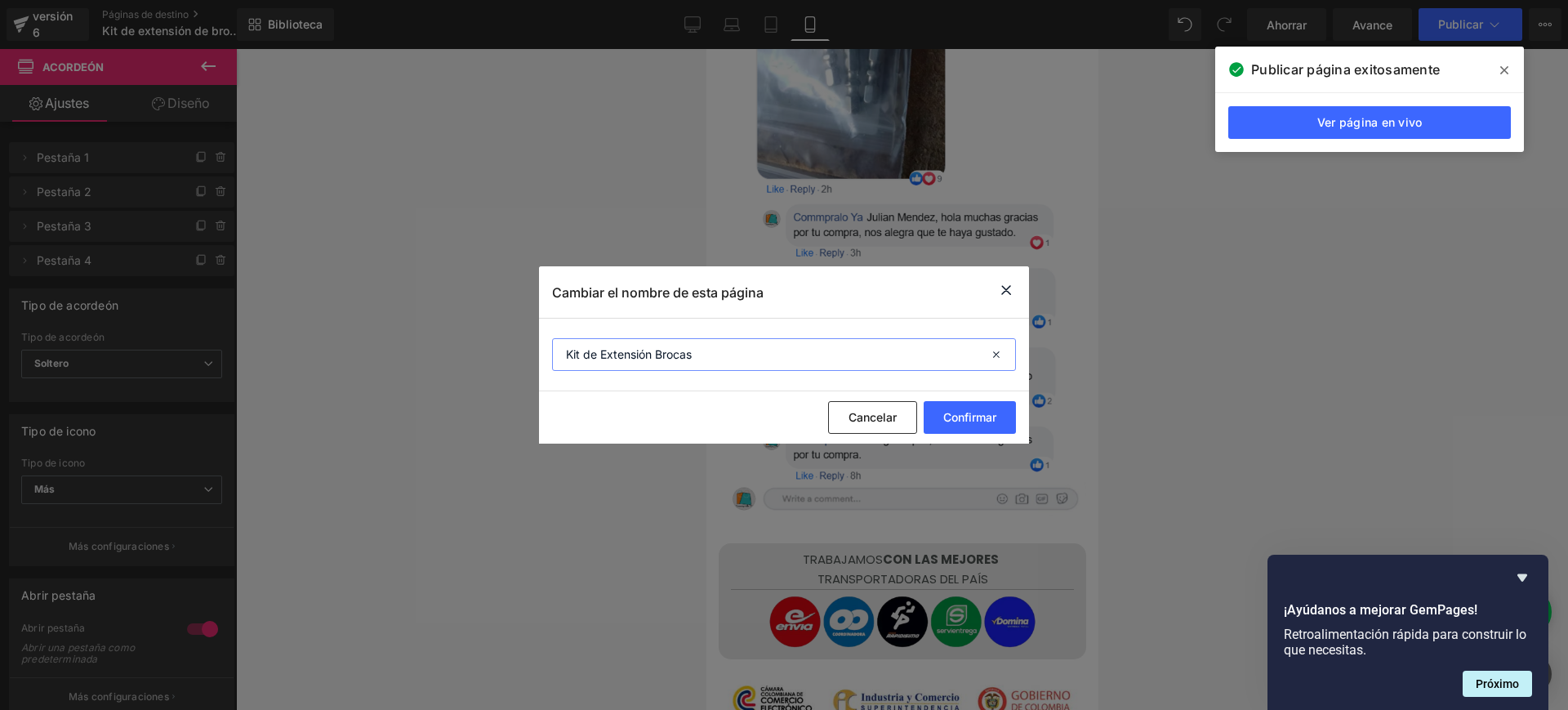
click at [730, 354] on input "Kit de Extensión Brocas" at bounding box center [784, 355] width 463 height 32
click at [653, 355] on input "Kit de Extensión Brocas" at bounding box center [784, 355] width 463 height 32
click at [745, 356] on input "Kit de Adaptador Brocas" at bounding box center [784, 355] width 463 height 32
type input "Kit de Adaptador Brocas"
click at [950, 414] on font "Confirmar" at bounding box center [970, 417] width 54 height 14
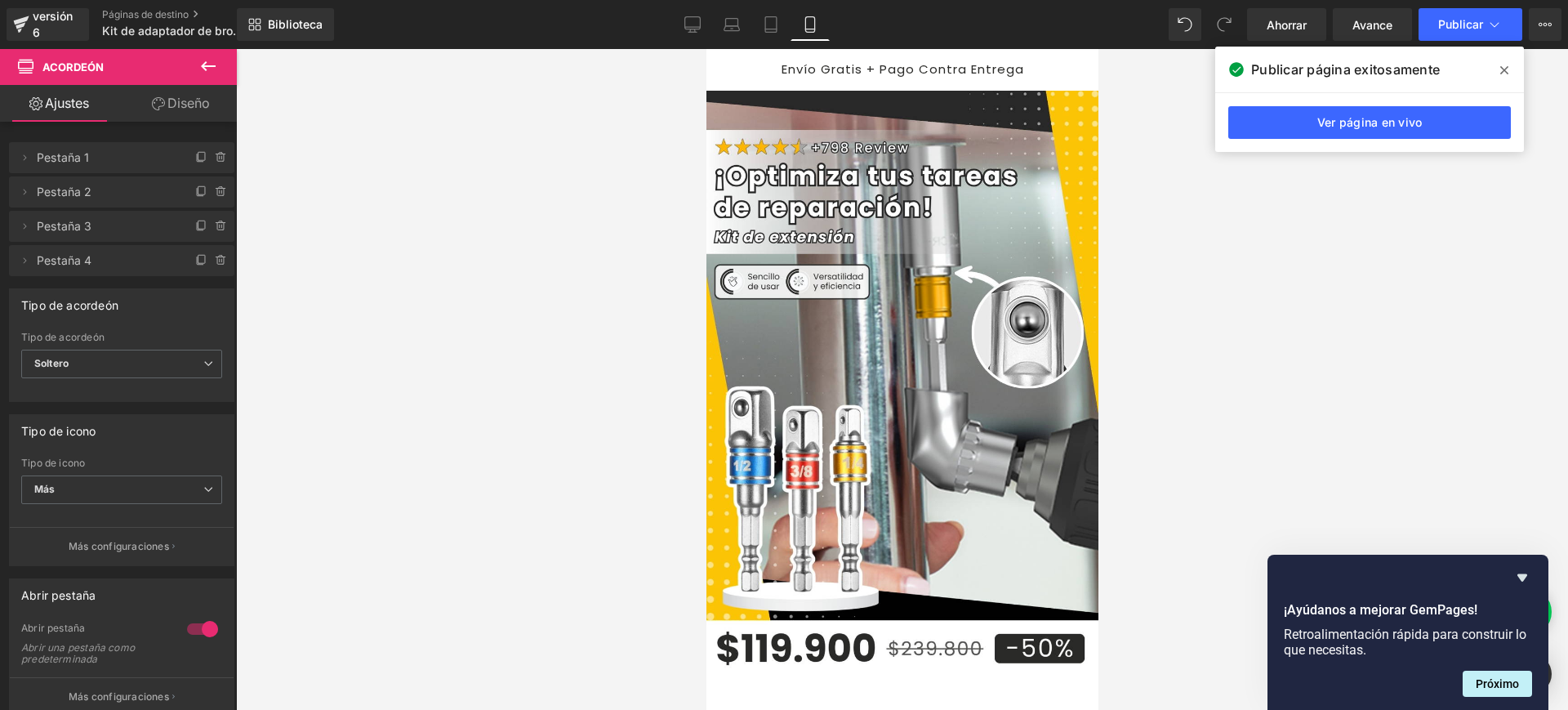
drag, startPoint x: 1089, startPoint y: 605, endPoint x: 1805, endPoint y: 126, distance: 861.5
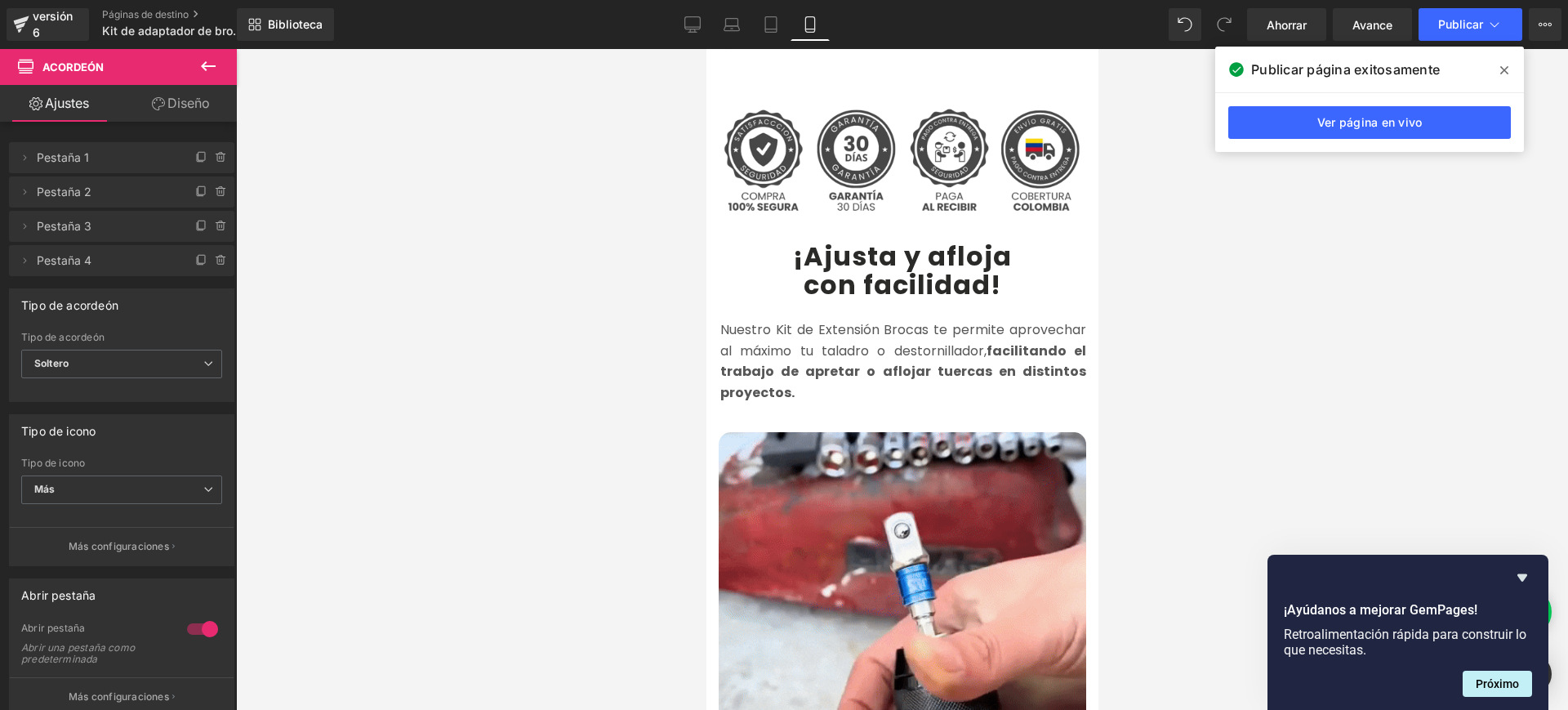
scroll to position [675, 0]
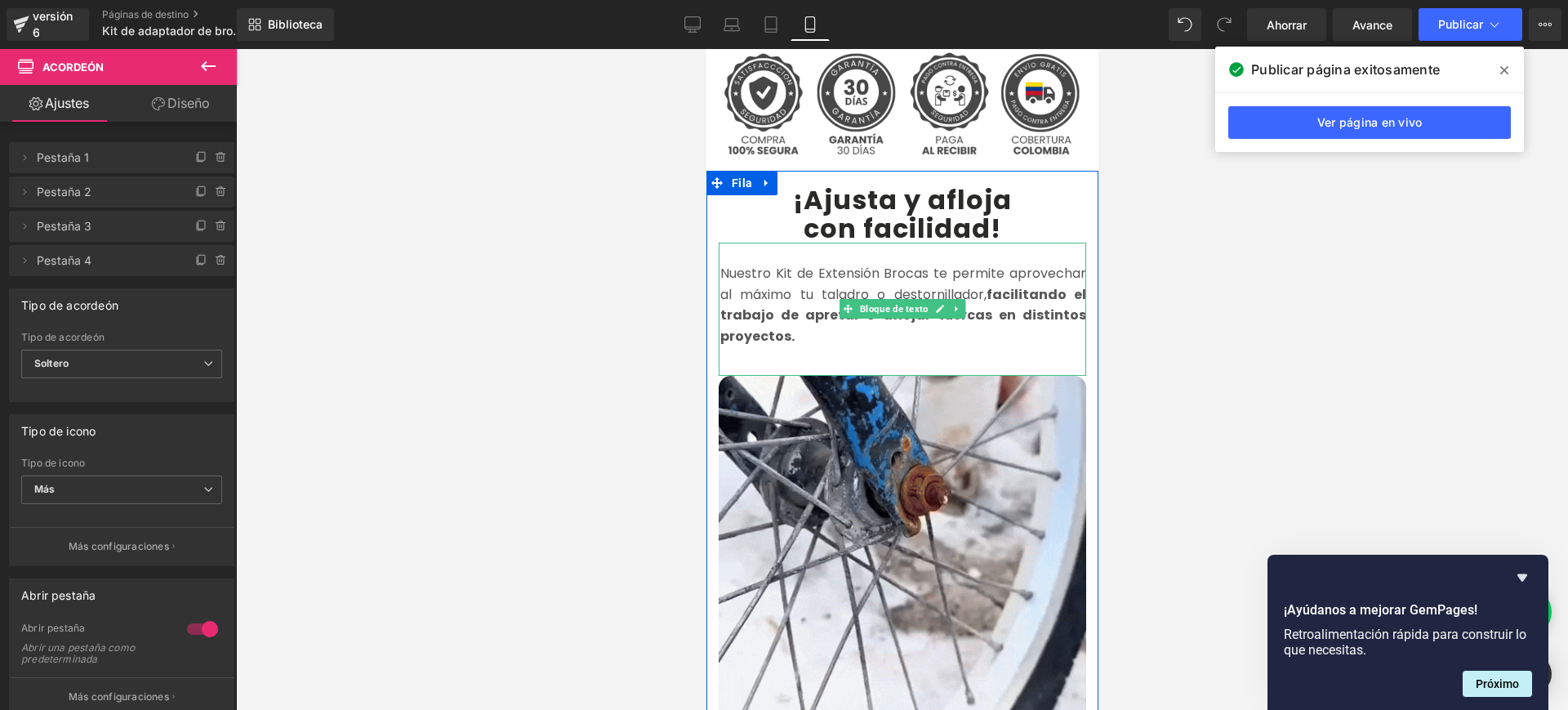
click at [926, 264] on font "Nuestro Kit de Extensión Brocas te permite aprovechar al máximo tu taladro o de…" at bounding box center [902, 284] width 366 height 40
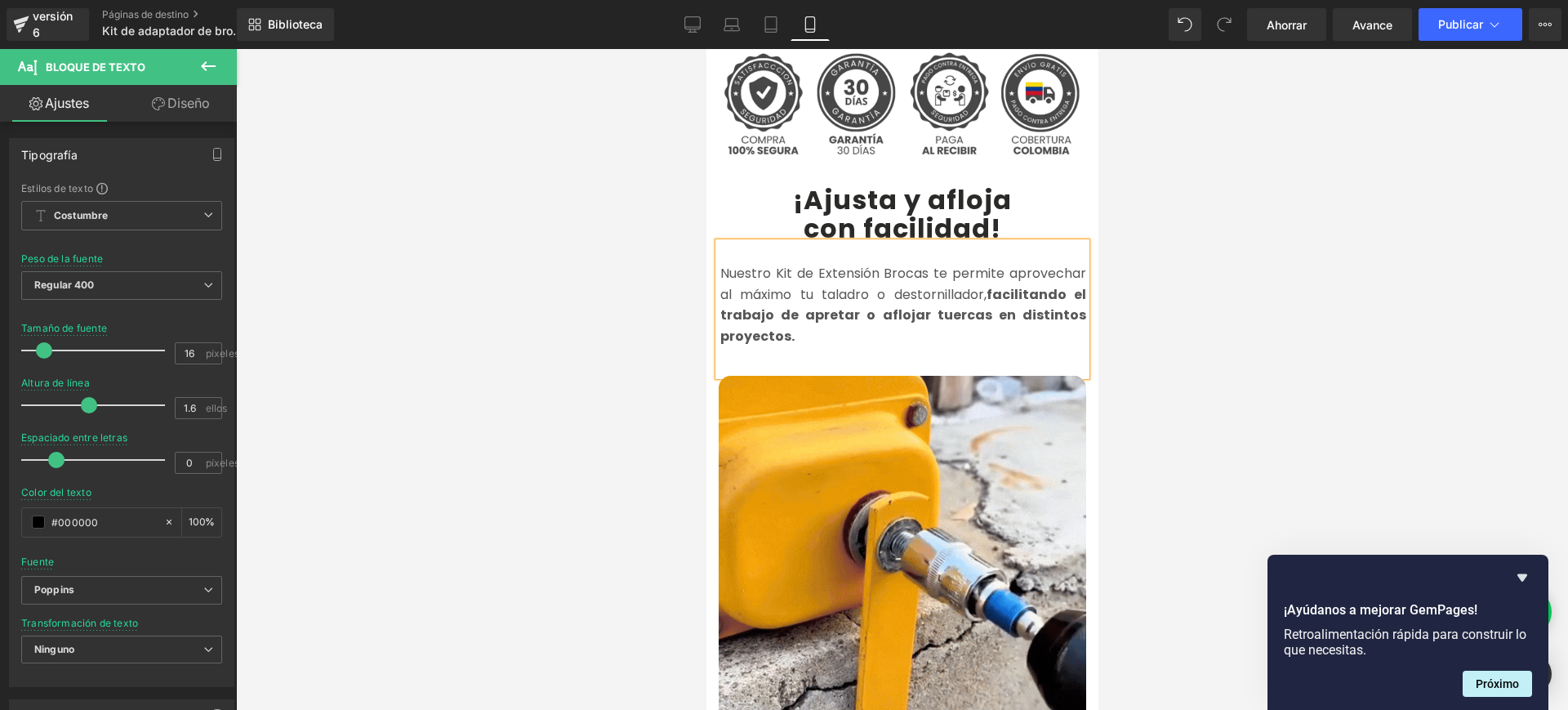
click at [869, 264] on font "Nuestro Kit de Extensión Brocas te permite aprovechar al máximo tu taladro o de…" at bounding box center [902, 284] width 366 height 40
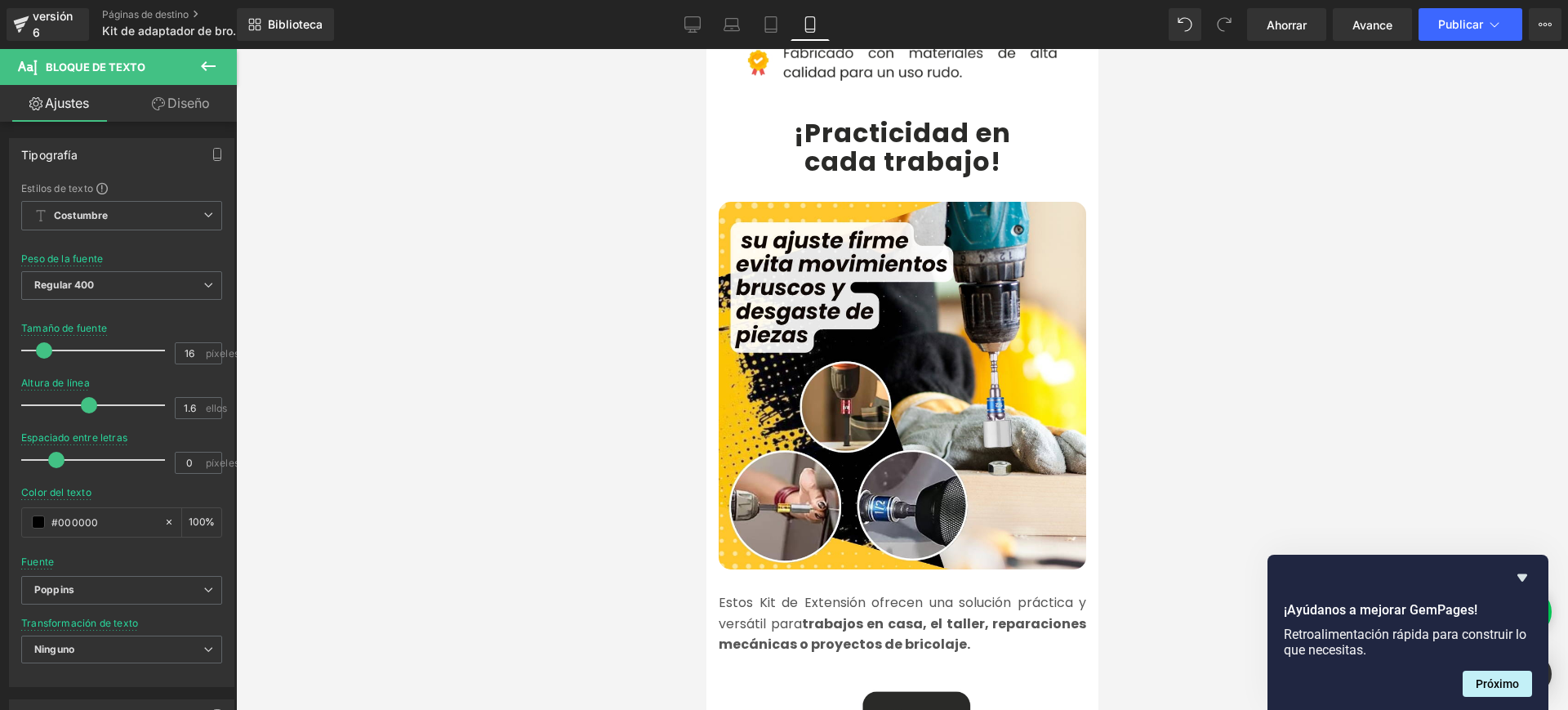
scroll to position [1741, 0]
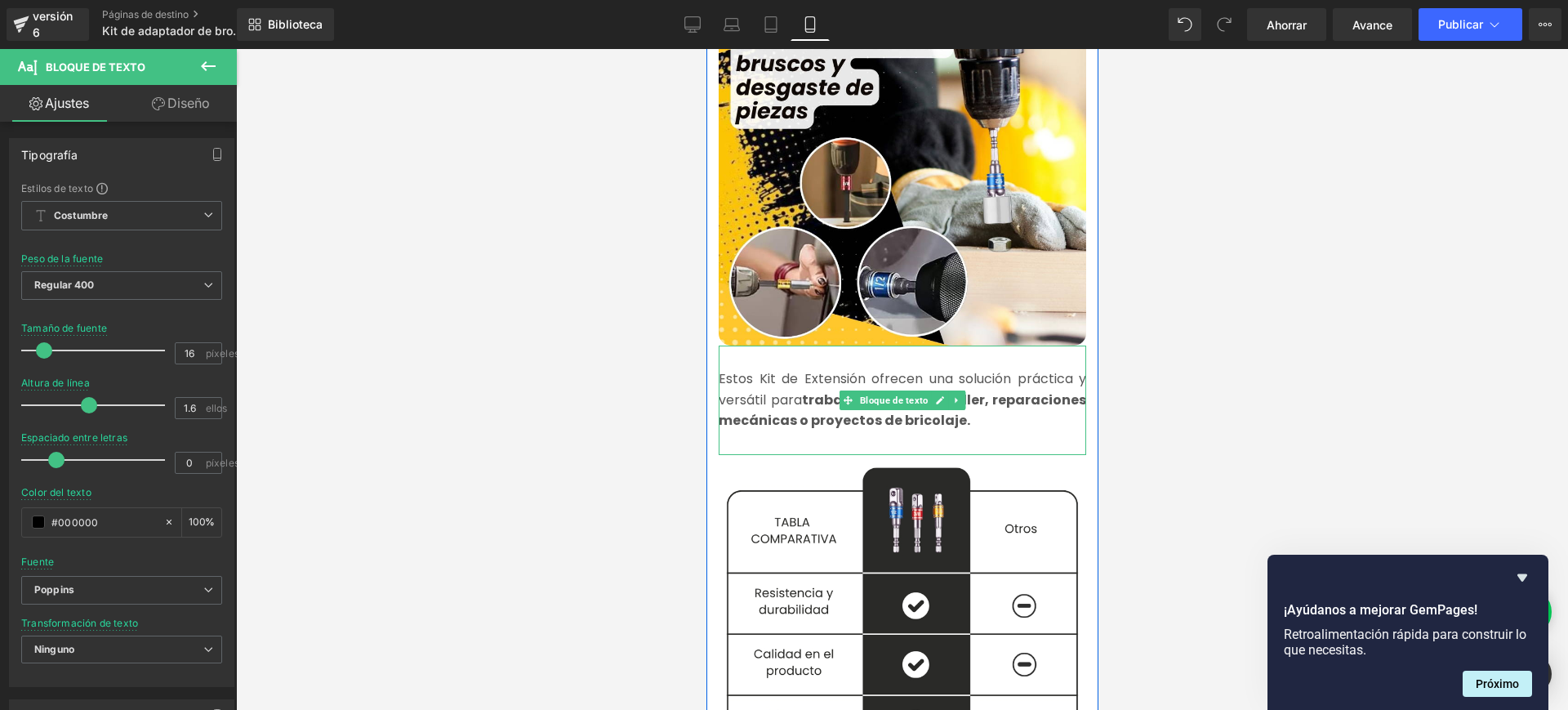
click at [856, 369] on font "Estos Kit de Extensión ofrecen una solución práctica y versátil para" at bounding box center [901, 389] width 368 height 40
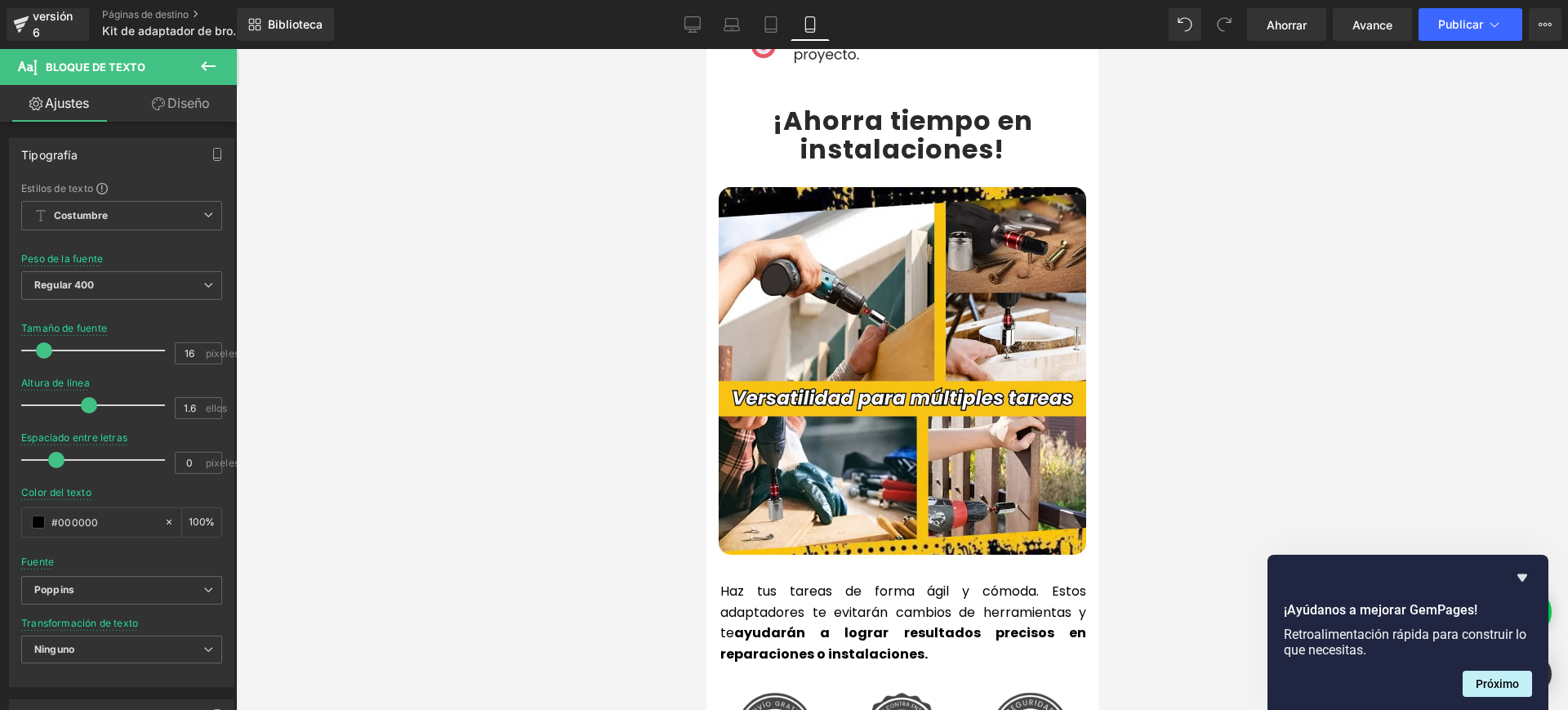
scroll to position [3443, 0]
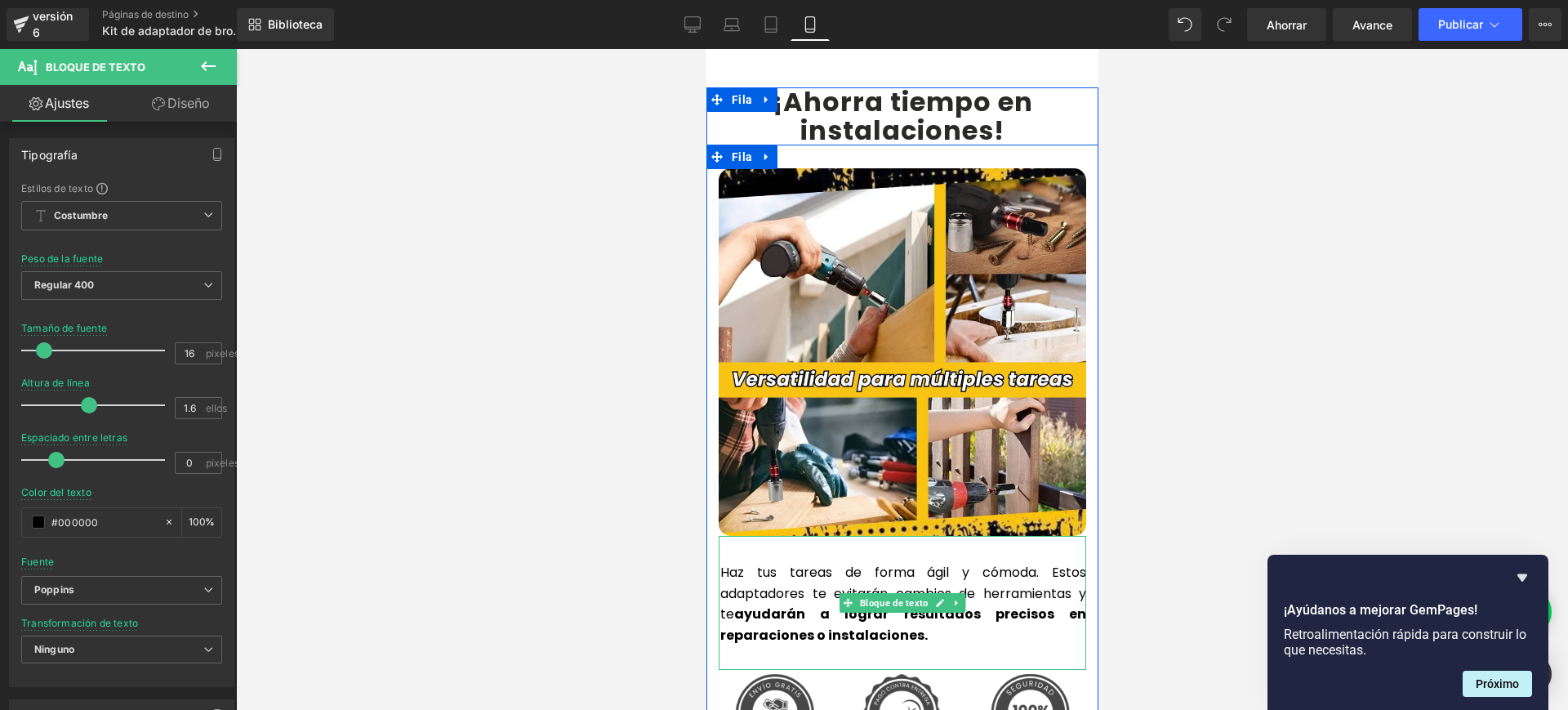
click at [722, 563] on font "Haz tus tareas de forma ágil y cómoda. Estos adaptadores te evitarán cambios de…" at bounding box center [902, 592] width 366 height 60
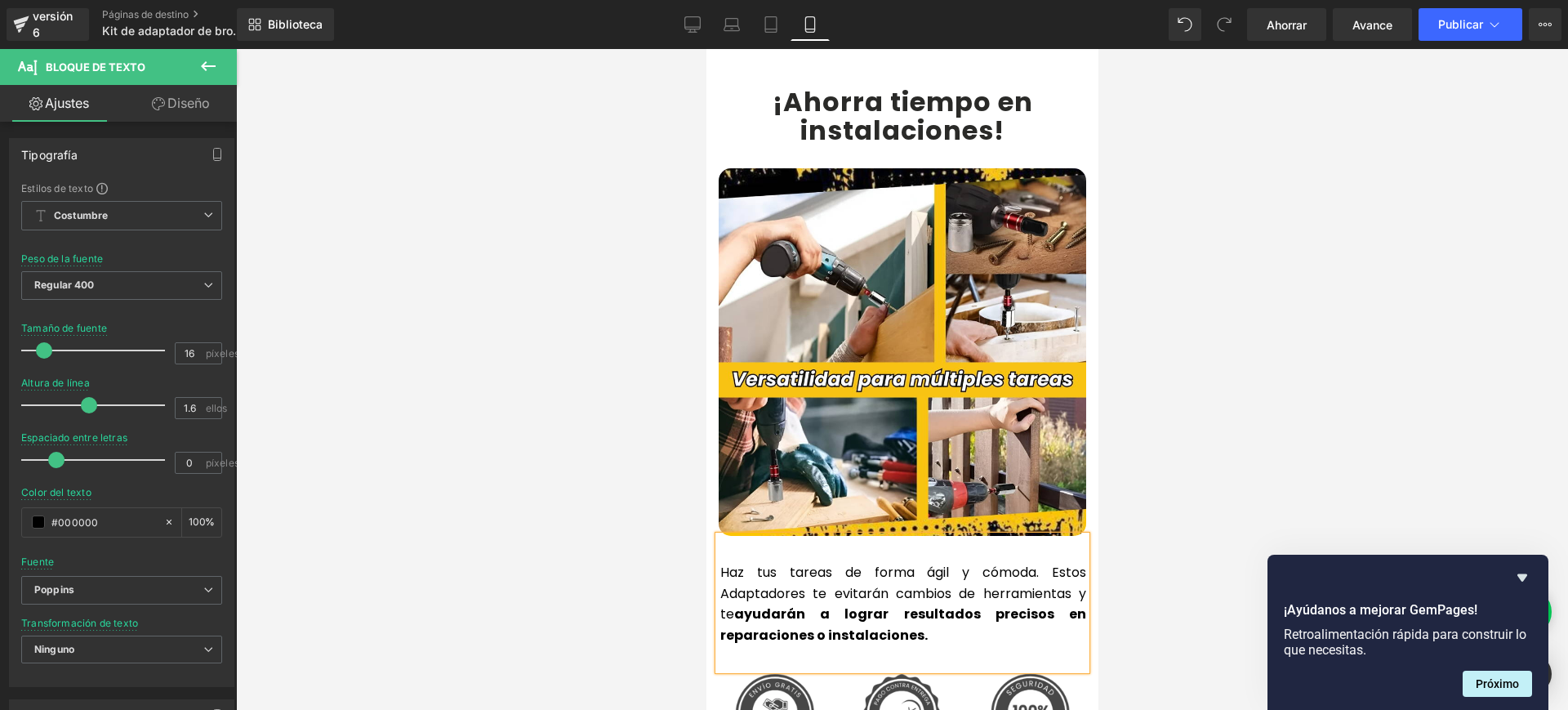
click at [975, 593] on div "Haz tus tareas de forma ágil y cómoda. Estos Adaptadores te evitarán cambios de…" at bounding box center [901, 603] width 368 height 134
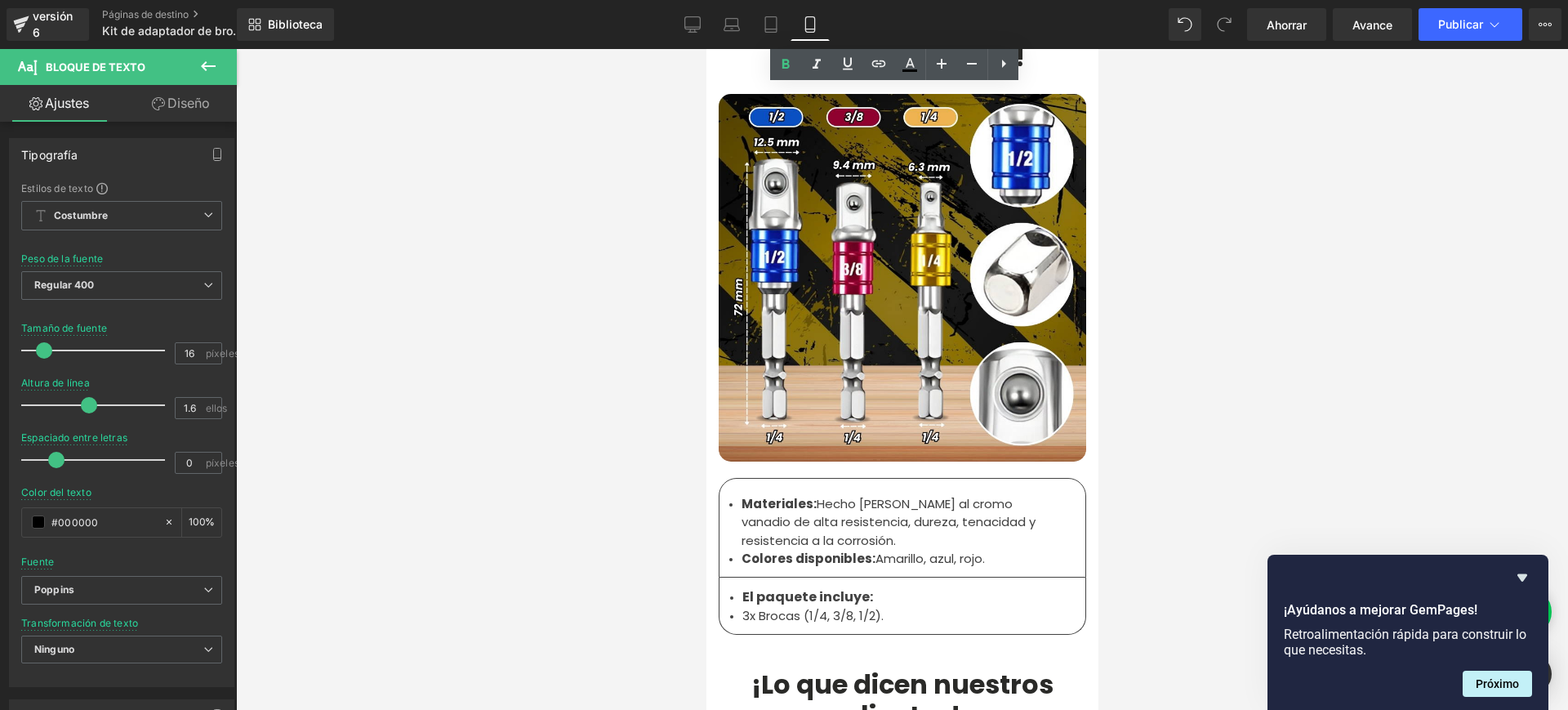
scroll to position [5042, 0]
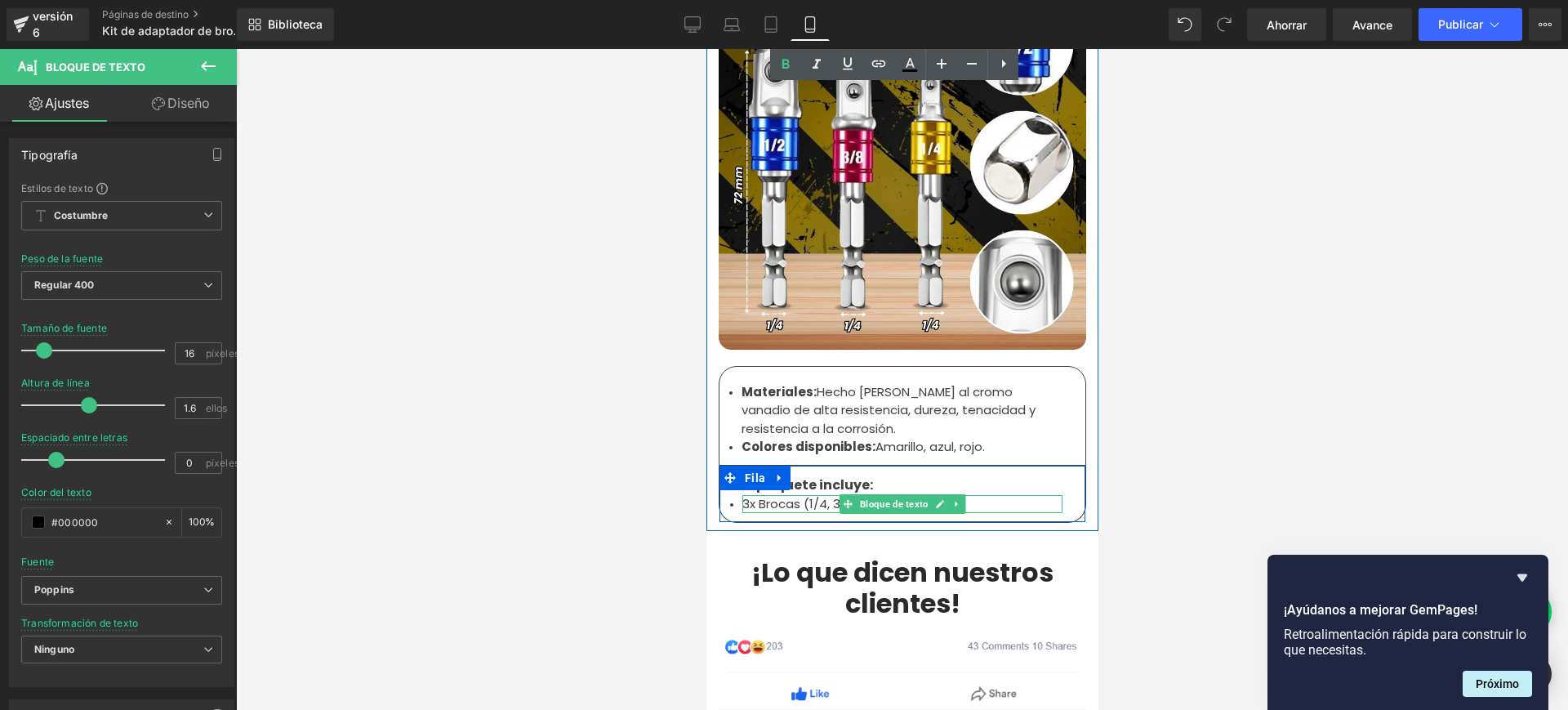
click at [776, 495] on font "3x Brocas (1/4, 3/8, 1/2)." at bounding box center [812, 504] width 141 height 17
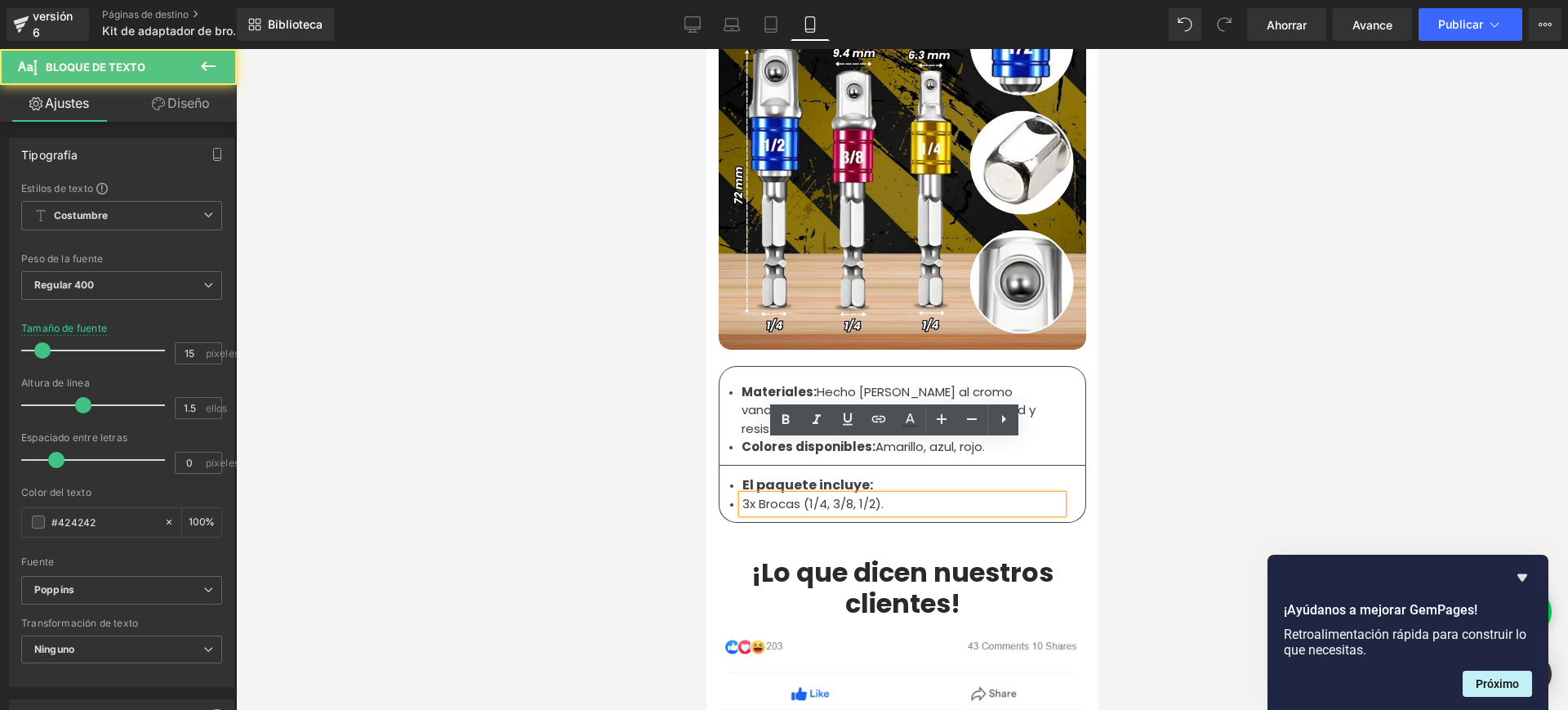
click at [746, 495] on font "3x Brocas (1/4, 3/8, 1/2)." at bounding box center [812, 504] width 141 height 17
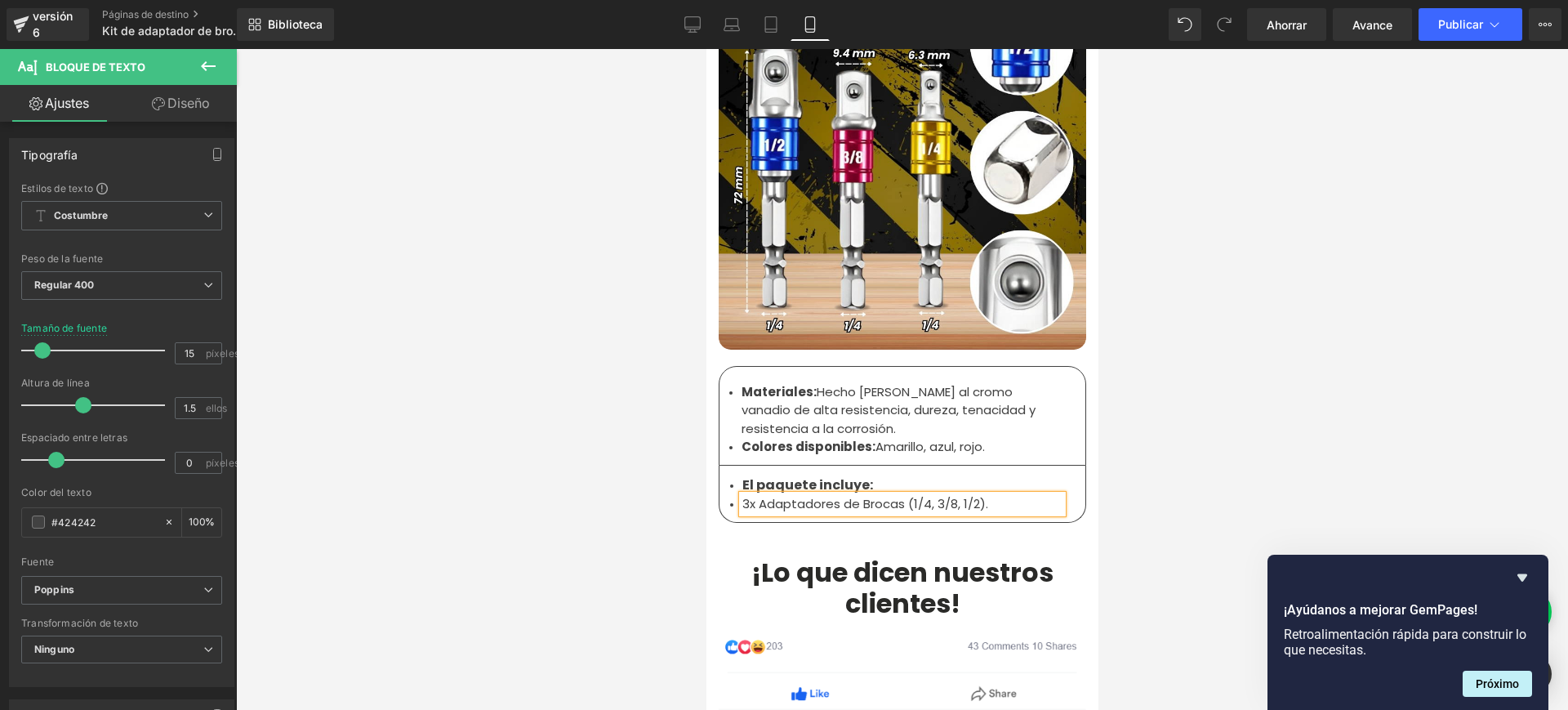
click at [1001, 495] on li "3x Adaptadores de Brocas (1/4, 3/8, 1/2)." at bounding box center [901, 505] width 320 height 19
click at [1158, 426] on div at bounding box center [902, 378] width 1332 height 660
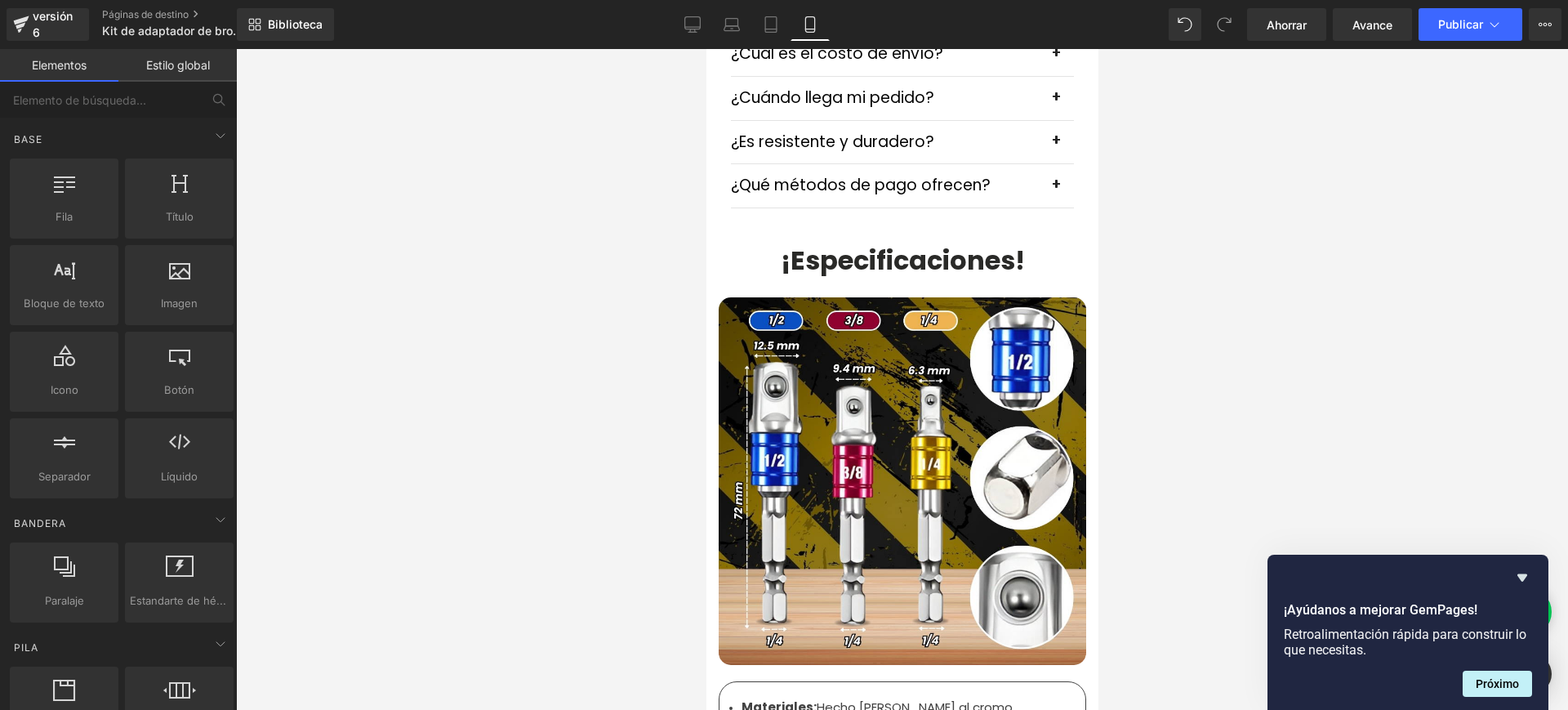
scroll to position [4671, 0]
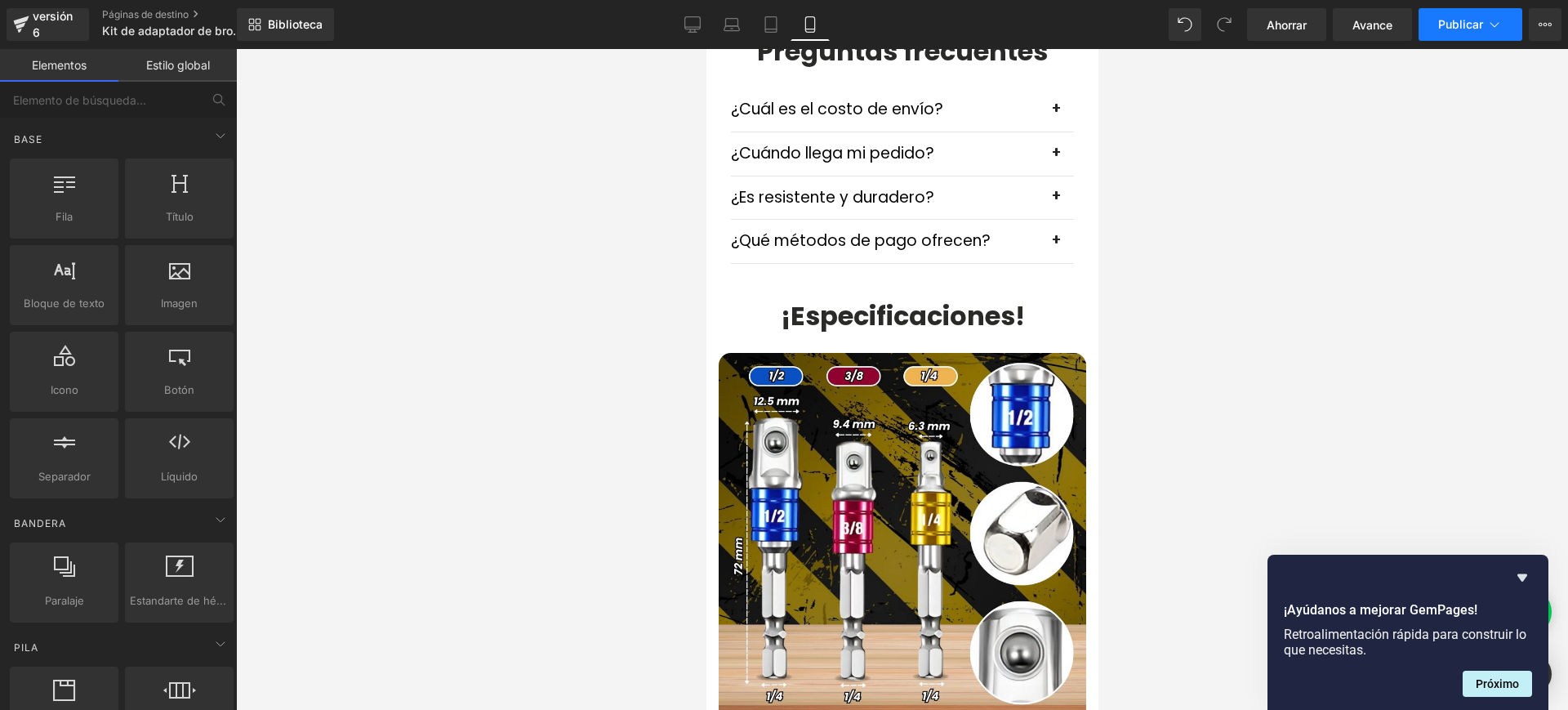
click at [1498, 27] on icon at bounding box center [1493, 24] width 16 height 16
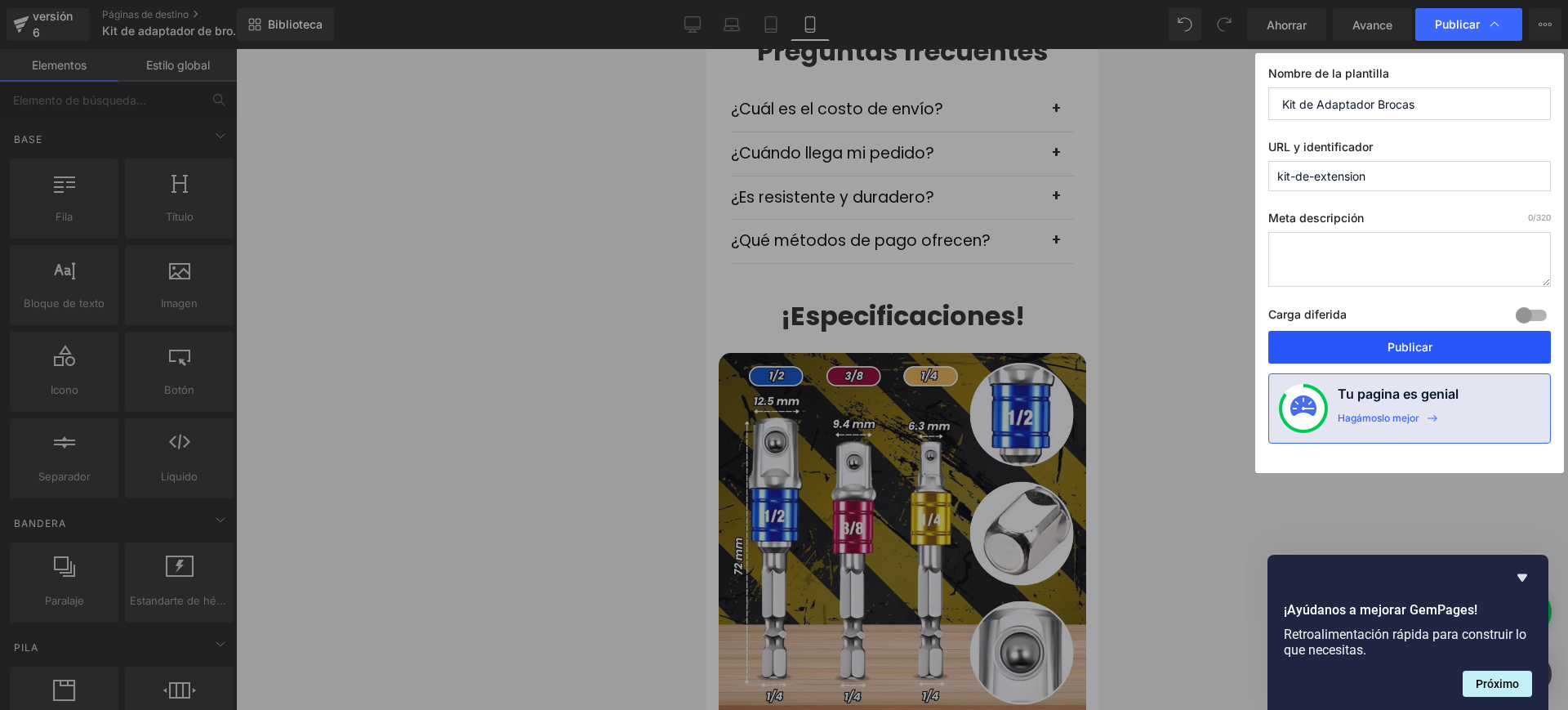
click at [1449, 346] on button "Publicar" at bounding box center [1409, 347] width 283 height 32
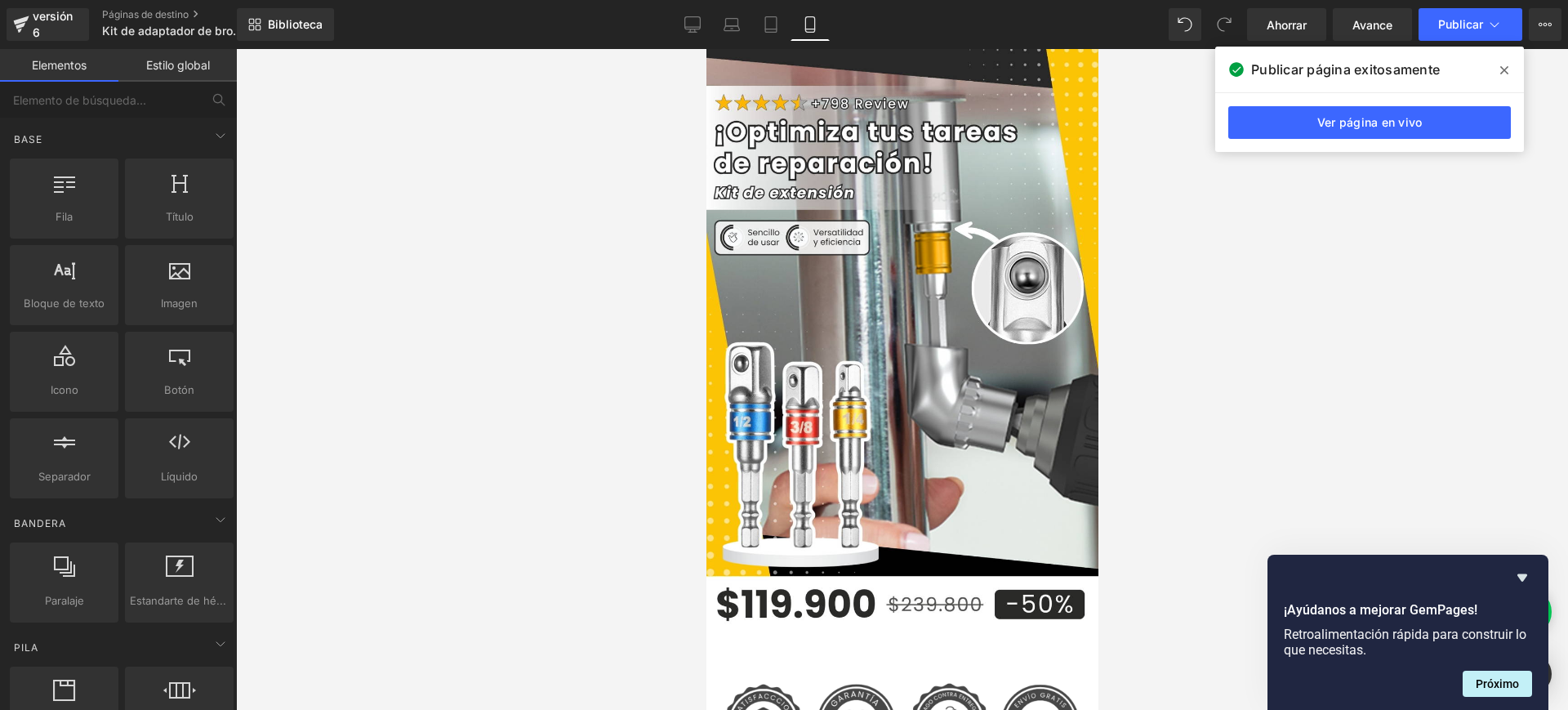
scroll to position [0, 0]
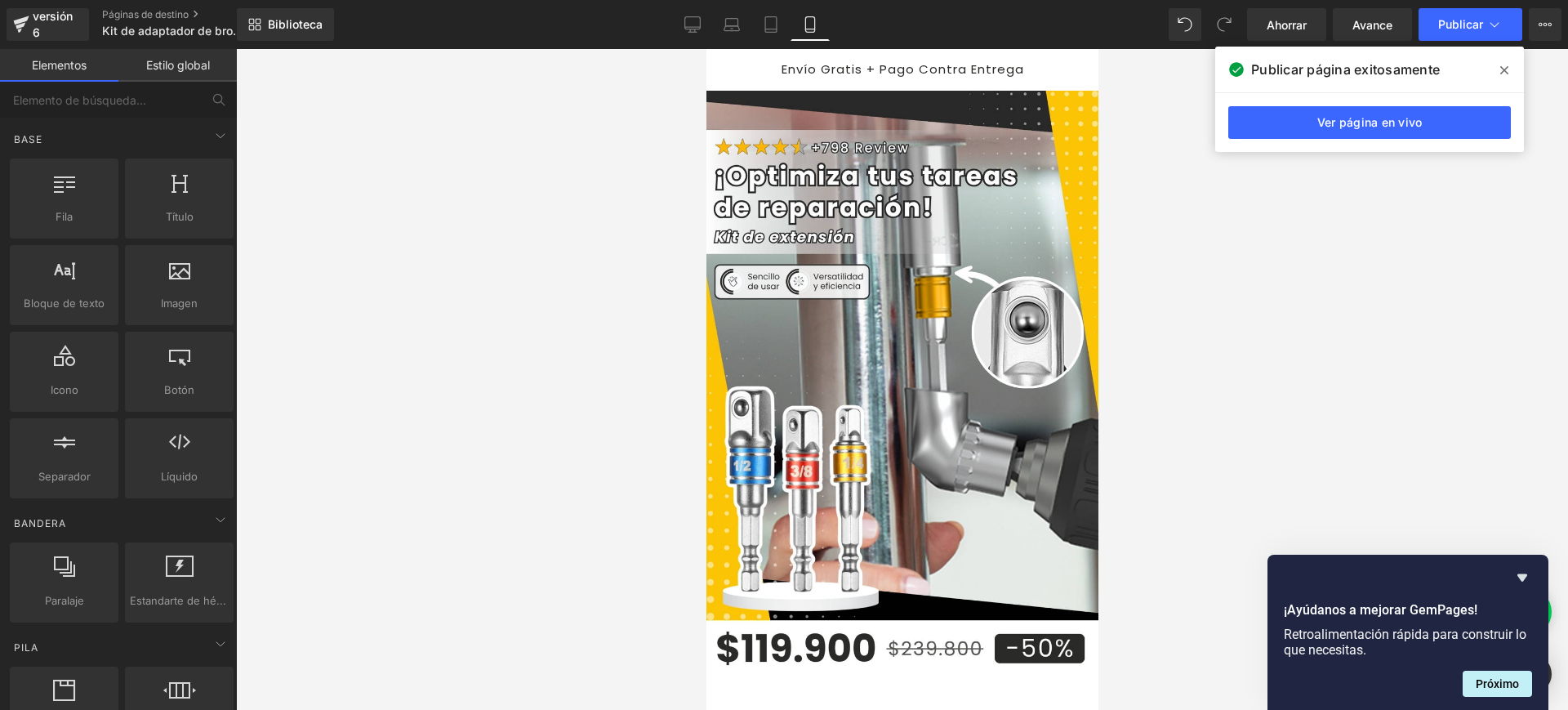
click at [1562, 31] on div "Ahorrar Avance Publicar Programado Ver página en vivo Ver con plantilla actual …" at bounding box center [1404, 25] width 328 height 32
click at [1550, 21] on icon at bounding box center [1545, 25] width 13 height 13
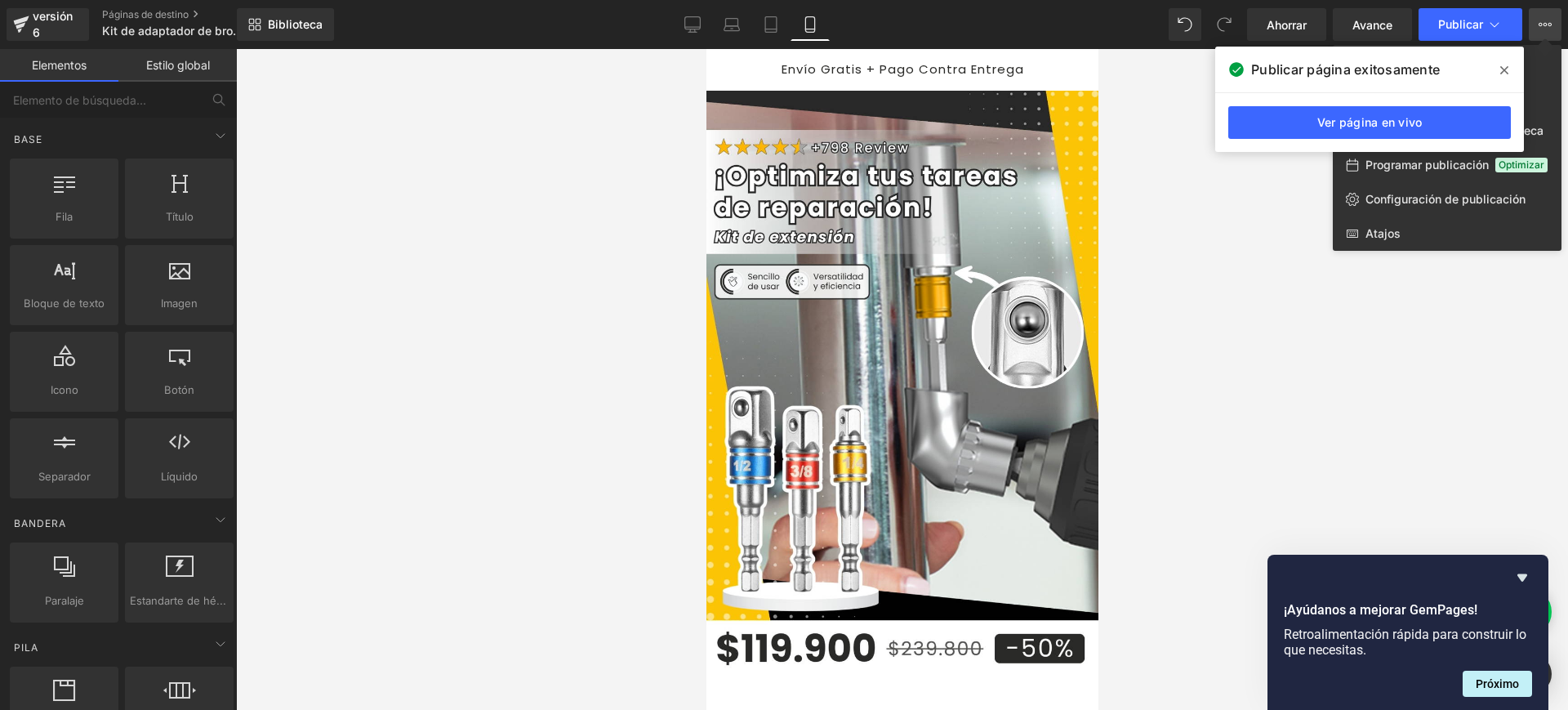
click at [1500, 60] on span at bounding box center [1504, 70] width 26 height 26
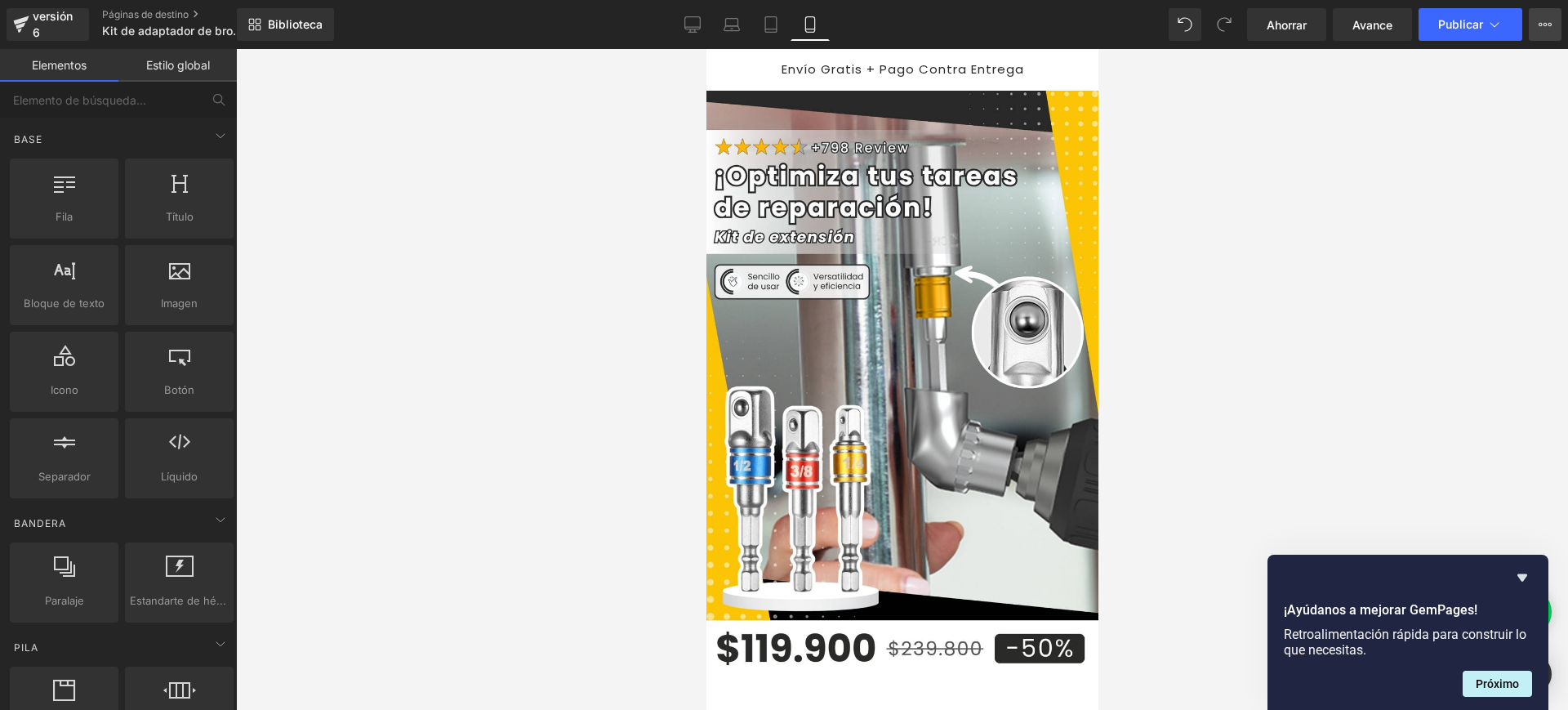
click at [1542, 33] on button "Ver página en vivo Ver con plantilla actual Guardar plantilla en la biblioteca …" at bounding box center [1545, 25] width 32 height 32
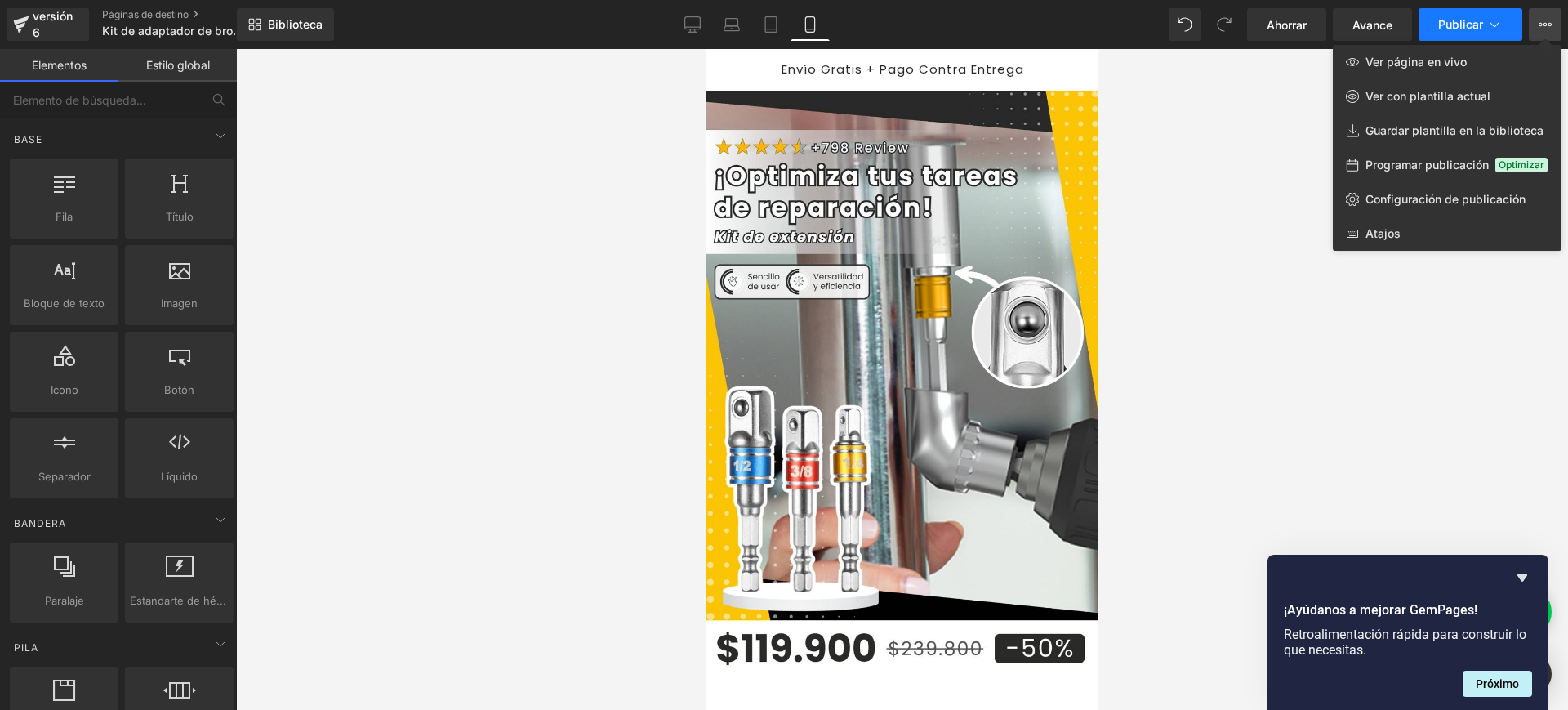
click at [1488, 24] on icon at bounding box center [1493, 24] width 16 height 16
drag, startPoint x: 1092, startPoint y: 100, endPoint x: 1085, endPoint y: 136, distance: 36.7
click at [1085, 136] on div at bounding box center [902, 378] width 1332 height 660
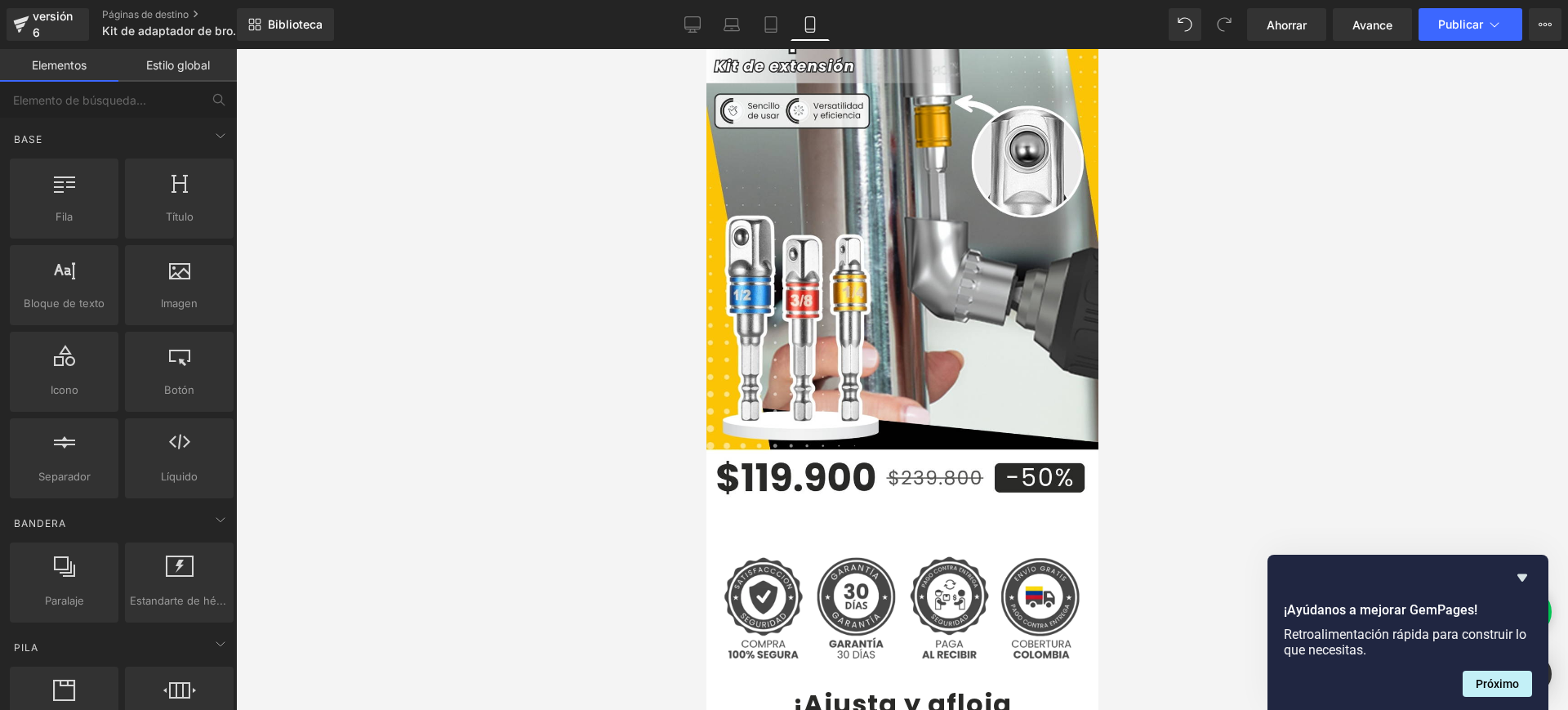
scroll to position [329, 0]
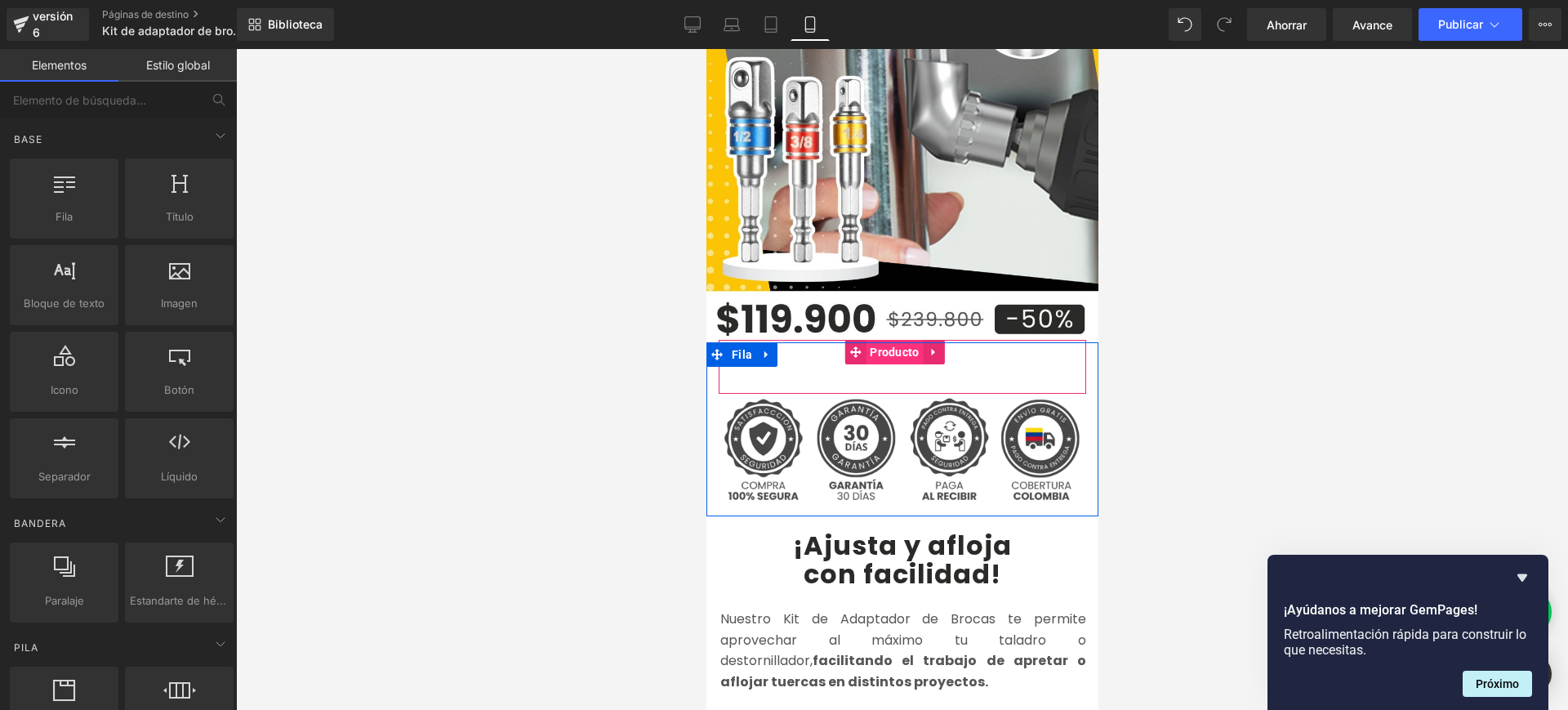
click at [901, 346] on font "Producto" at bounding box center [892, 353] width 49 height 13
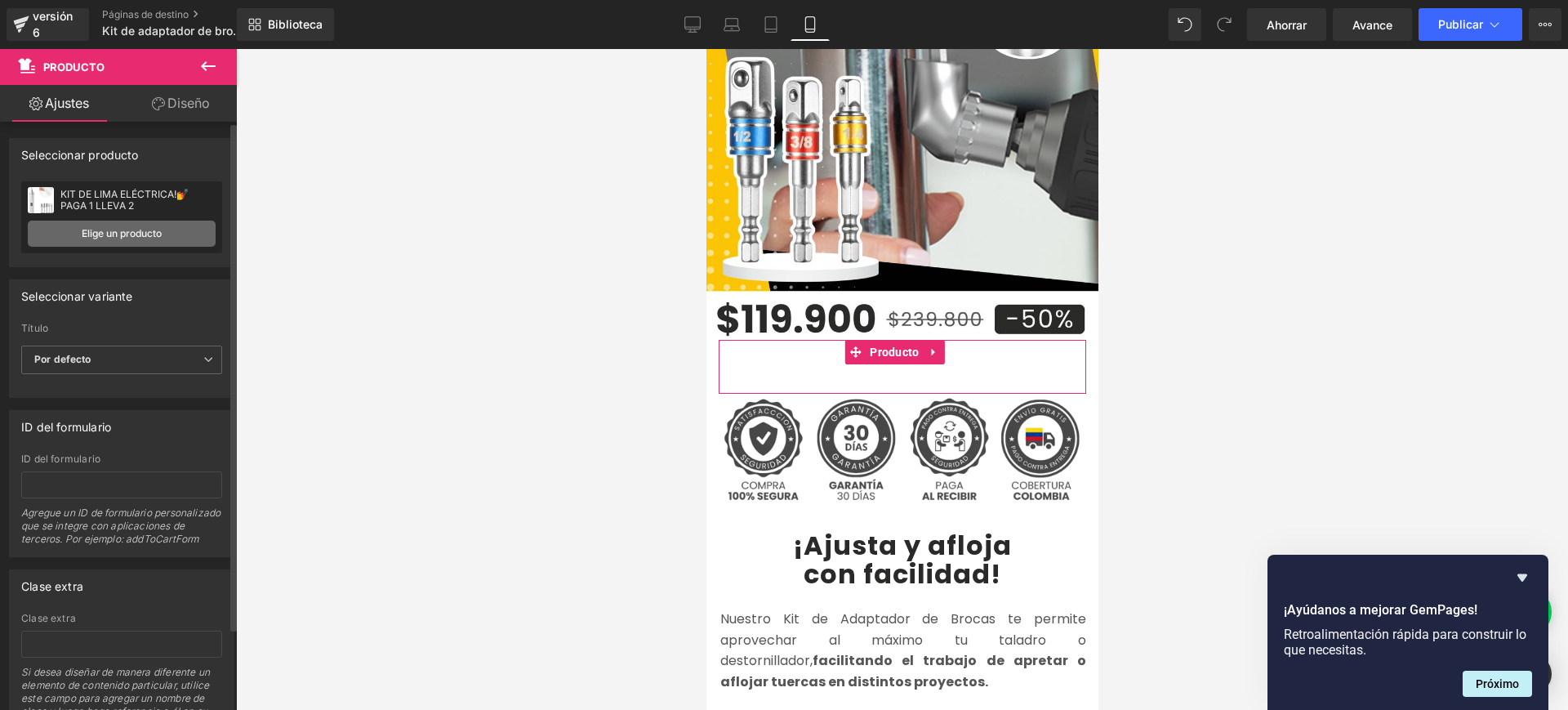
click at [132, 233] on font "Elige un producto" at bounding box center [121, 233] width 80 height 12
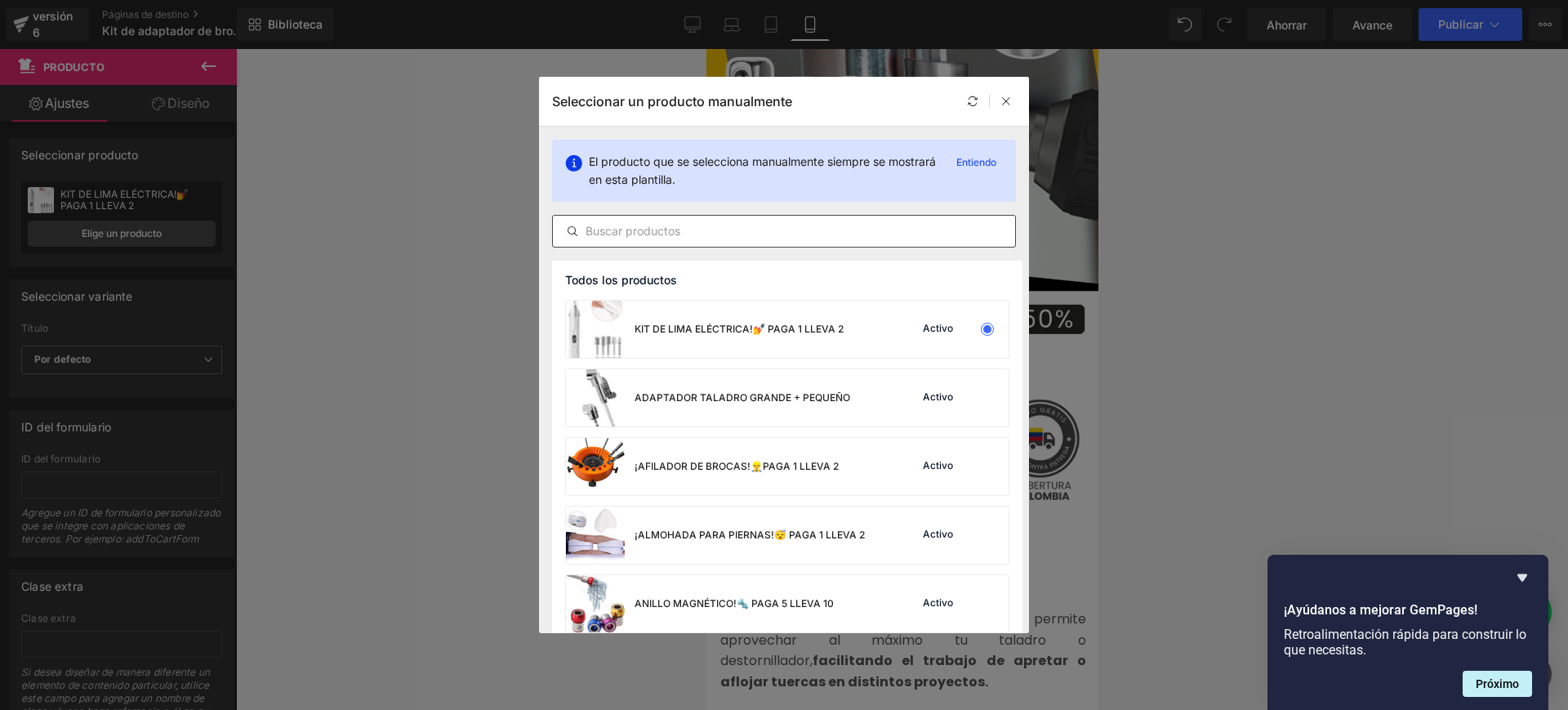
click at [744, 229] on input "text" at bounding box center [784, 231] width 462 height 20
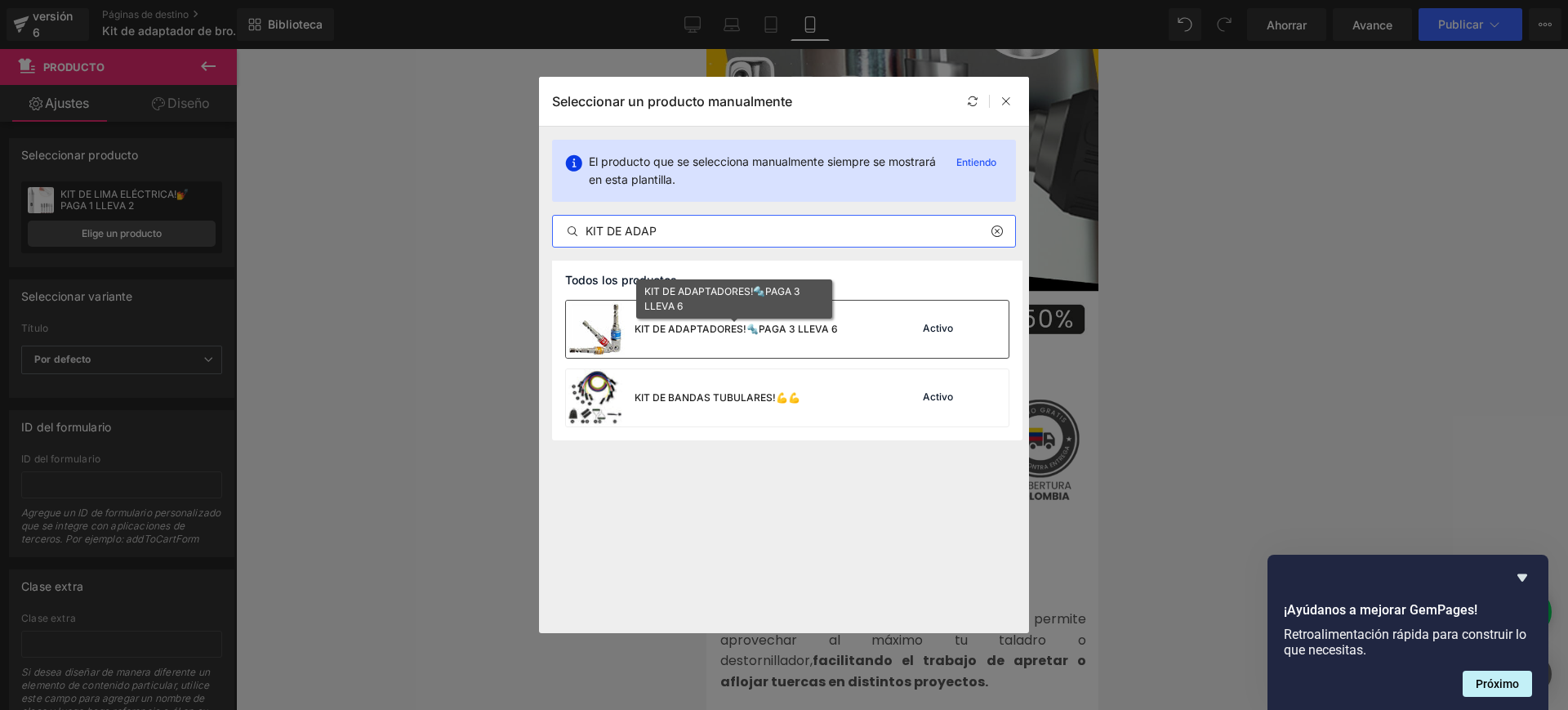
type input "KIT DE ADAP"
click at [698, 328] on font "KIT DE ADAPTADORES!🔩PAGA 3 LLEVA 6" at bounding box center [736, 329] width 204 height 12
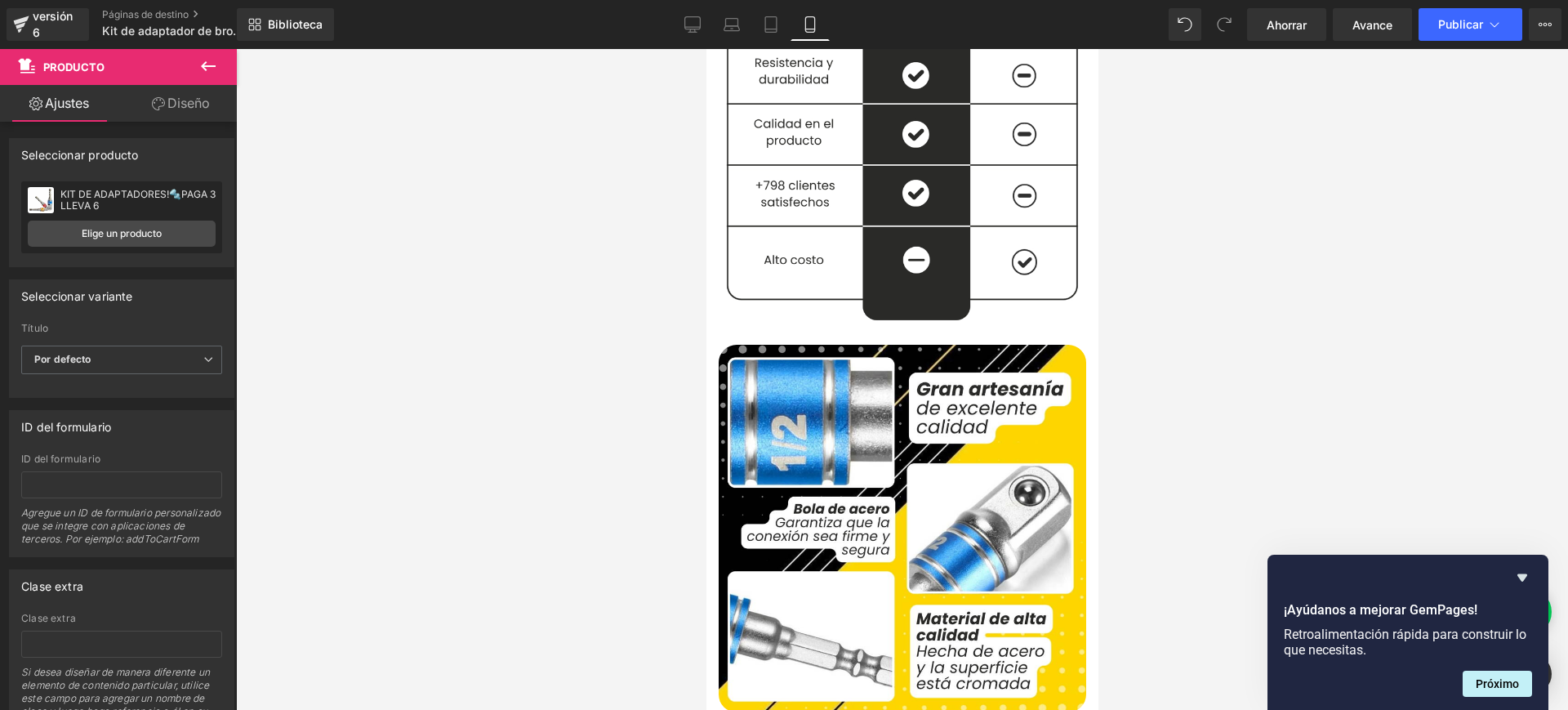
scroll to position [2532, 0]
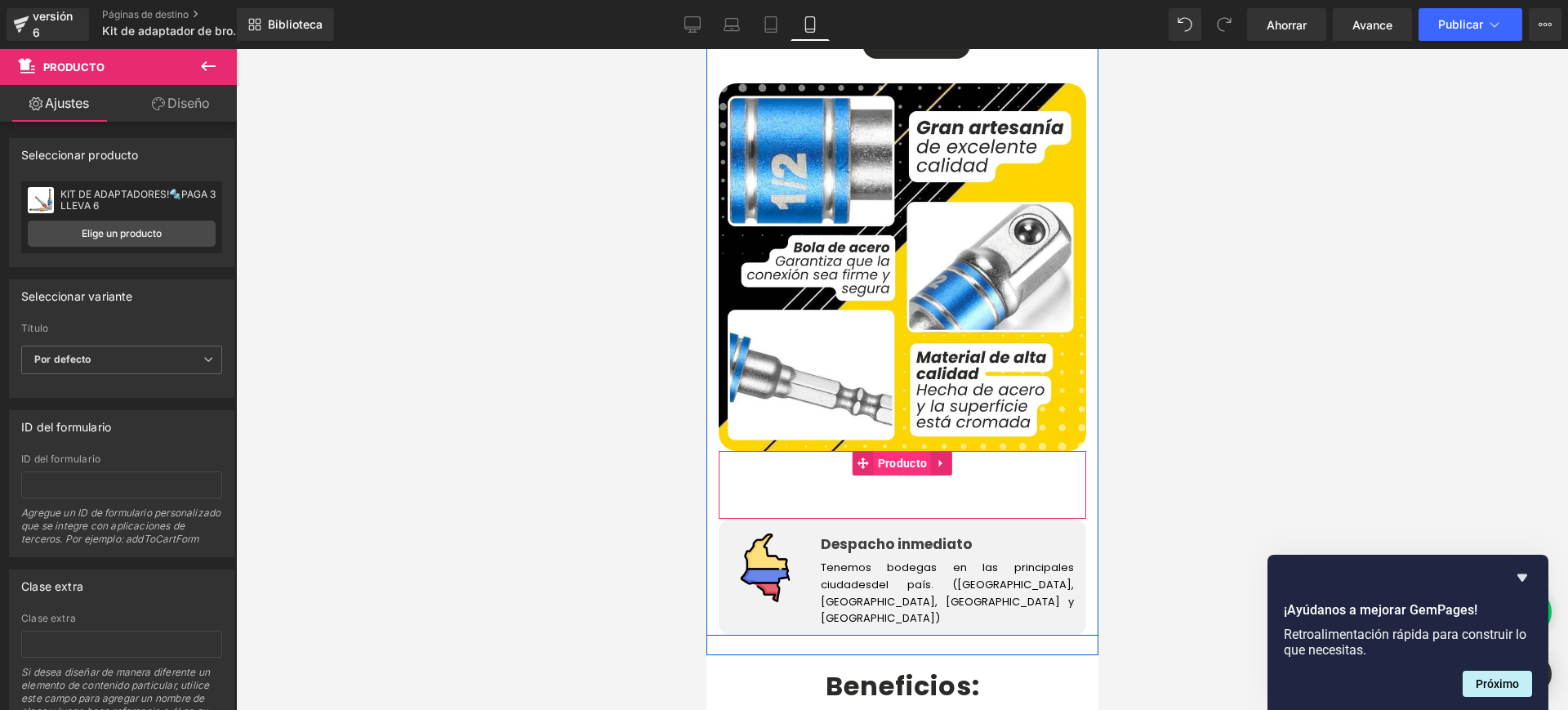
click at [913, 457] on font "Producto" at bounding box center [901, 463] width 49 height 13
click at [892, 457] on font "Producto" at bounding box center [901, 463] width 49 height 13
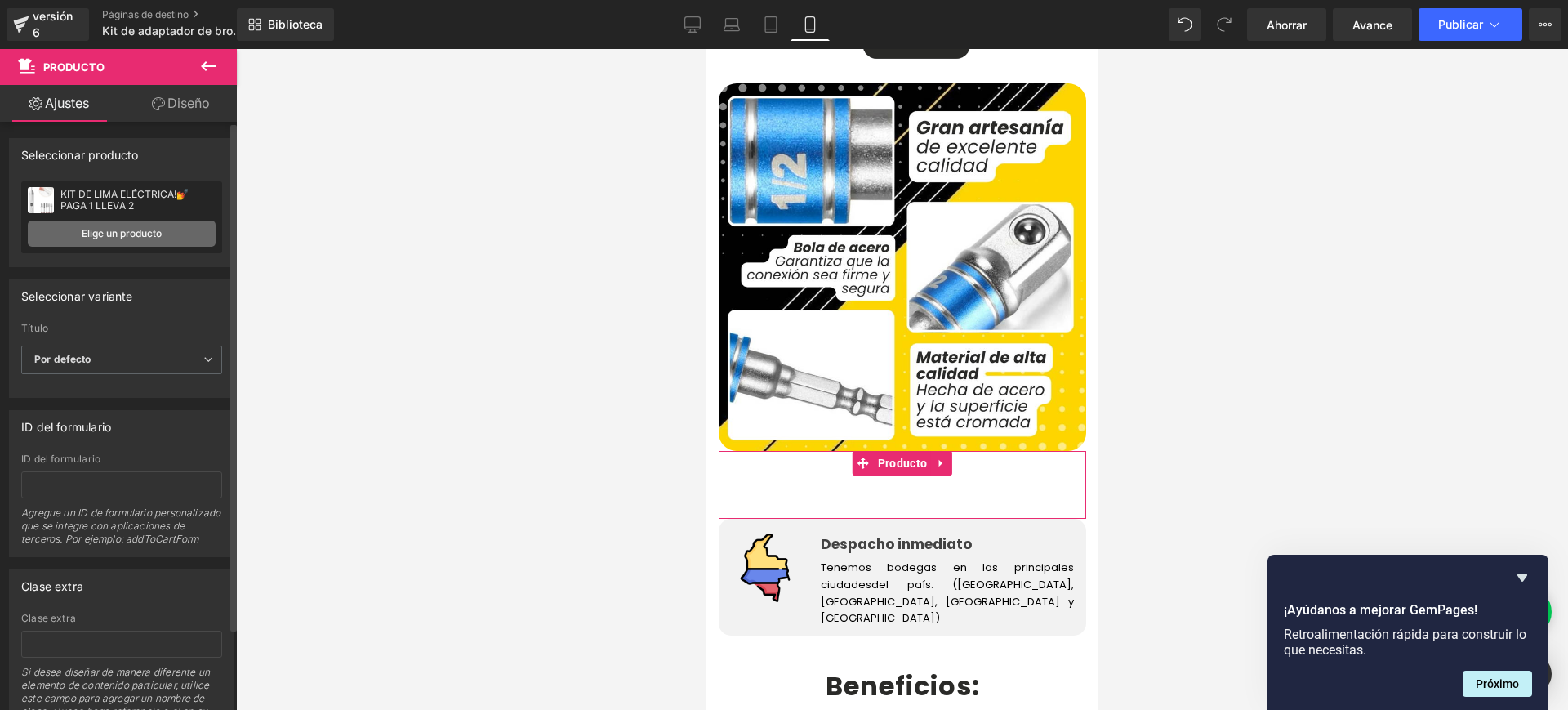
click at [151, 230] on font "Elige un producto" at bounding box center [121, 233] width 80 height 12
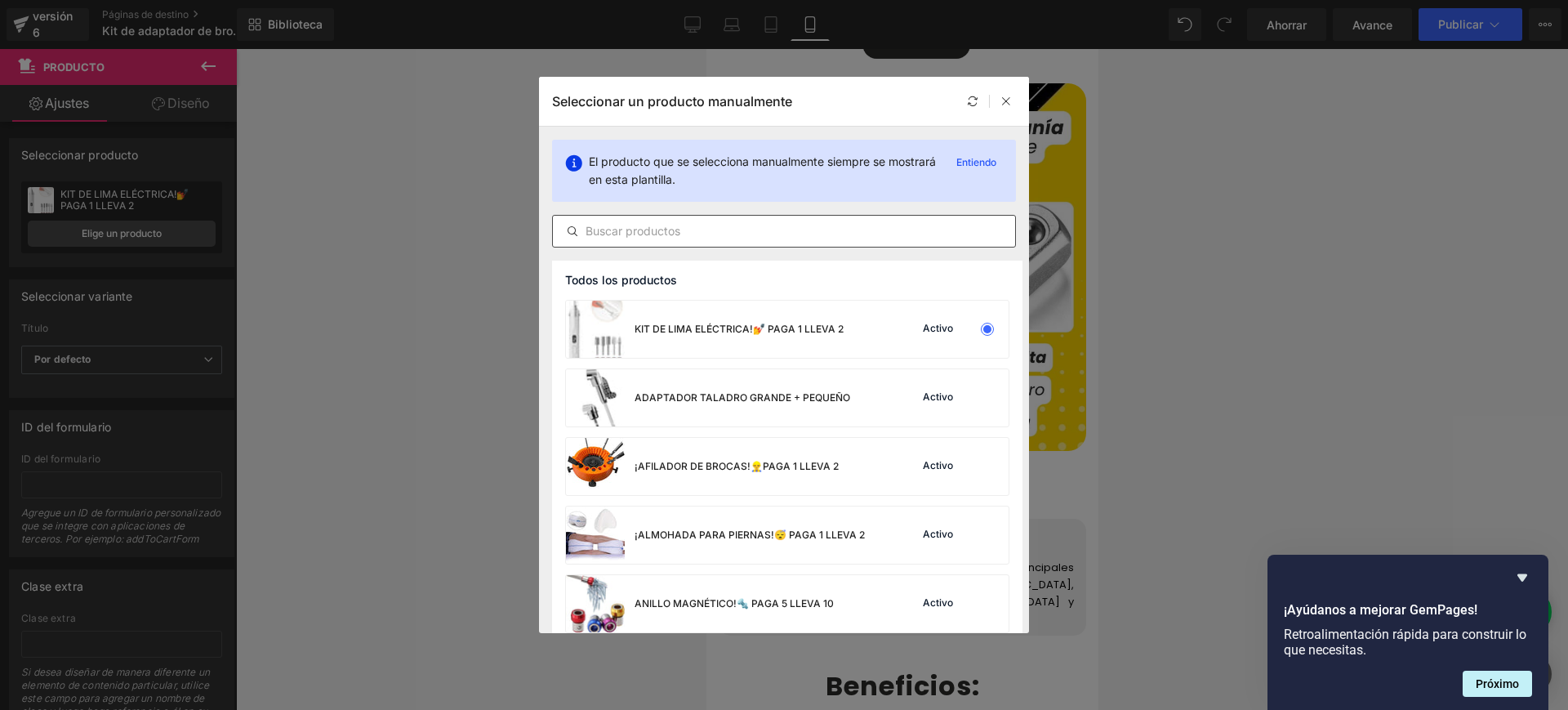
click at [727, 227] on input "text" at bounding box center [784, 231] width 462 height 20
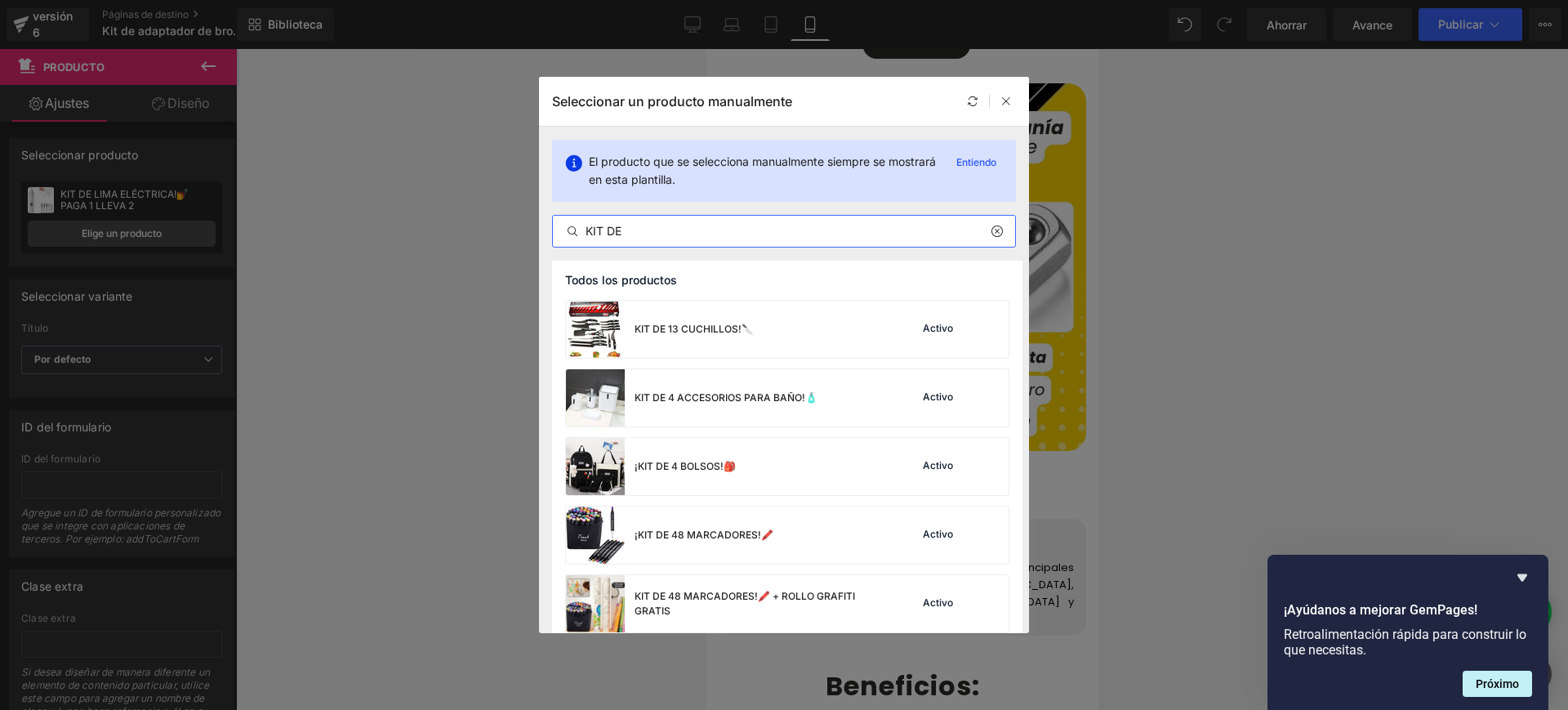
type input "KIT DE A"
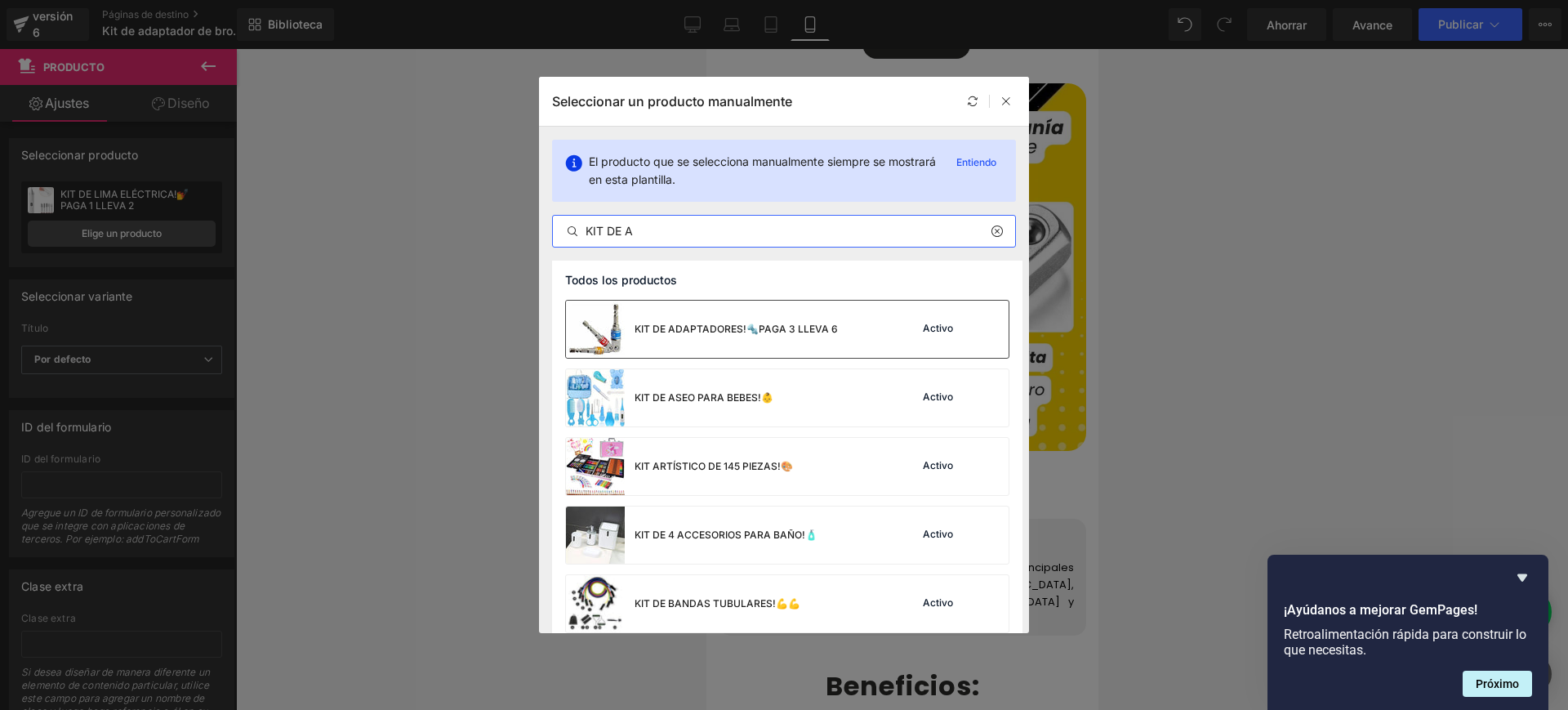
click at [702, 344] on div "KIT DE ADAPTADORES!🔩PAGA 3 LLEVA 6" at bounding box center [701, 330] width 272 height 57
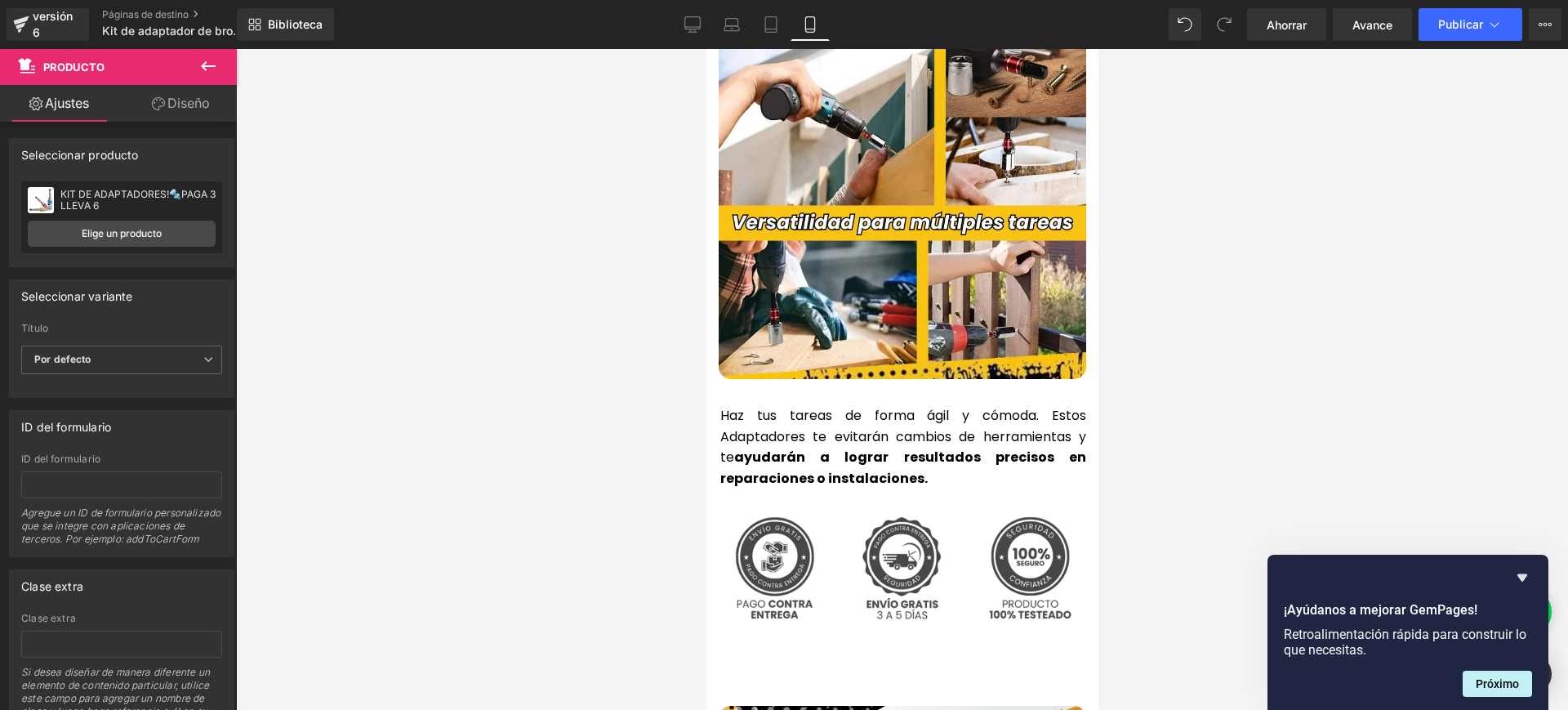
scroll to position [3674, 0]
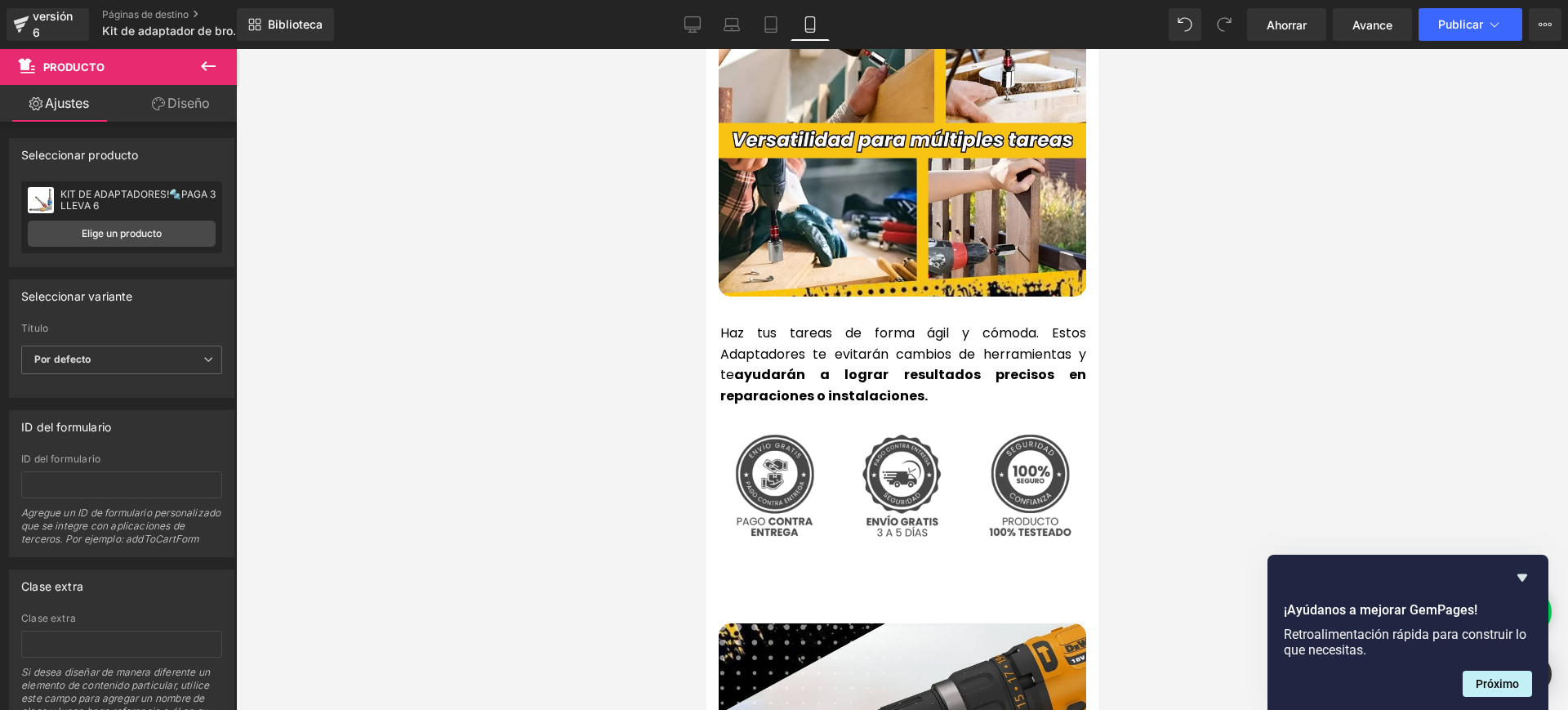
drag, startPoint x: 1090, startPoint y: 334, endPoint x: 1806, endPoint y: 484, distance: 731.5
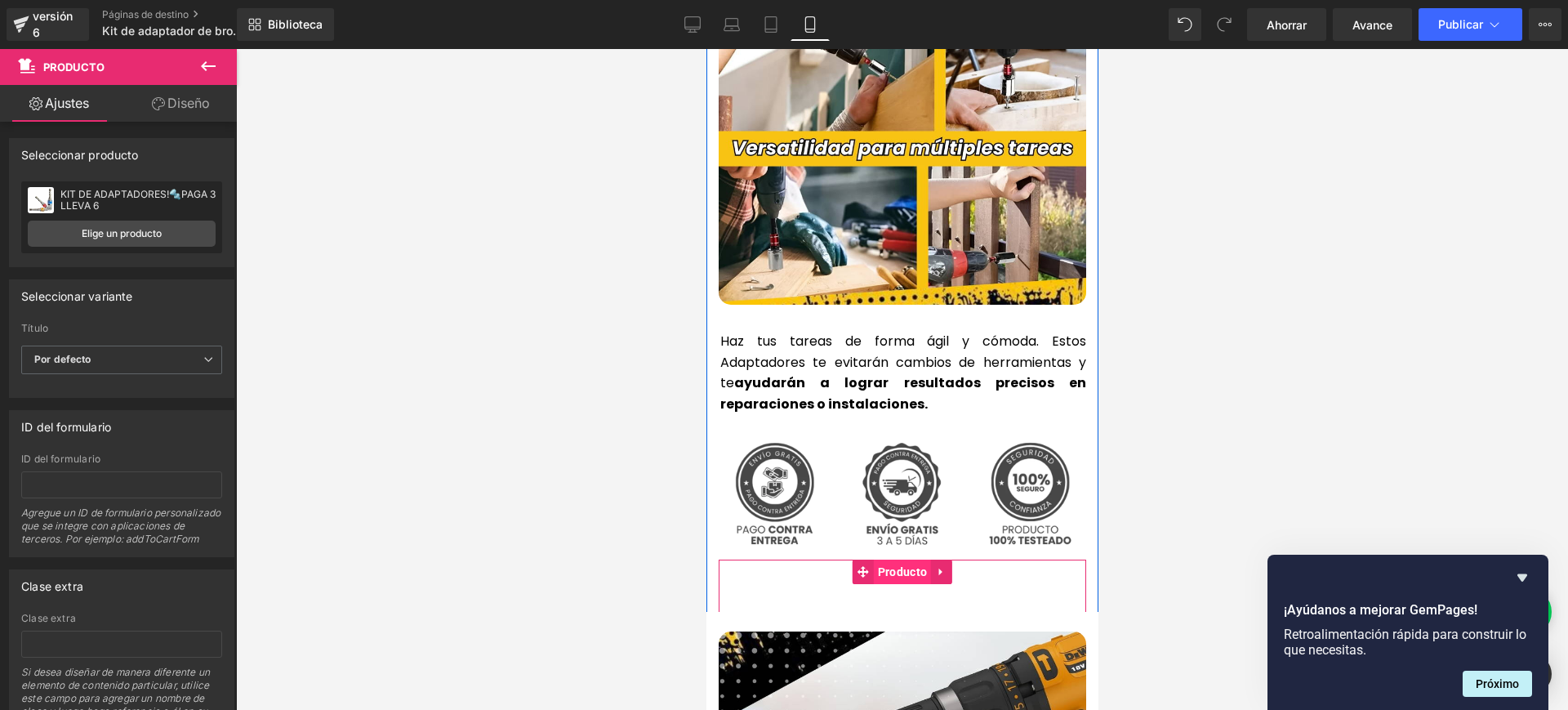
click at [902, 565] on font "Producto" at bounding box center [901, 571] width 49 height 13
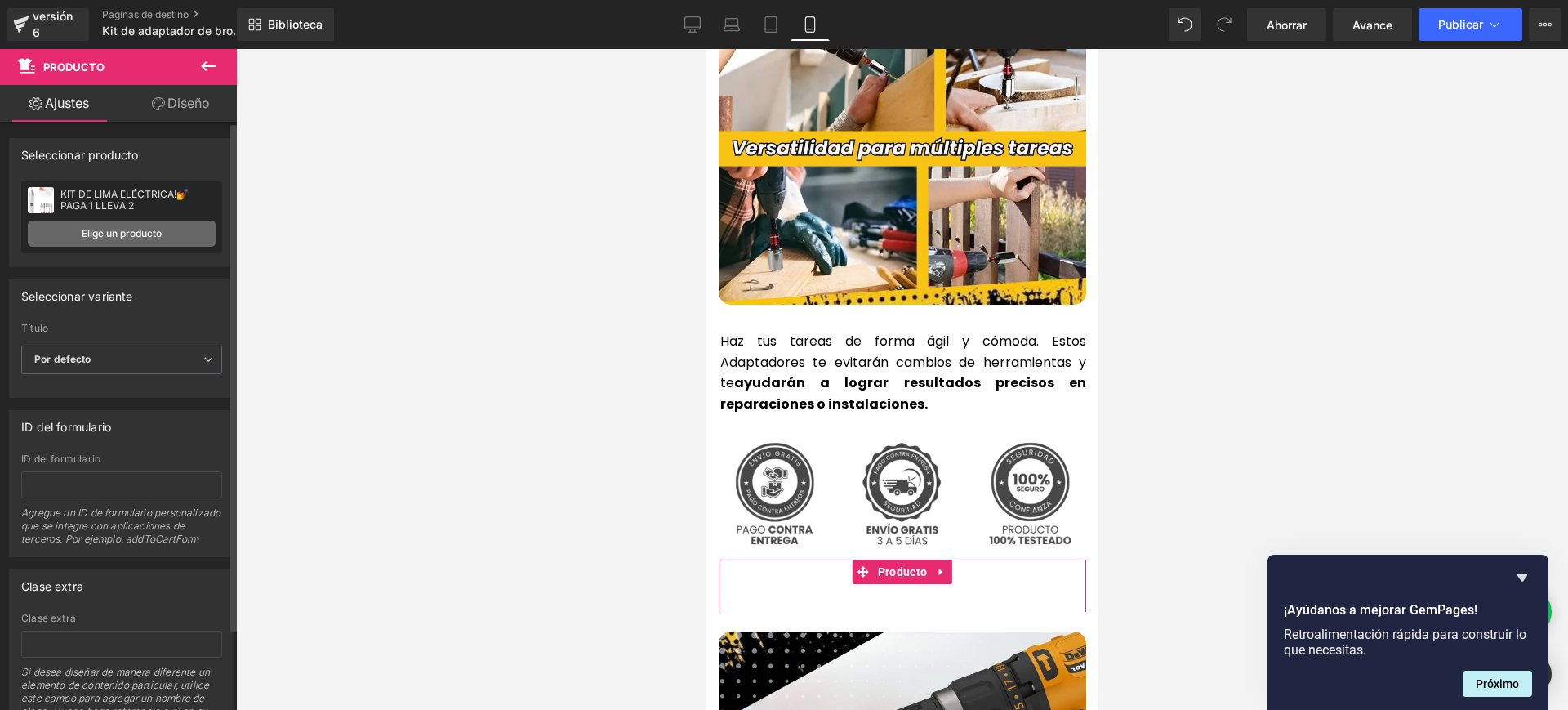
click at [161, 234] on link "Elige un producto" at bounding box center [121, 233] width 188 height 26
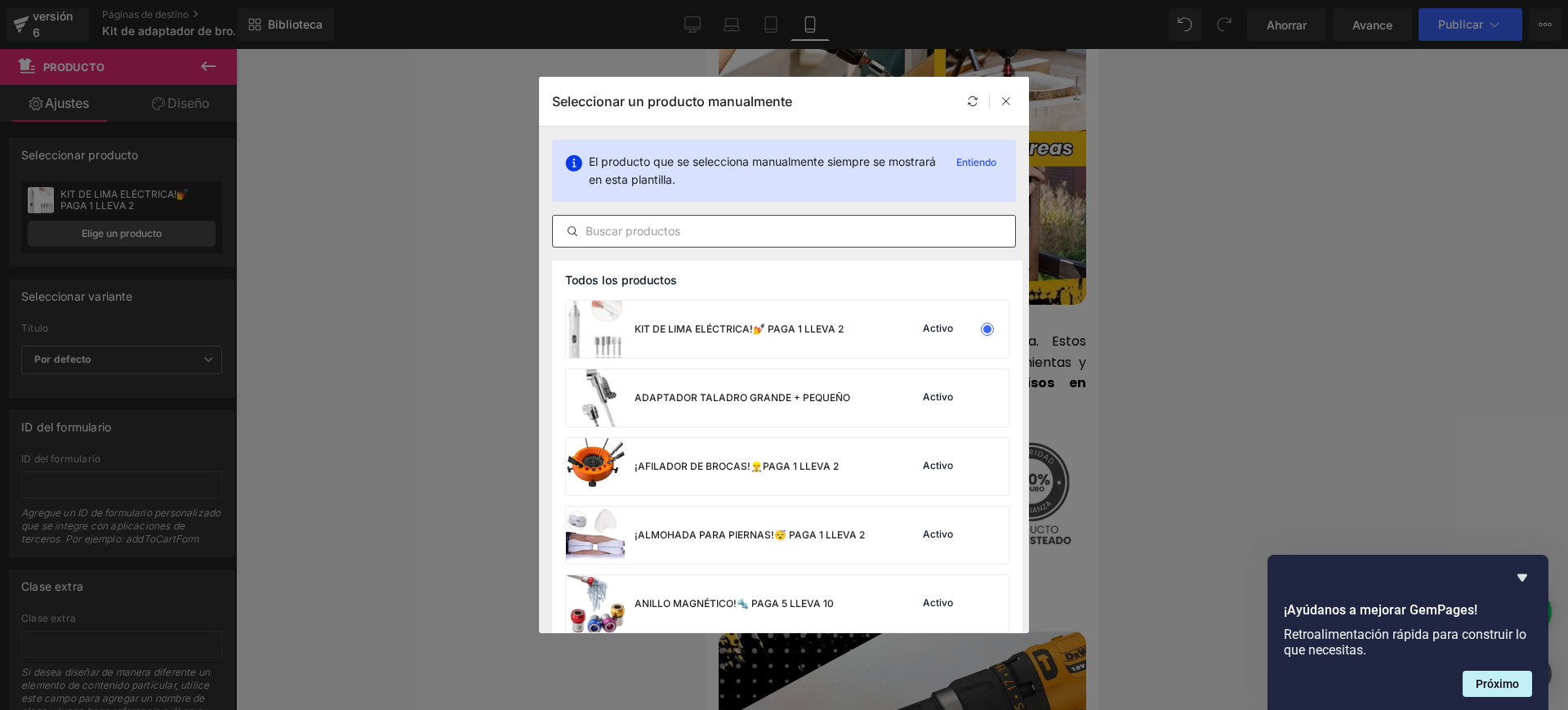
click at [642, 237] on input "text" at bounding box center [784, 231] width 462 height 20
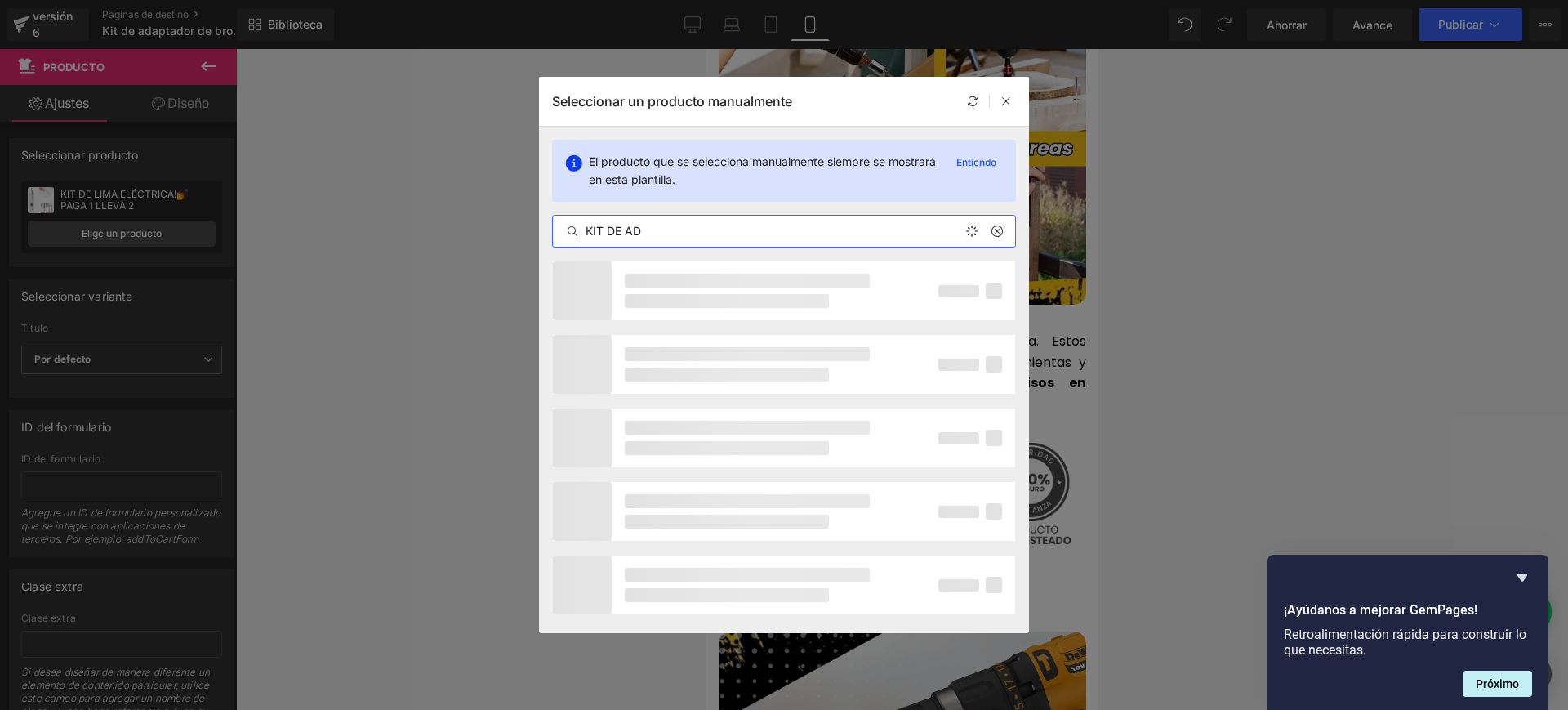
type input "KIT DE ADA"
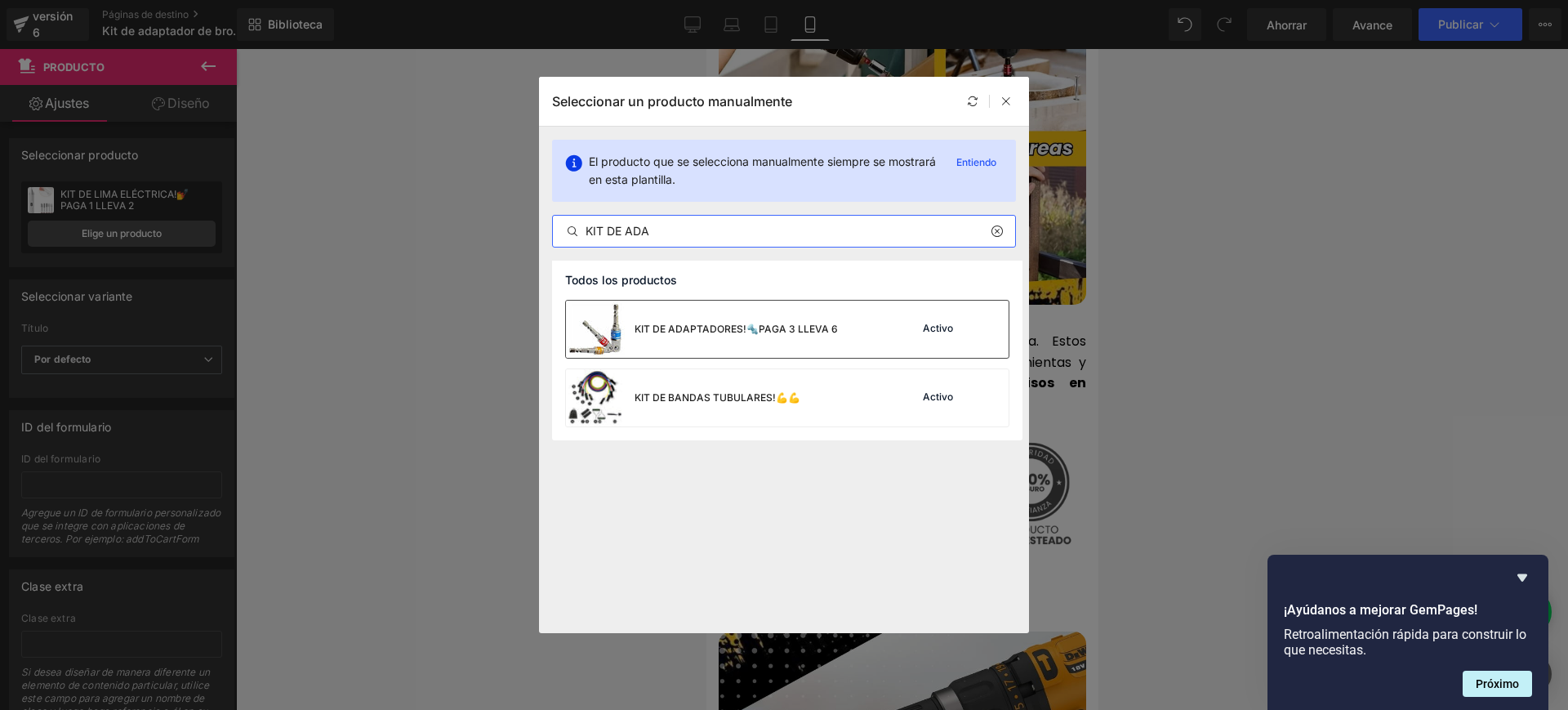
click at [688, 323] on font "KIT DE ADAPTADORES!🔩PAGA 3 LLEVA 6" at bounding box center [736, 329] width 204 height 12
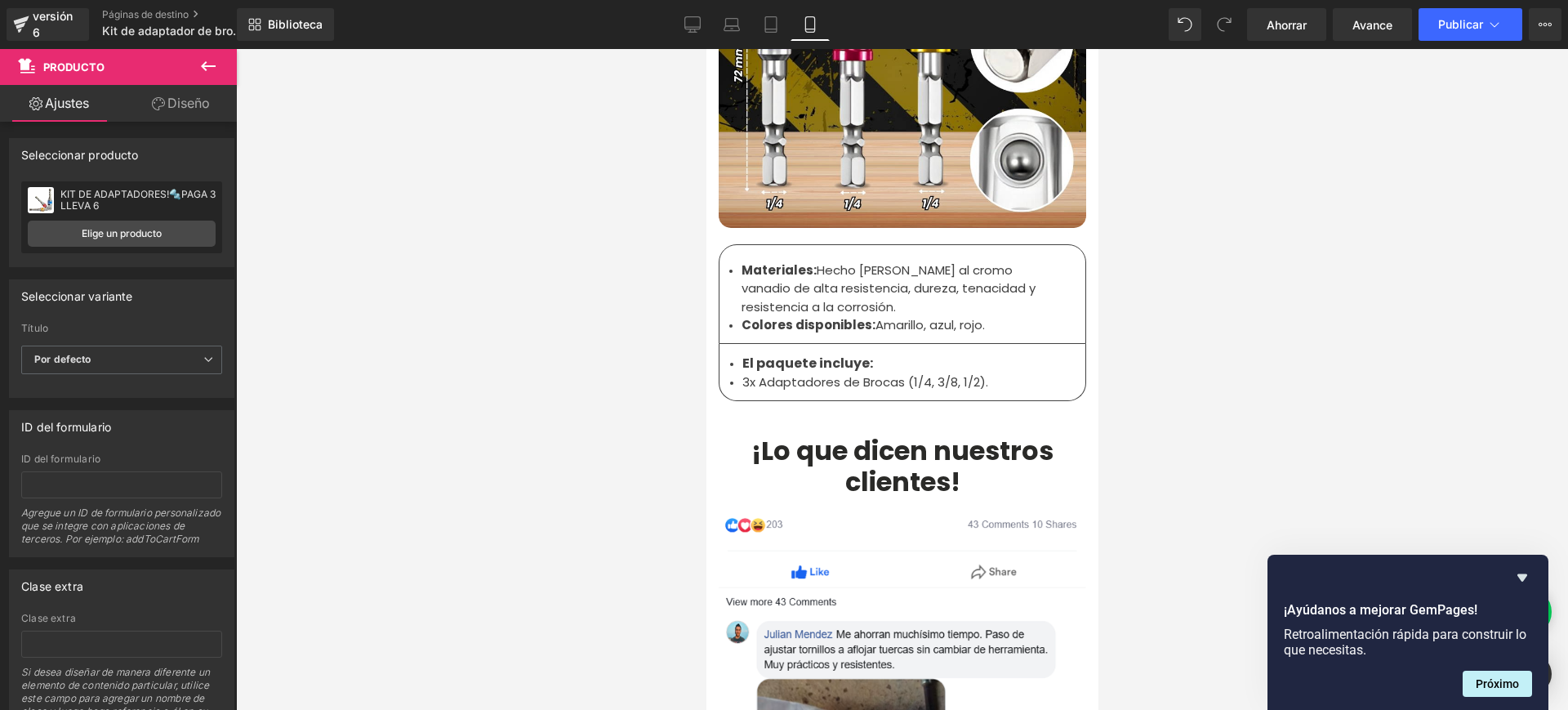
scroll to position [5182, 0]
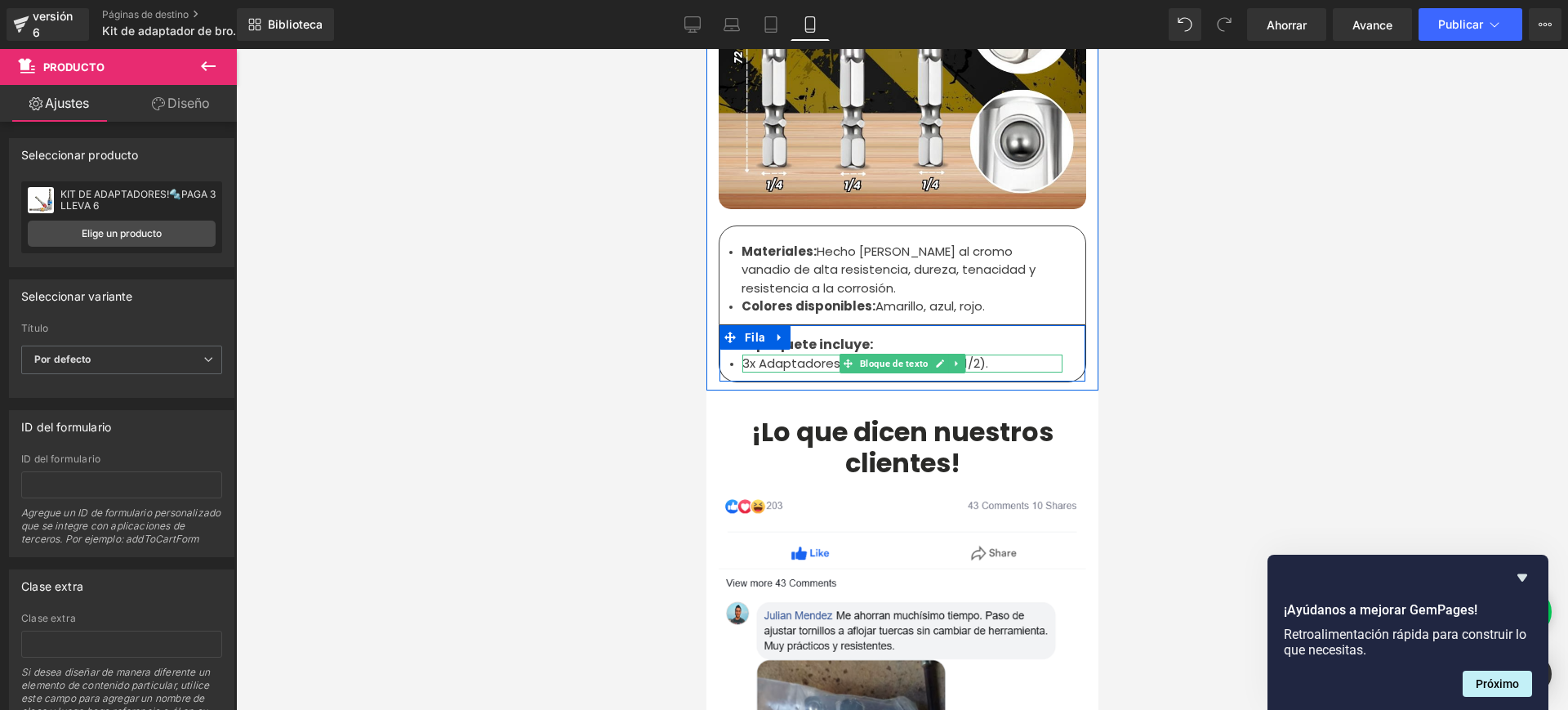
click at [744, 355] on font "3x Adaptadores de Brocas (1/4, 3/8, 1/2)." at bounding box center [864, 363] width 246 height 17
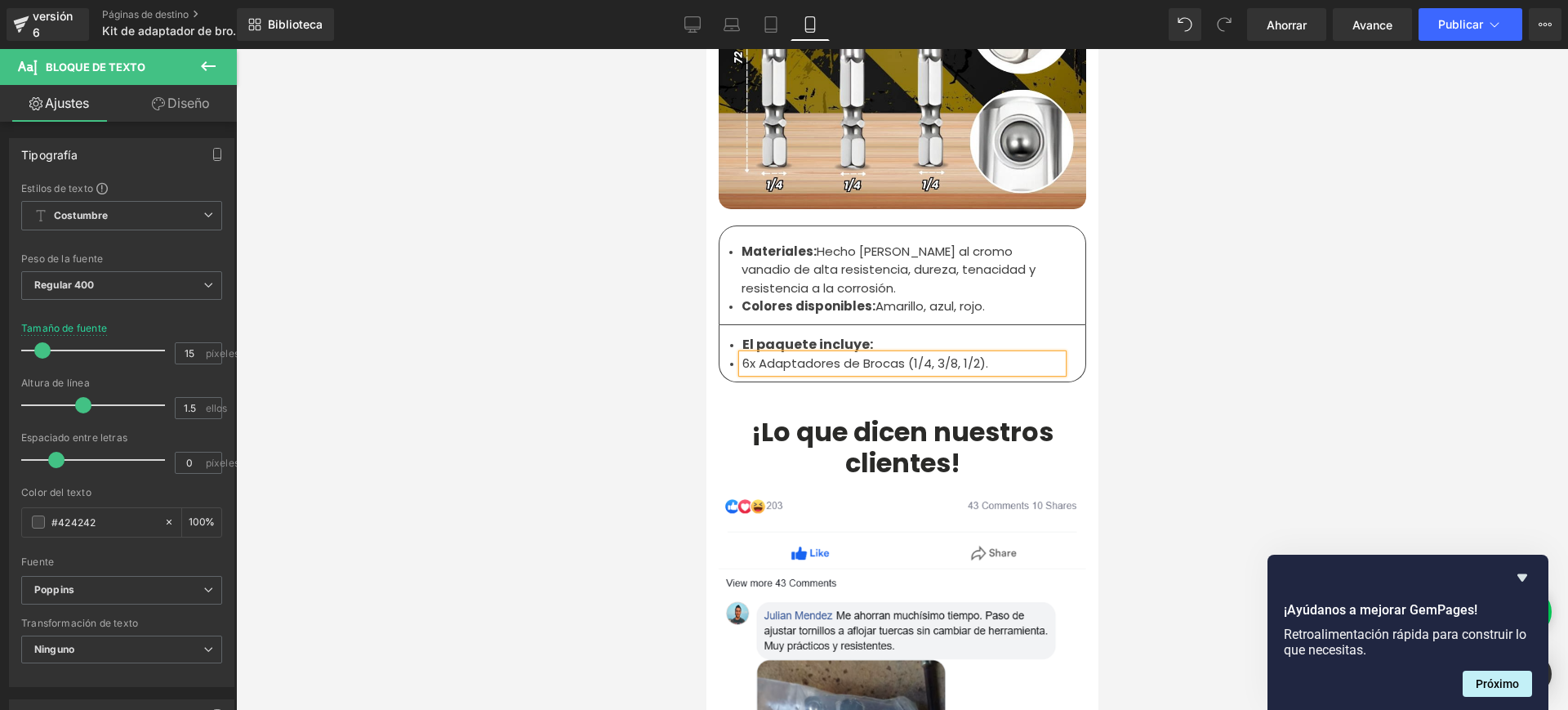
click at [614, 357] on div at bounding box center [902, 378] width 1332 height 660
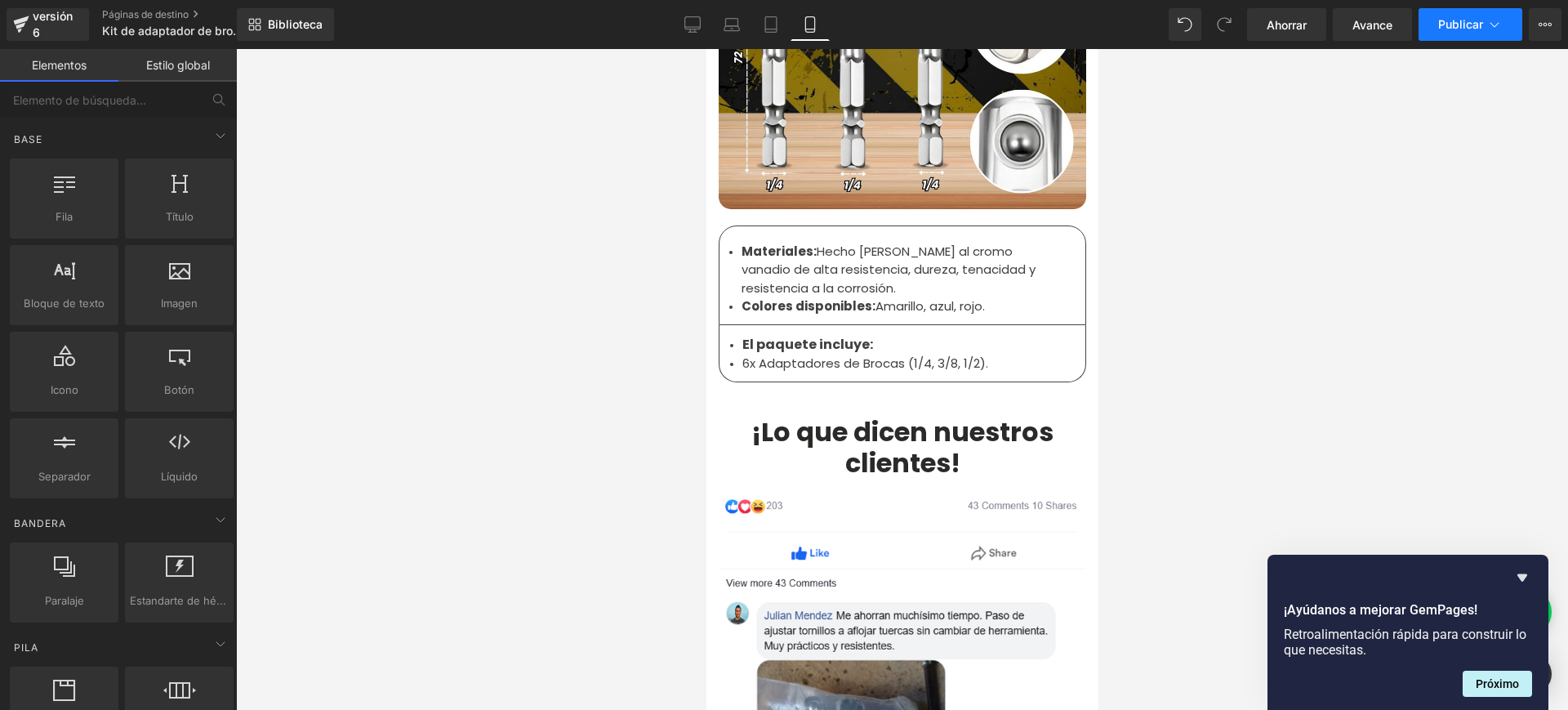
click at [1495, 31] on icon at bounding box center [1493, 24] width 16 height 16
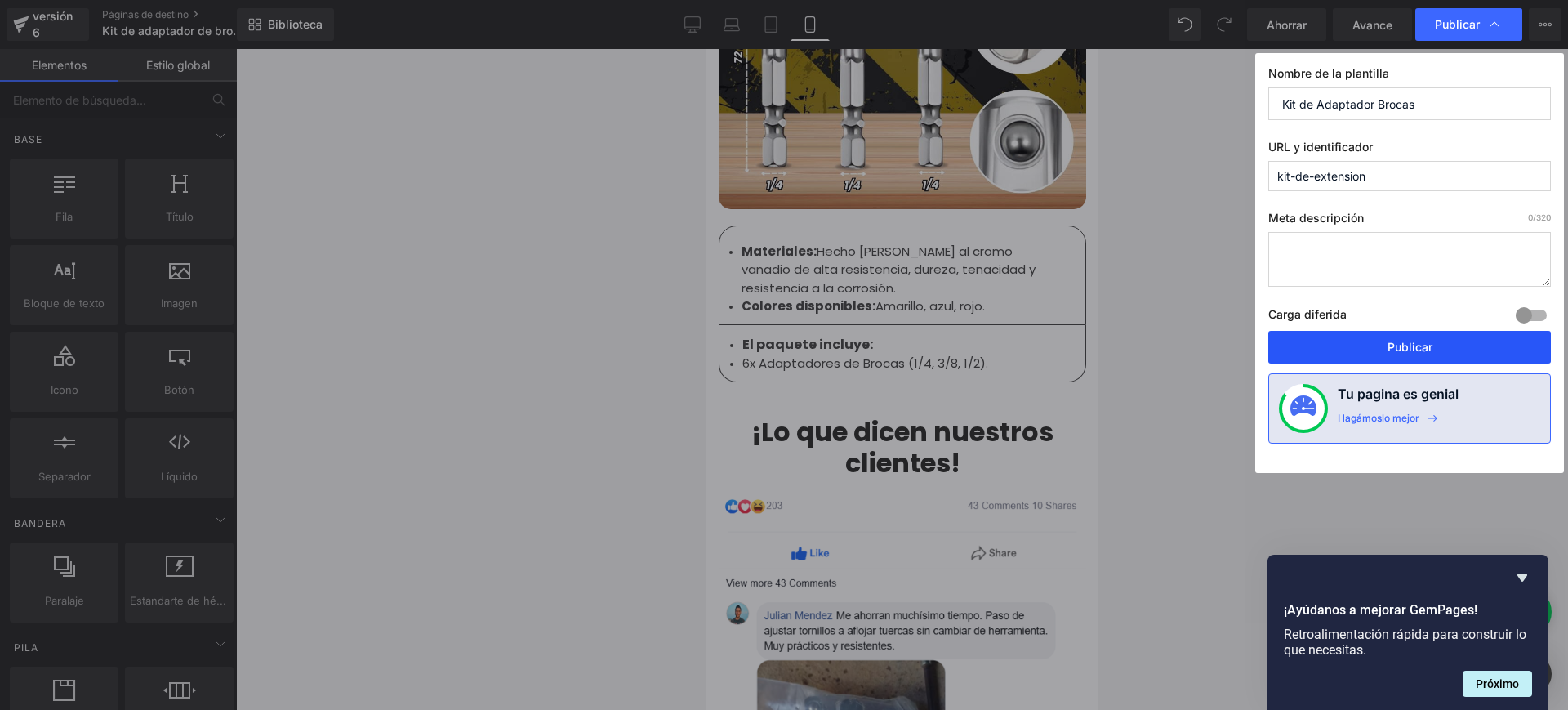
click at [1410, 346] on font "Publicar" at bounding box center [1409, 347] width 45 height 14
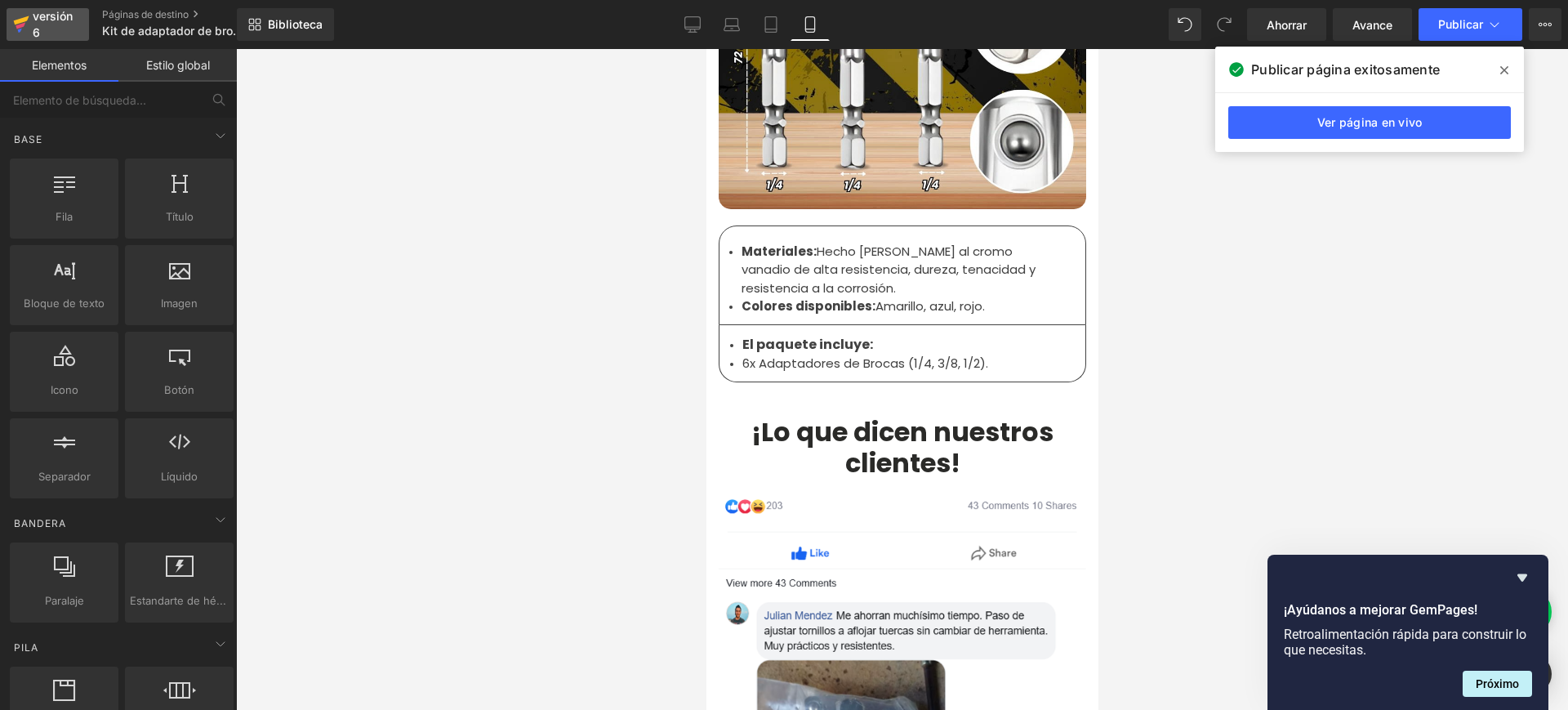
click at [49, 17] on font "versión 6" at bounding box center [53, 24] width 40 height 31
